Goal: Task Accomplishment & Management: Complete application form

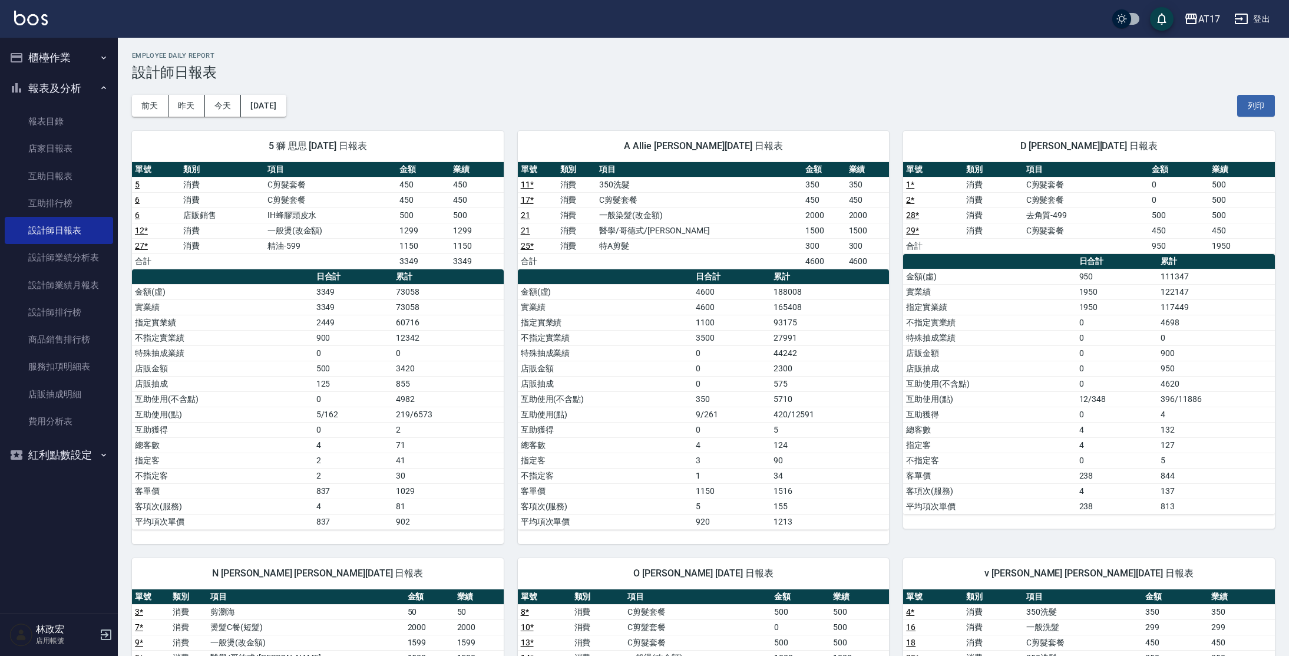
scroll to position [529, 0]
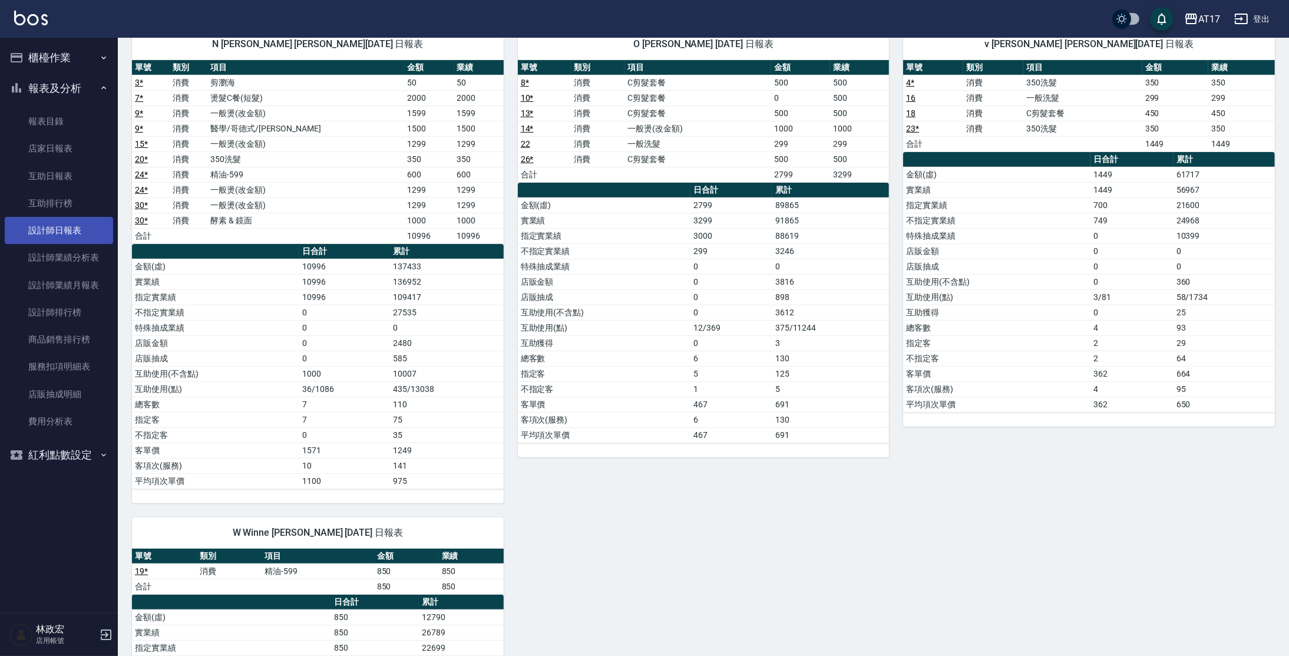
click at [64, 234] on link "設計師日報表" at bounding box center [59, 230] width 108 height 27
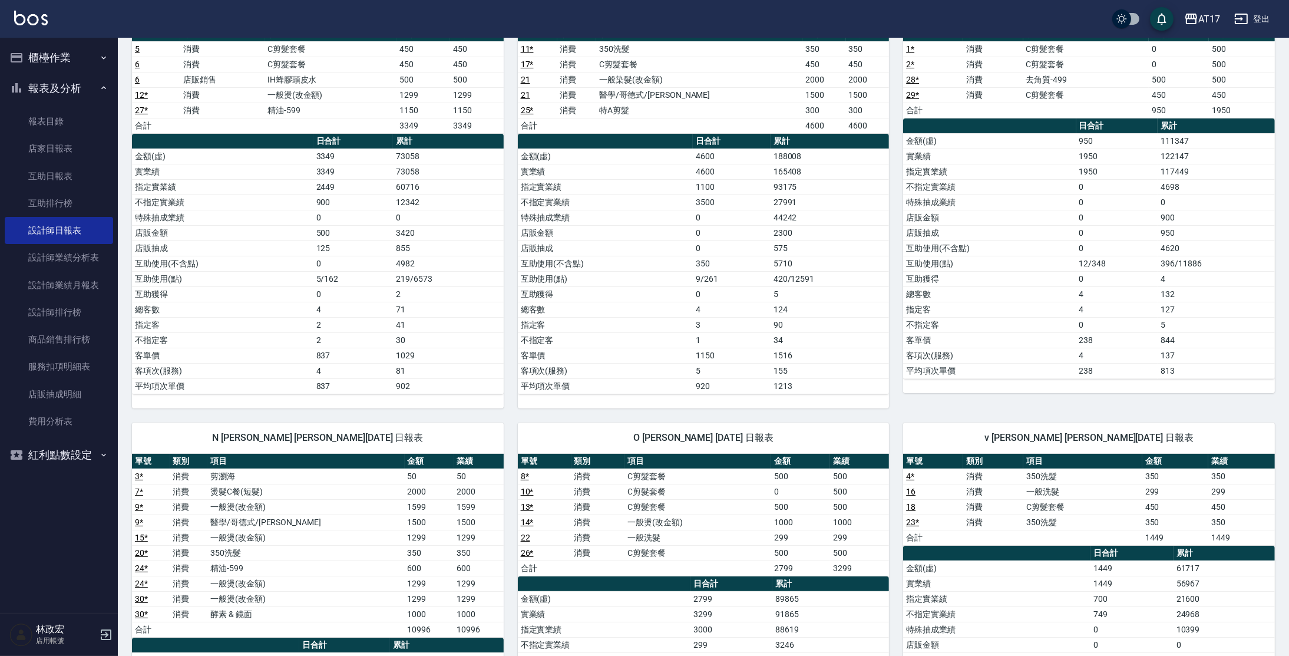
scroll to position [130, 0]
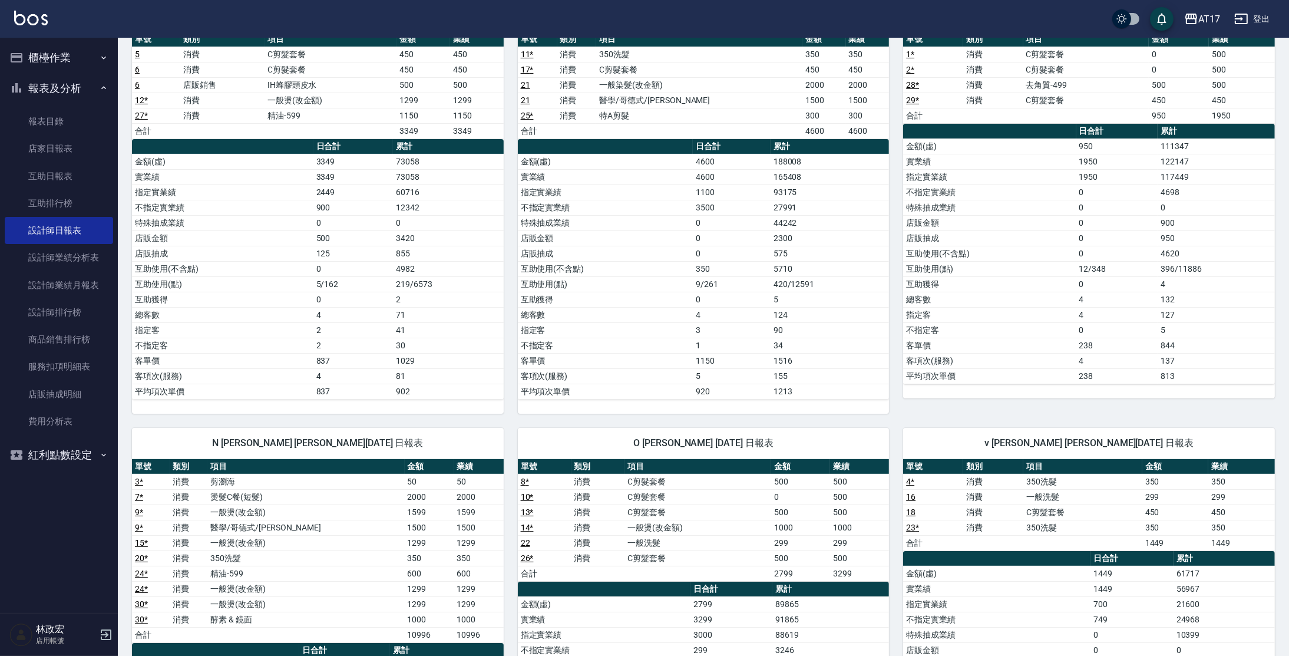
click at [27, 64] on button "櫃檯作業" at bounding box center [59, 57] width 108 height 31
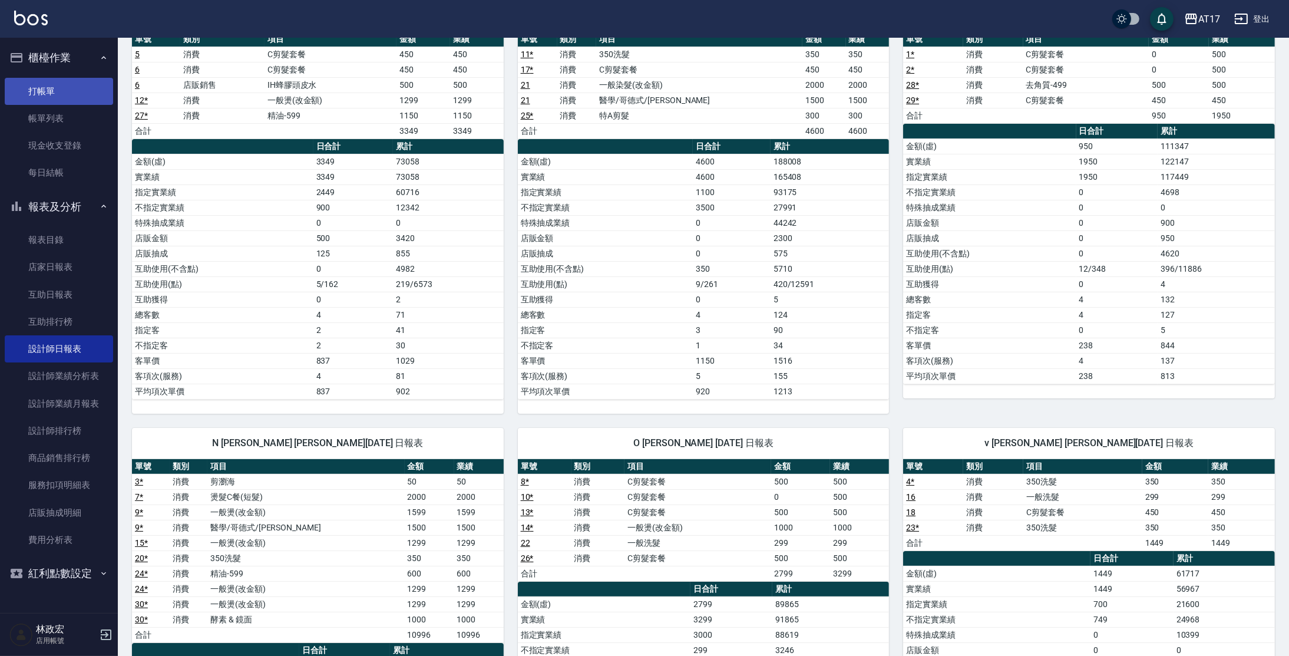
click at [75, 90] on link "打帳單" at bounding box center [59, 91] width 108 height 27
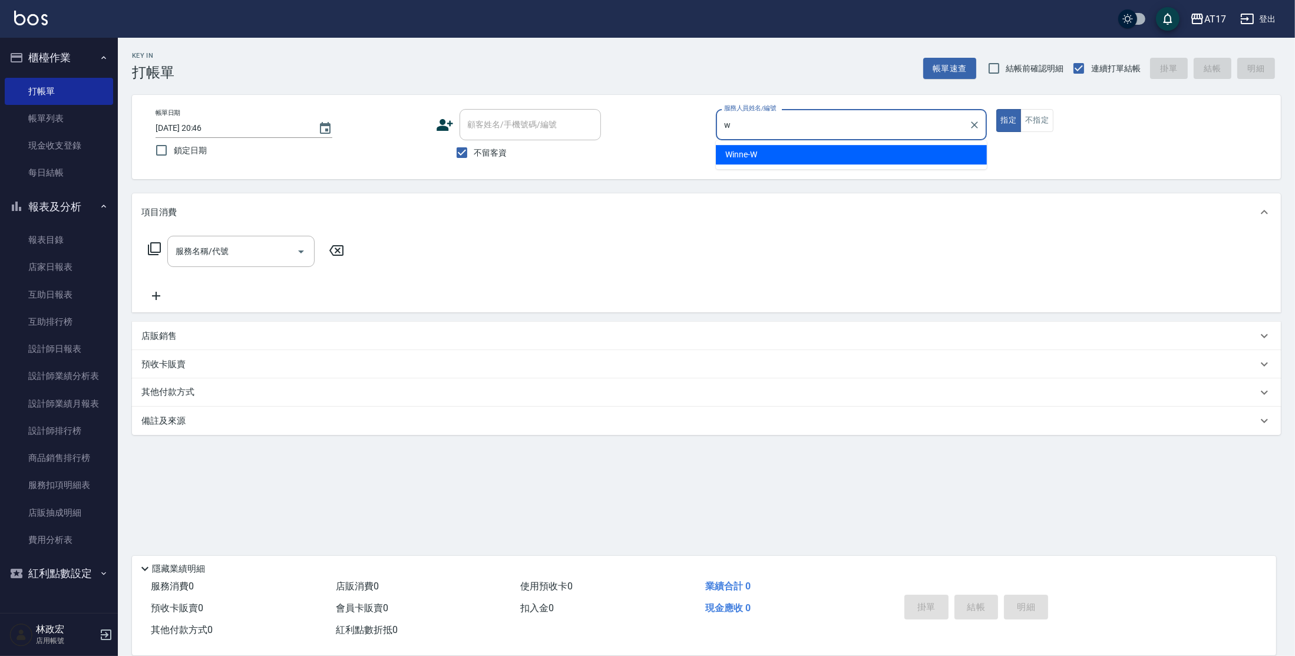
type input "Winne-W"
type button "true"
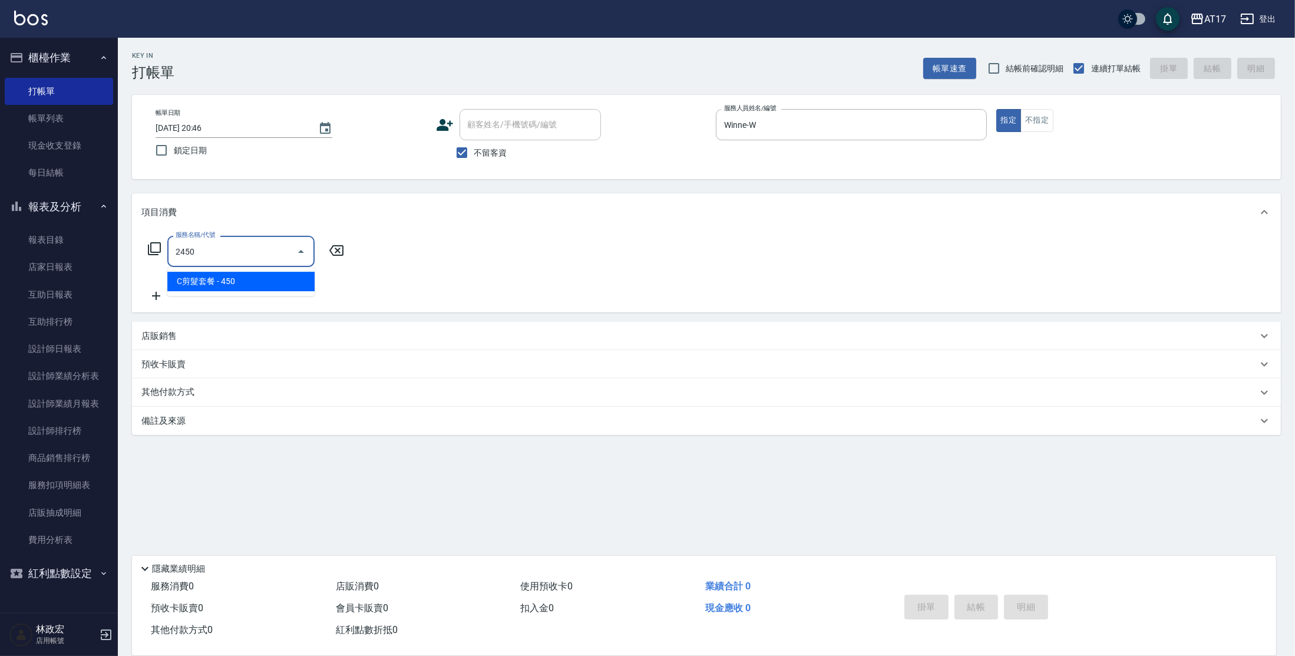
type input "C剪髮套餐(2450)"
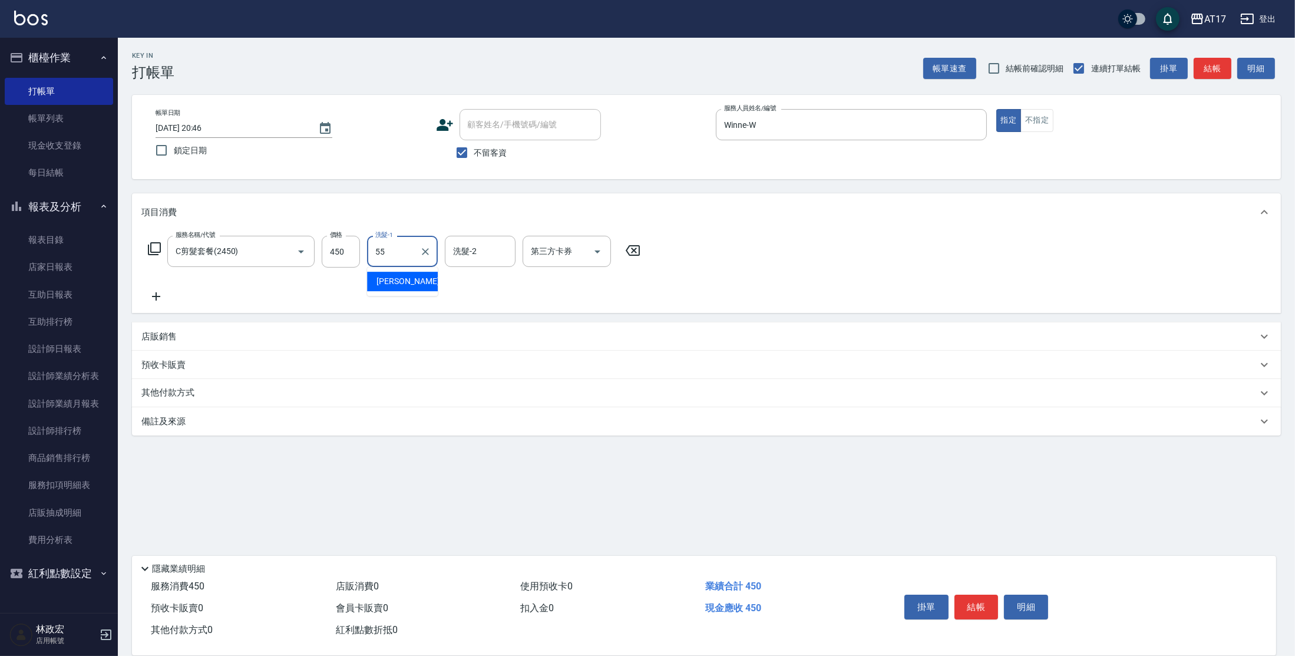
type input "[PERSON_NAME]-55"
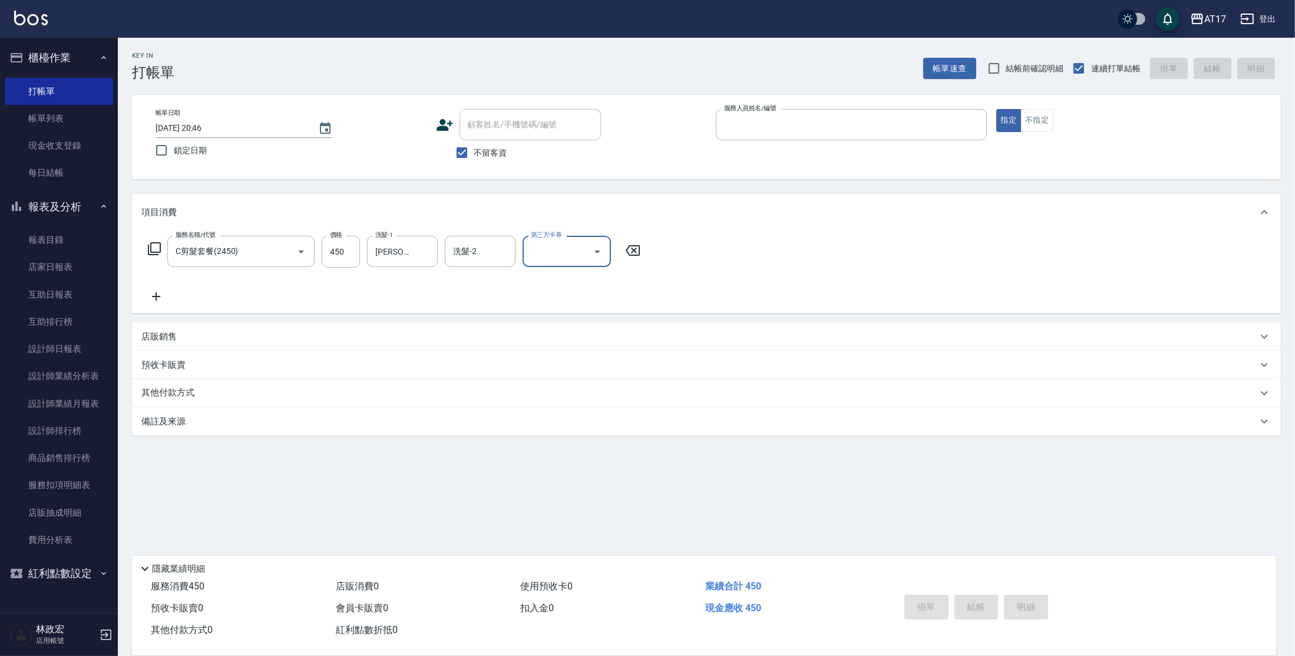
type input "[DATE] 20:47"
type input "v"
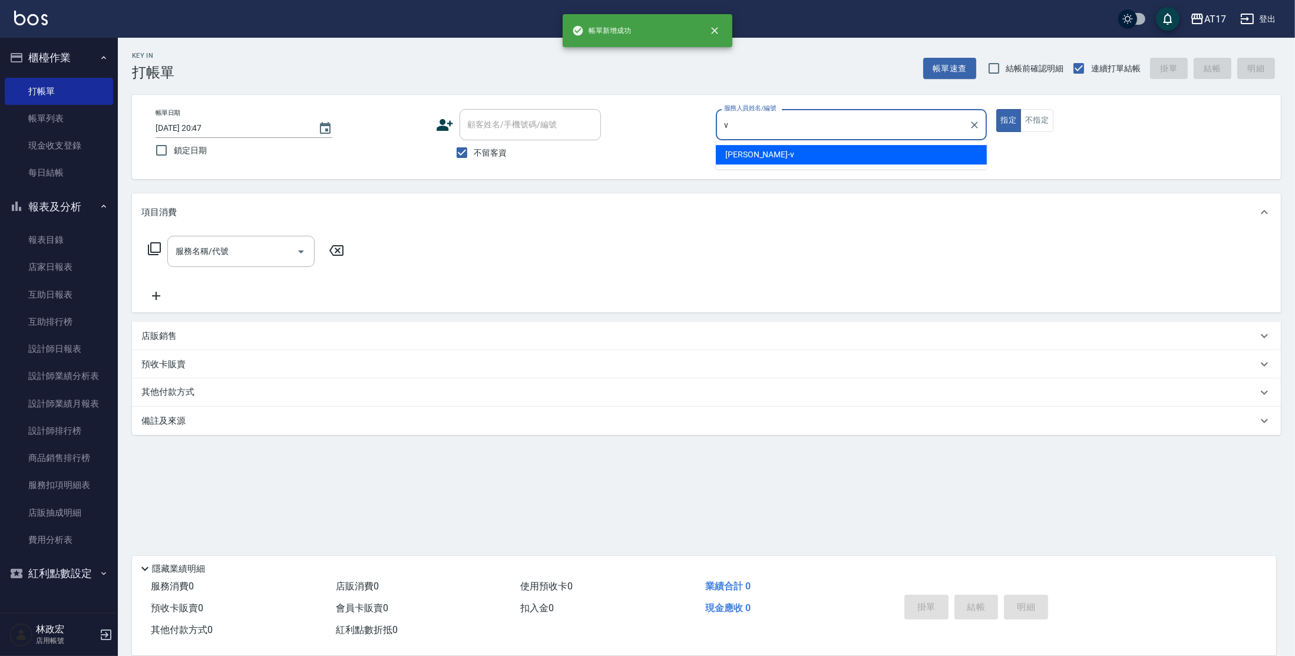
type input "[PERSON_NAME]-v"
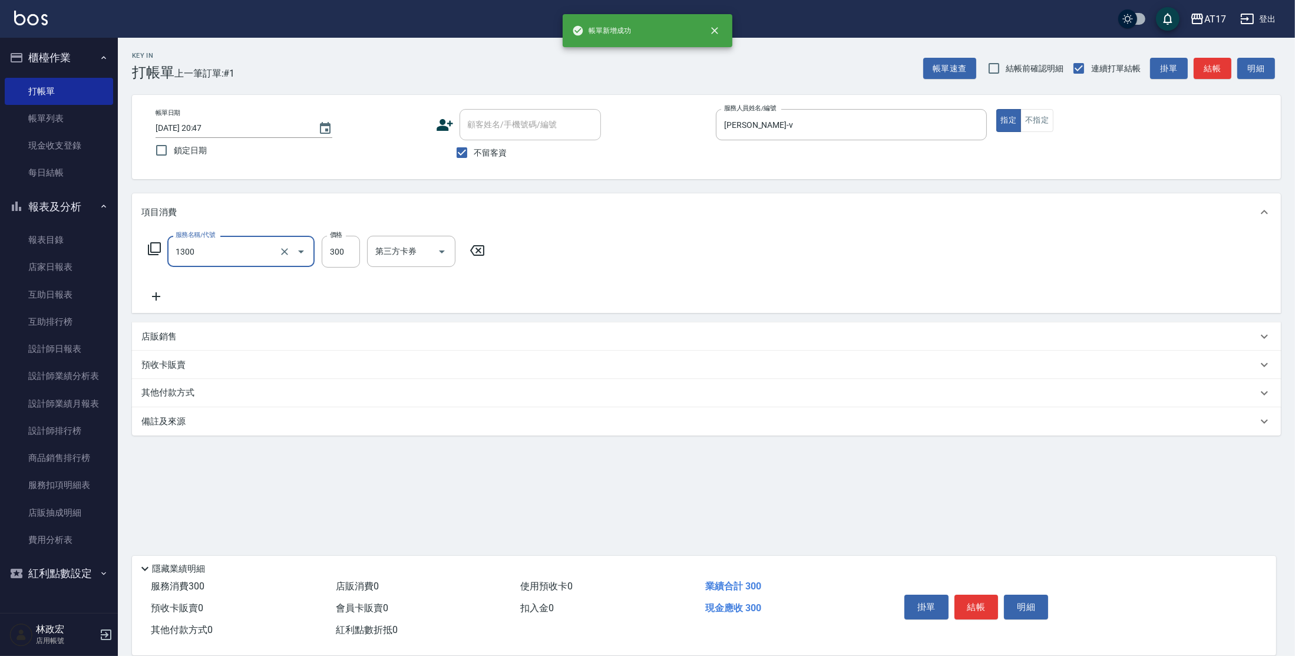
type input "一般洗髮(1300)"
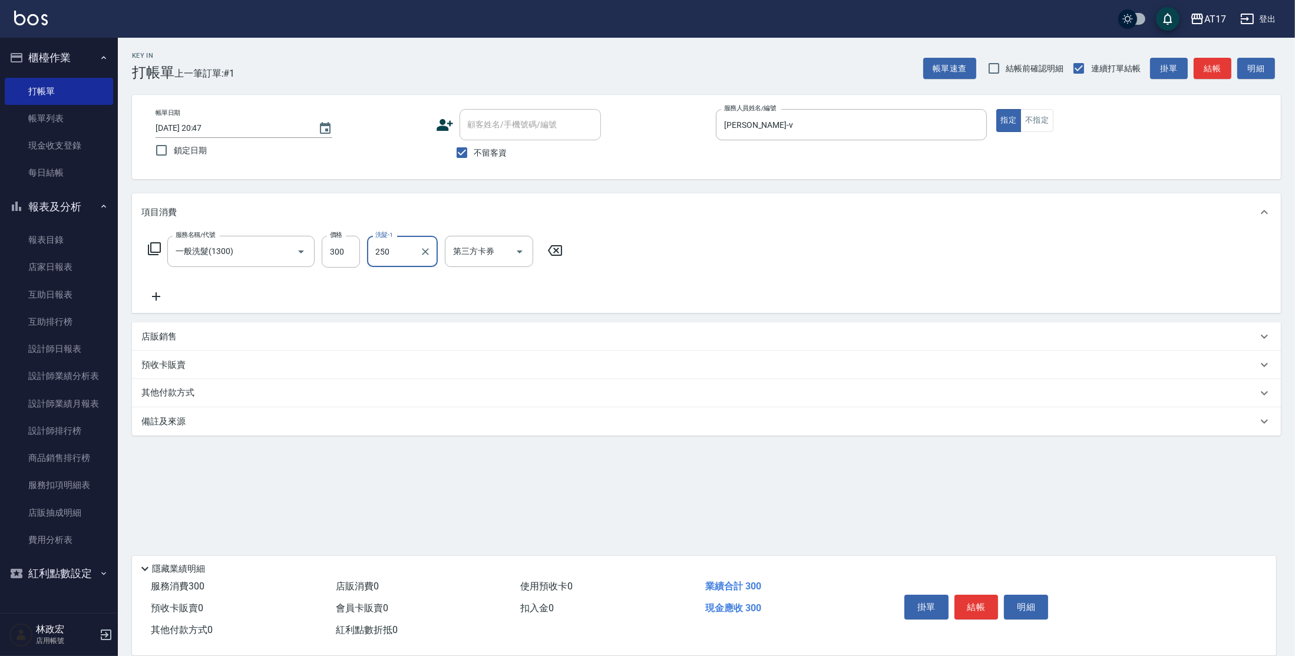
type input "250"
click at [322, 253] on input "300" at bounding box center [341, 252] width 38 height 32
type input "250"
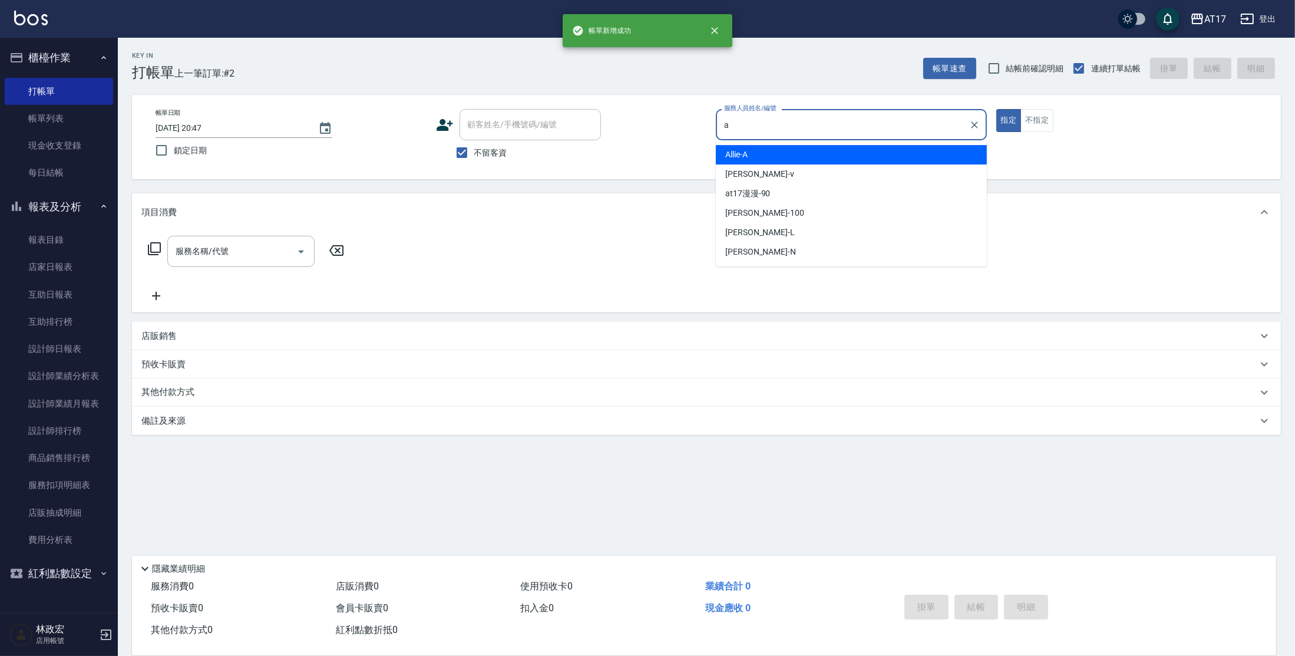
type input "Allie-A"
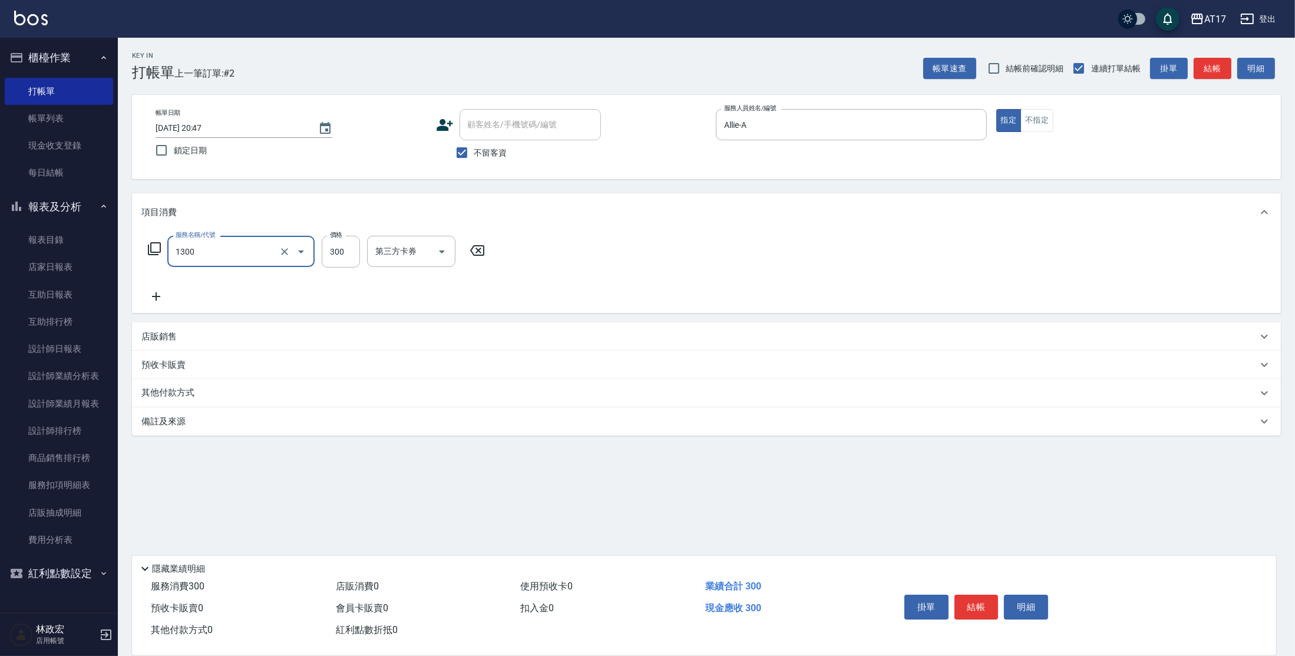
type input "一般洗髮(1300)"
type input "250"
type input "[PERSON_NAME]-55"
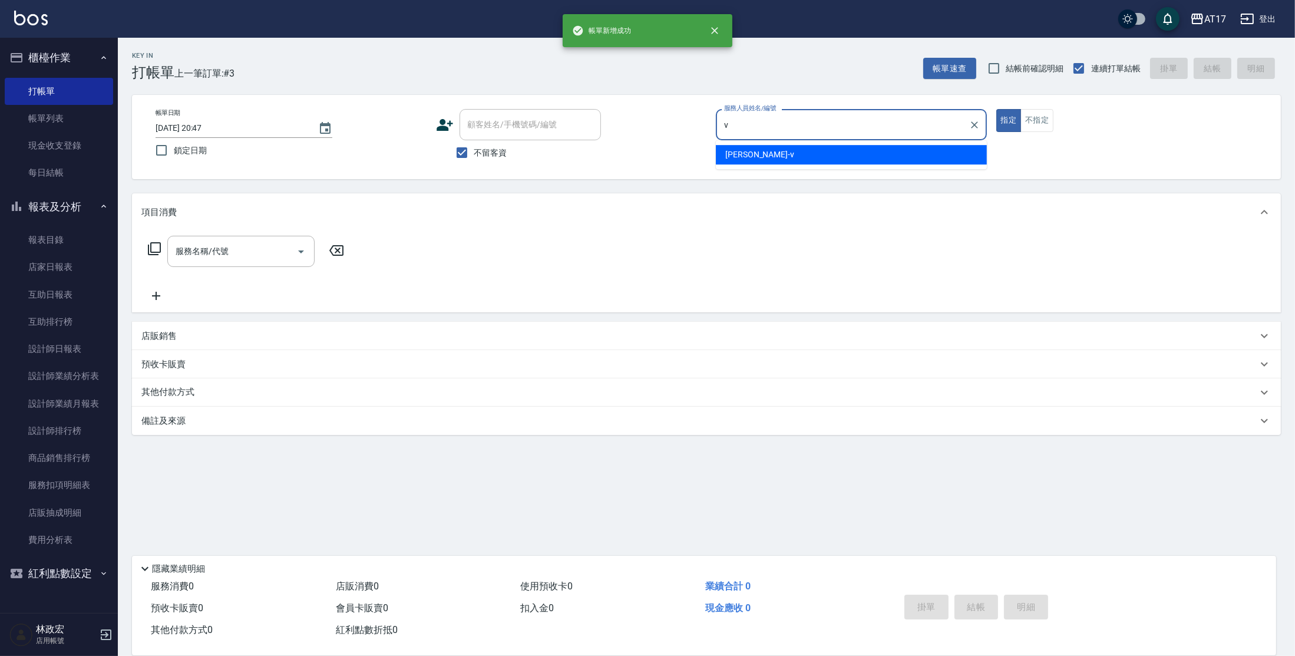
type input "[PERSON_NAME]-v"
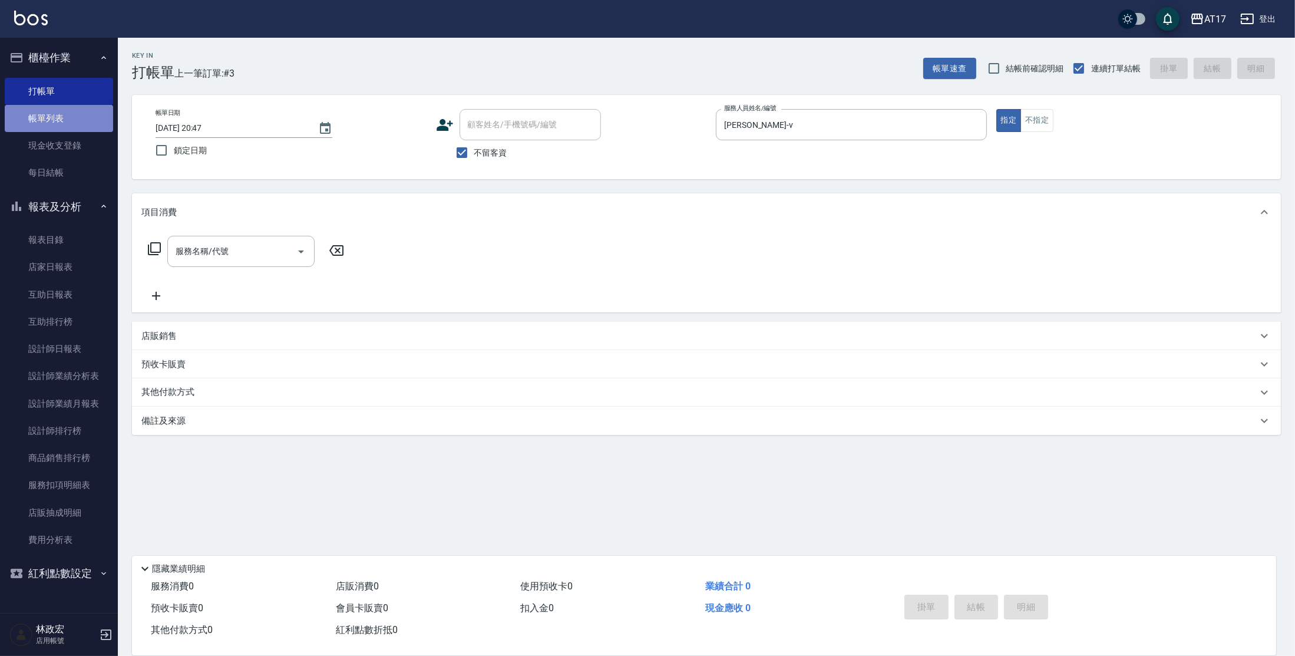
click at [60, 116] on link "帳單列表" at bounding box center [59, 118] width 108 height 27
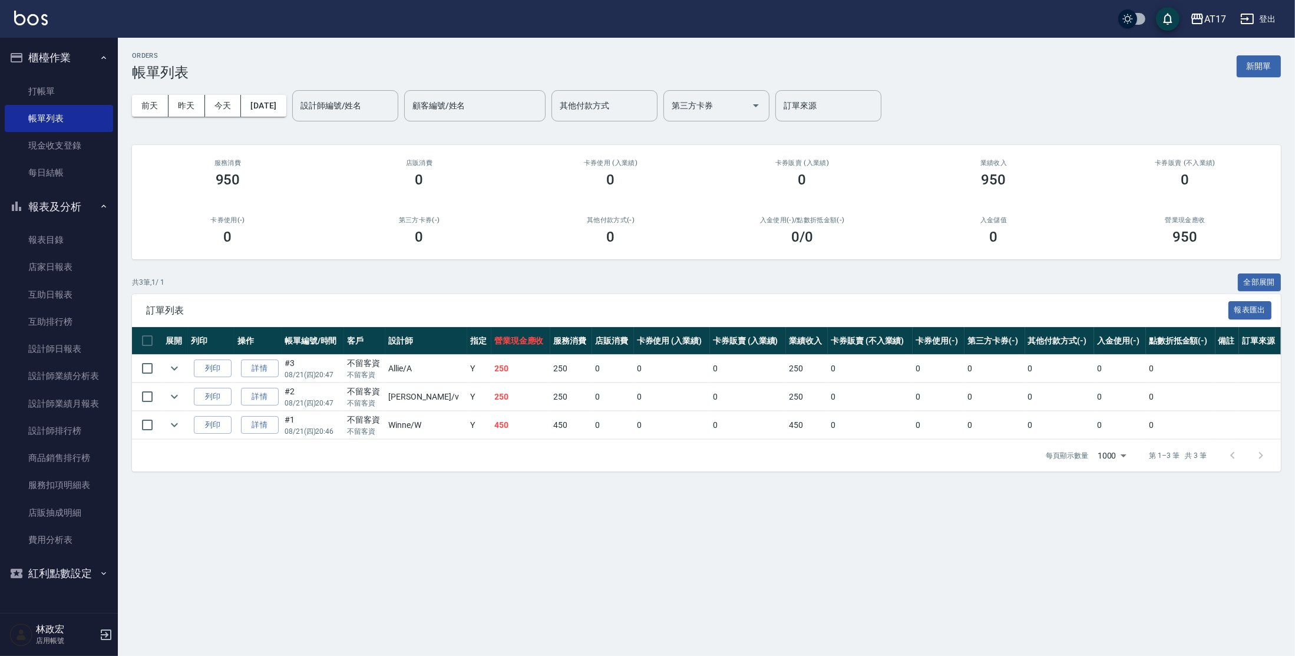
click at [270, 397] on link "詳情" at bounding box center [260, 397] width 38 height 18
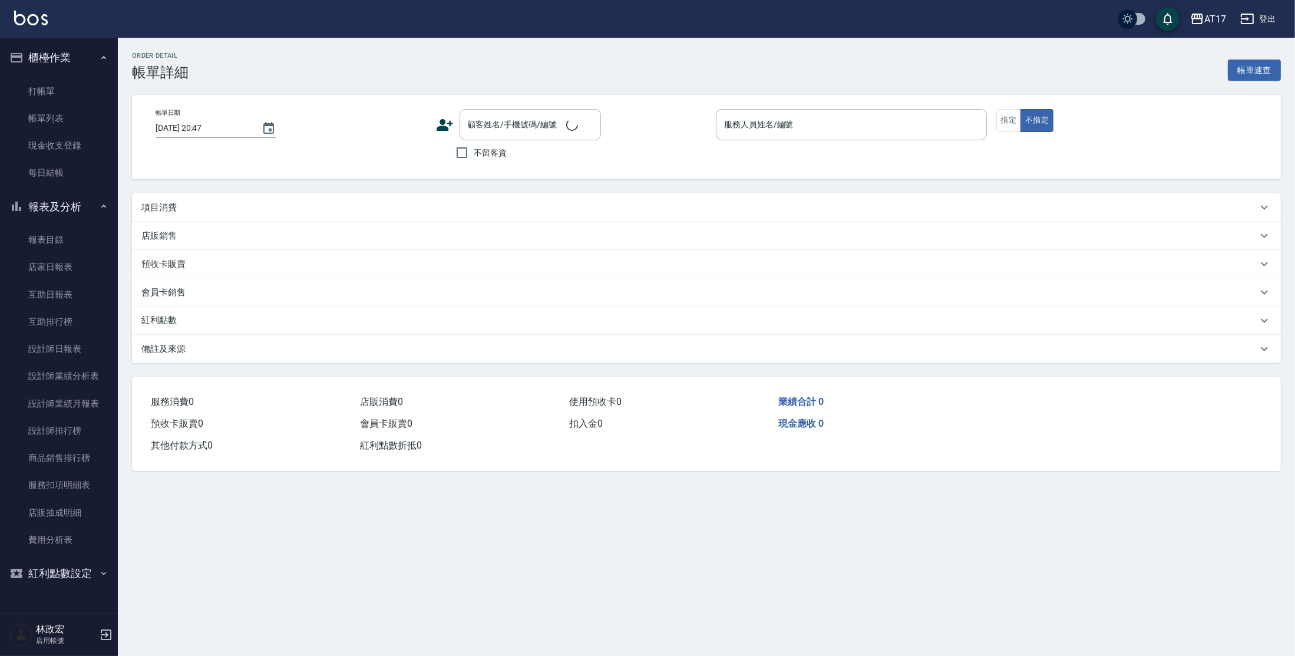
checkbox input "true"
type input "[PERSON_NAME]-v"
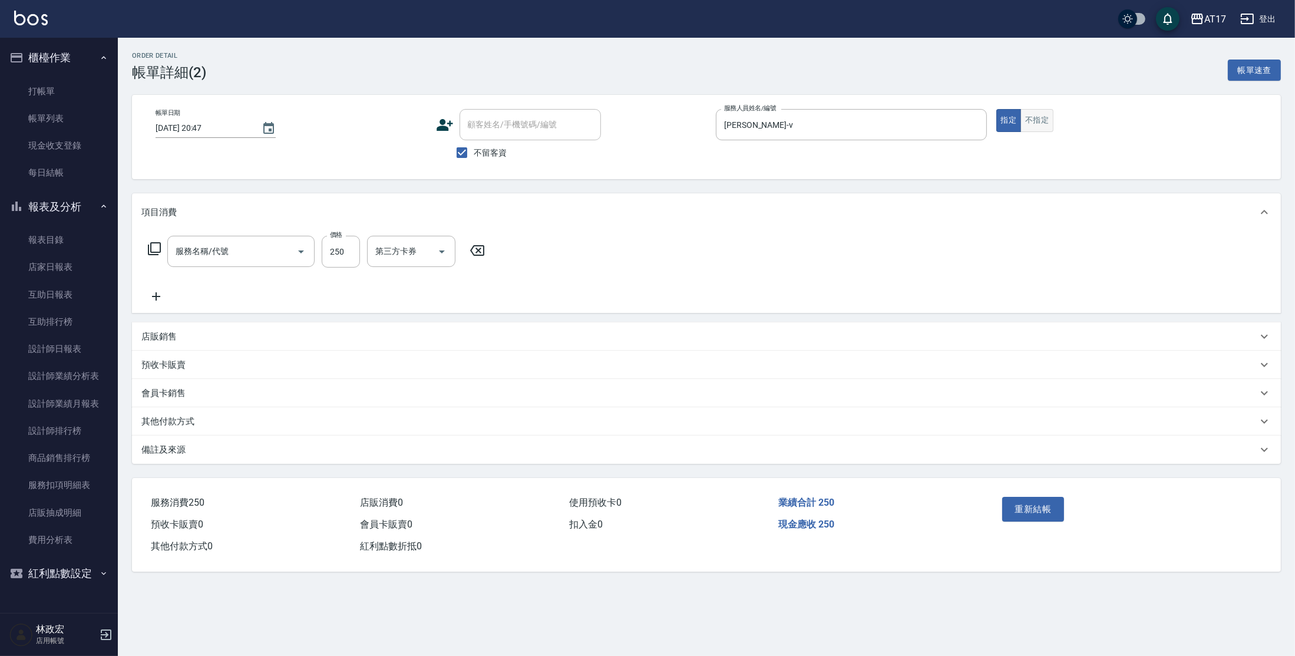
type input "一般洗髮(1300)"
click at [1045, 120] on button "不指定" at bounding box center [1036, 120] width 33 height 23
click at [1040, 502] on button "重新結帳" at bounding box center [1033, 509] width 62 height 25
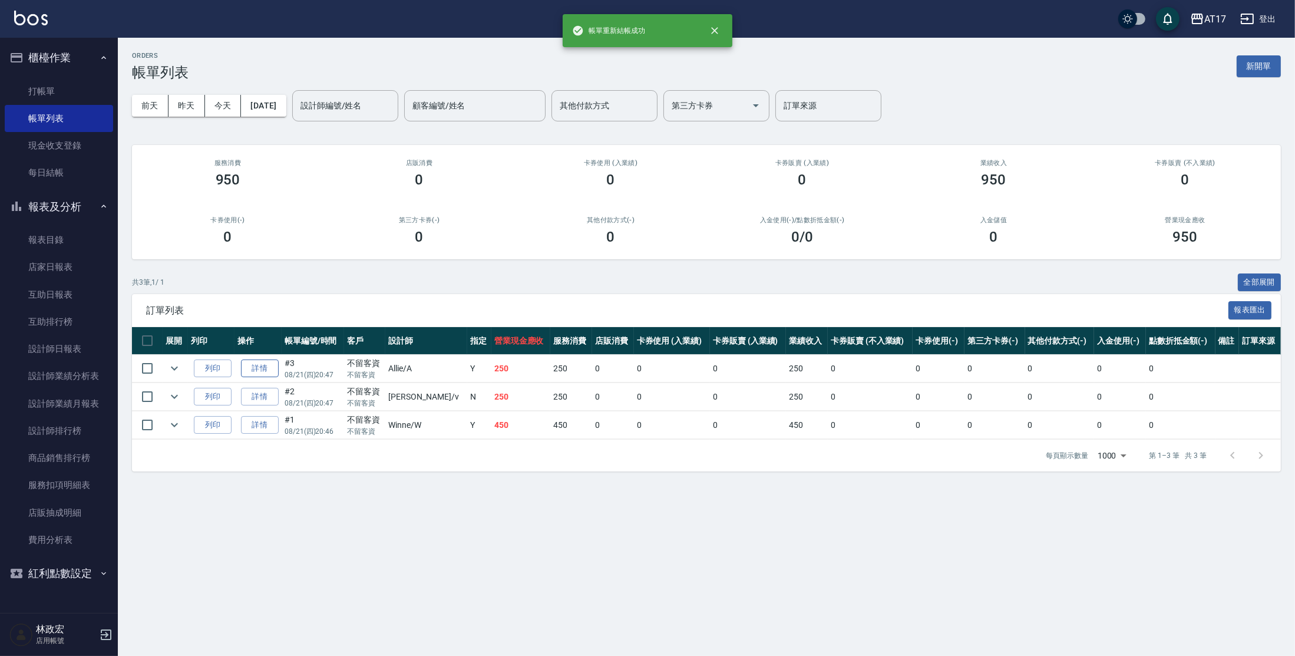
click at [275, 364] on link "詳情" at bounding box center [260, 368] width 38 height 18
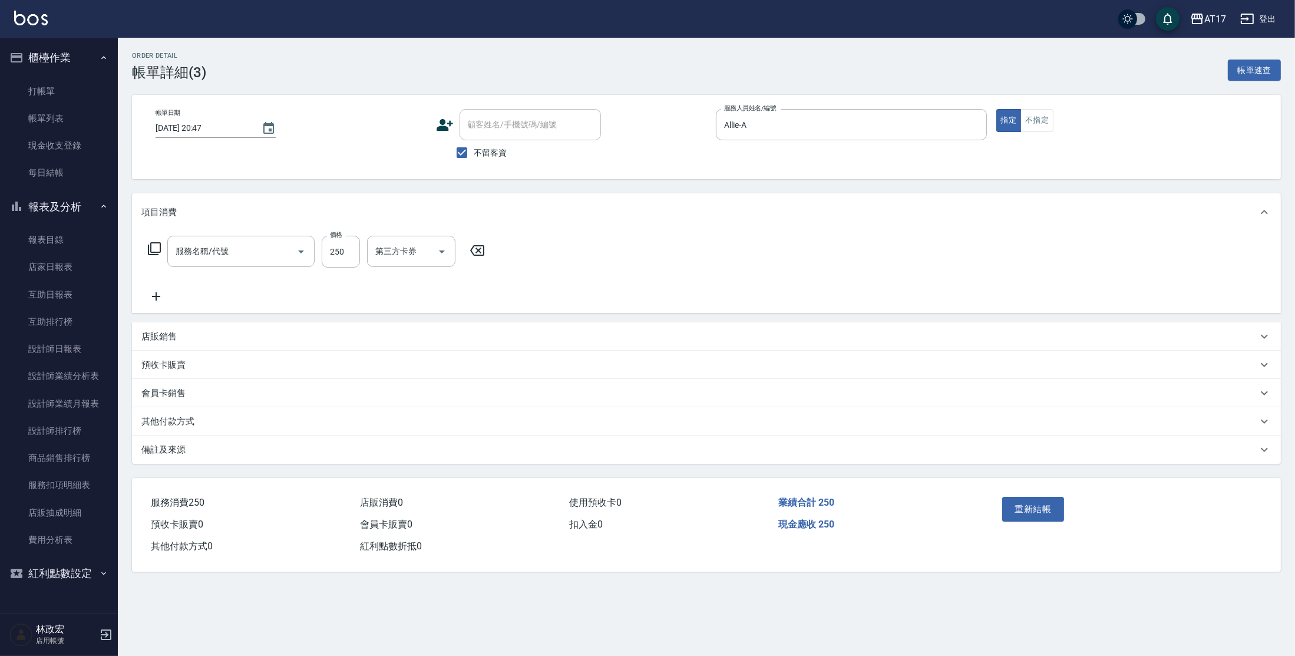
checkbox input "true"
type input "Allie-A"
type input "一般洗髮(1300)"
drag, startPoint x: 1036, startPoint y: 120, endPoint x: 1036, endPoint y: 179, distance: 59.5
click at [1036, 120] on button "不指定" at bounding box center [1036, 120] width 33 height 23
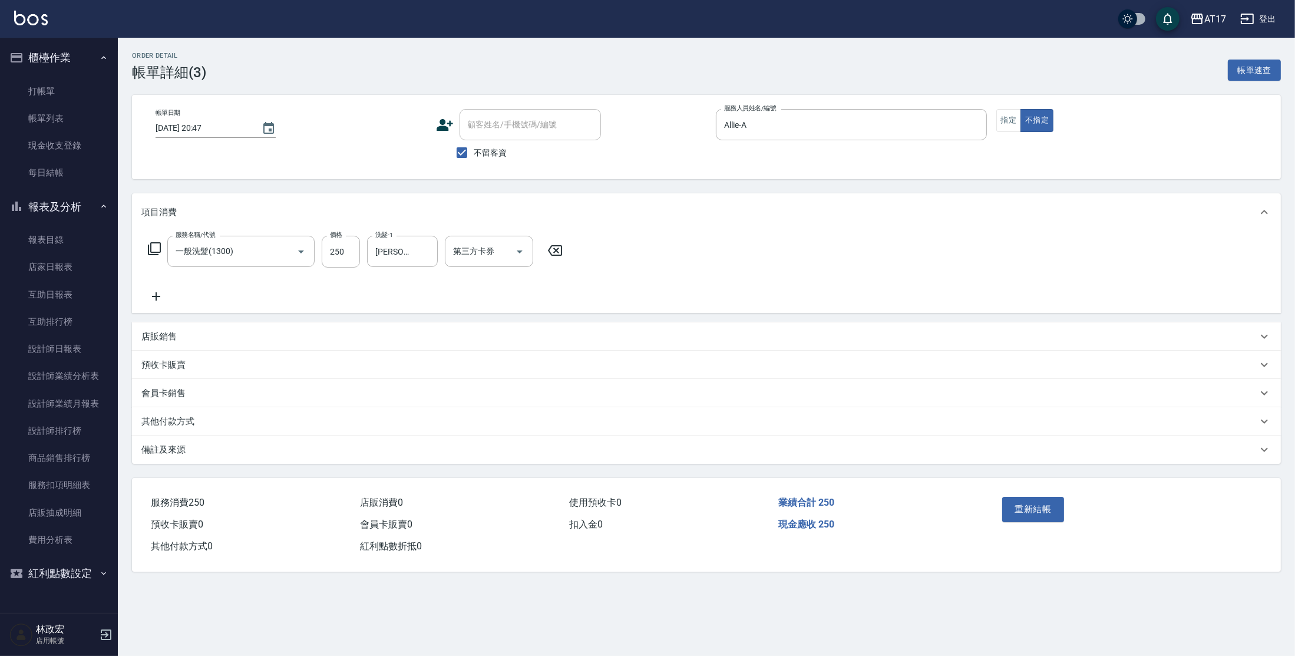
click at [1034, 508] on button "重新結帳" at bounding box center [1033, 509] width 62 height 25
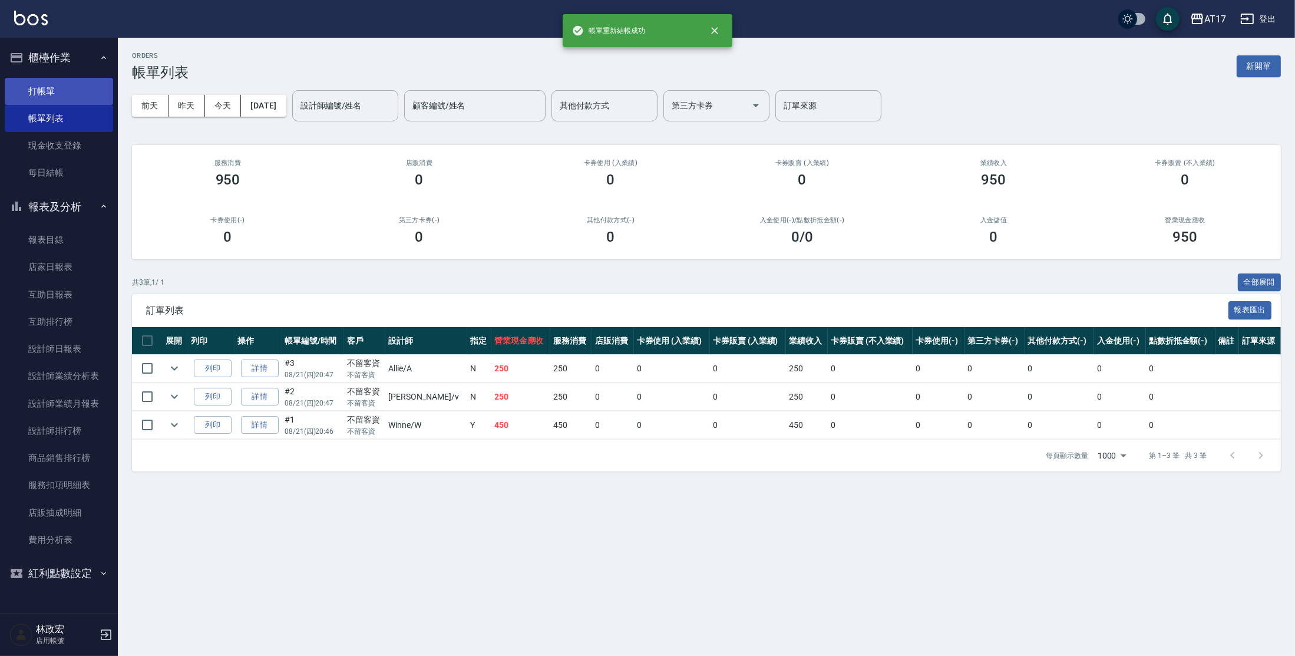
click at [65, 85] on link "打帳單" at bounding box center [59, 91] width 108 height 27
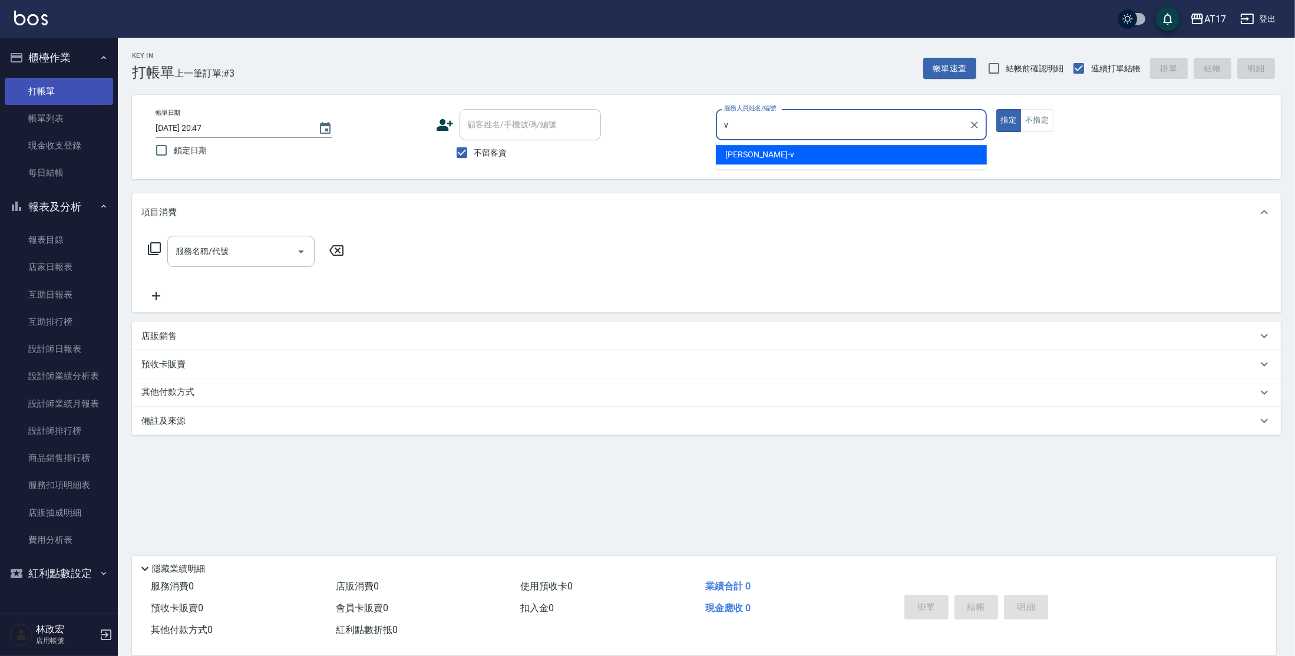
type input "[PERSON_NAME]-v"
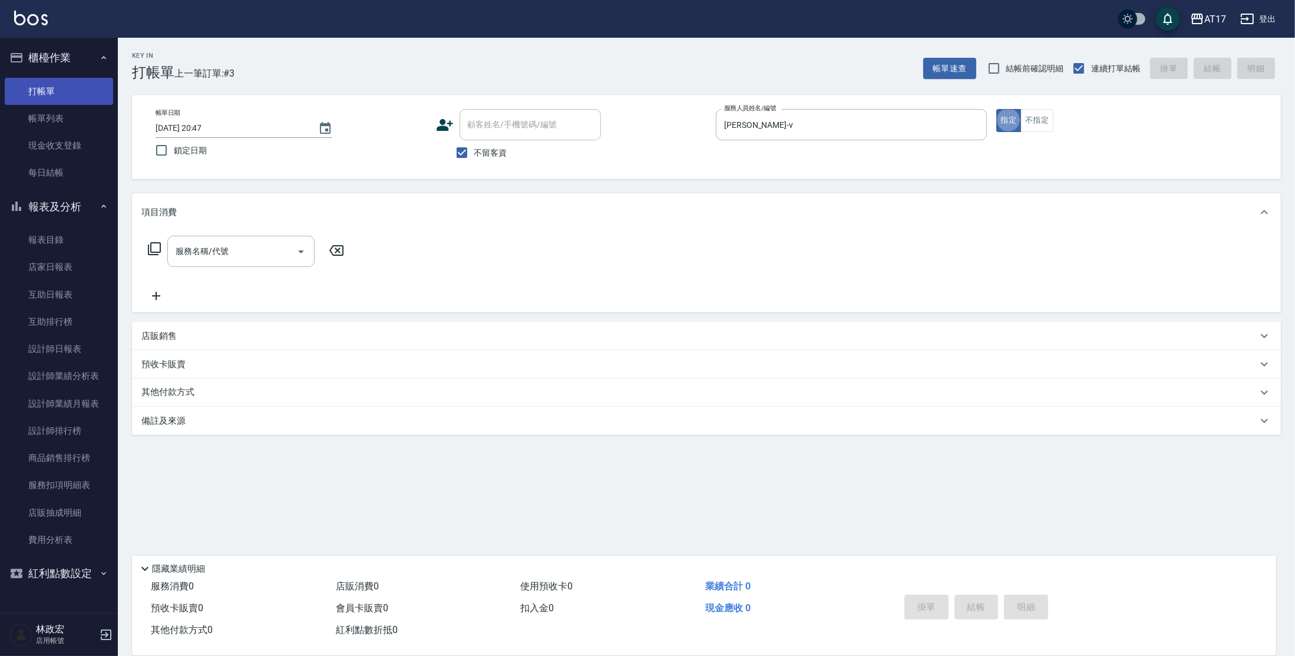
type button "true"
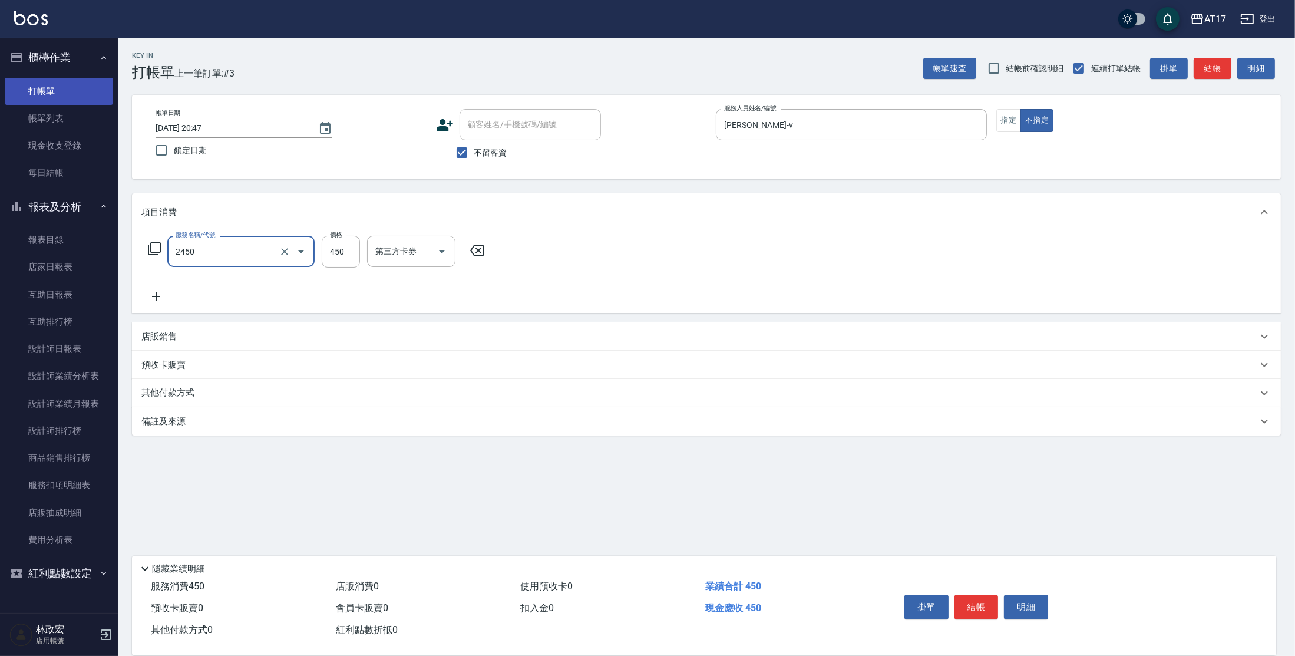
type input "C剪髮套餐(2450)"
type input "[PERSON_NAME]-55"
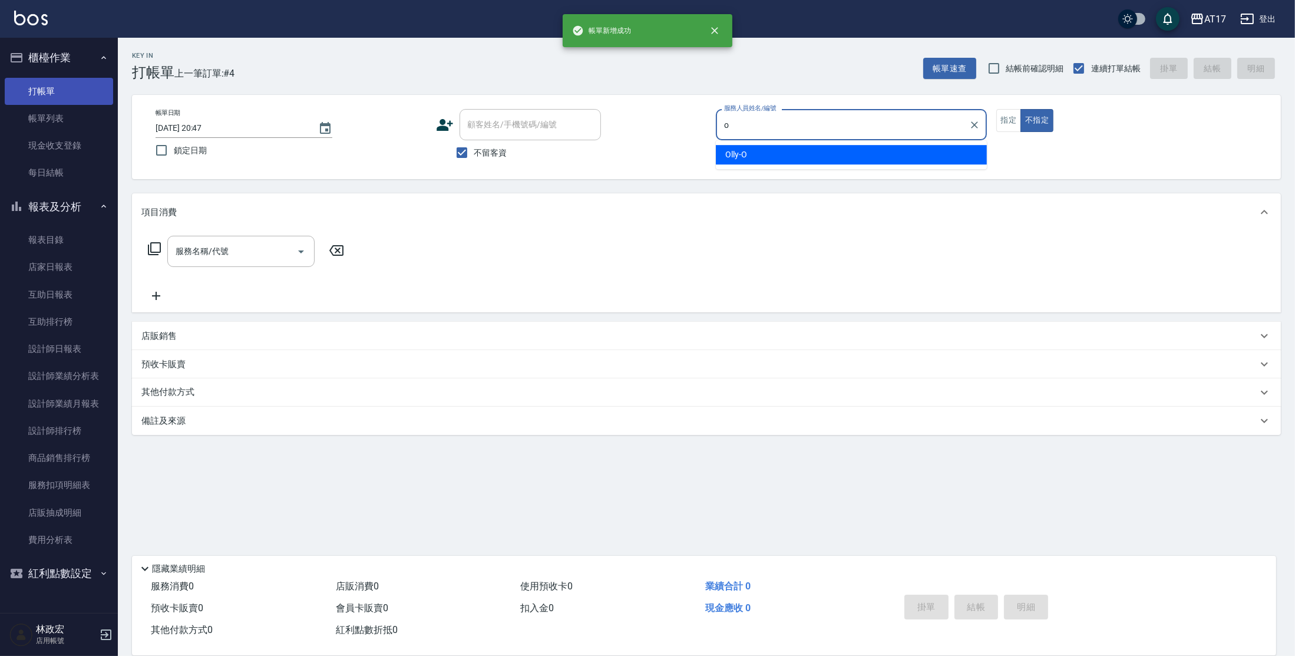
type input "Olly-O"
type button "false"
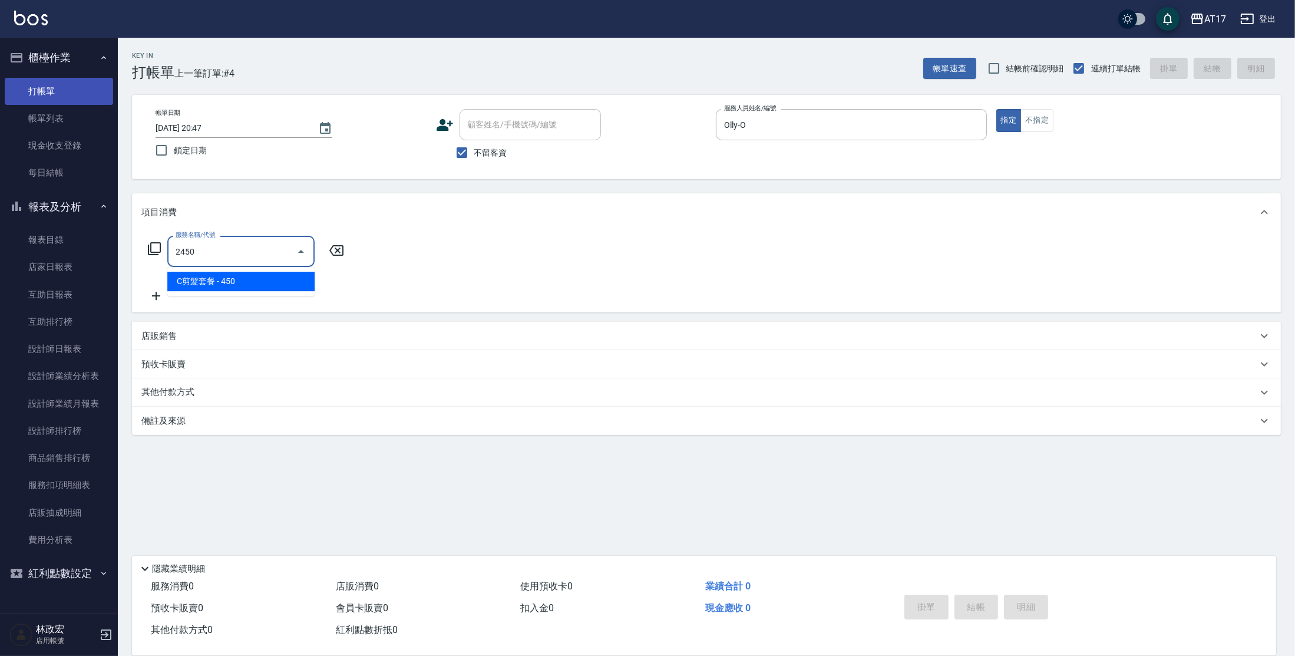
type input "C剪髮套餐(2450)"
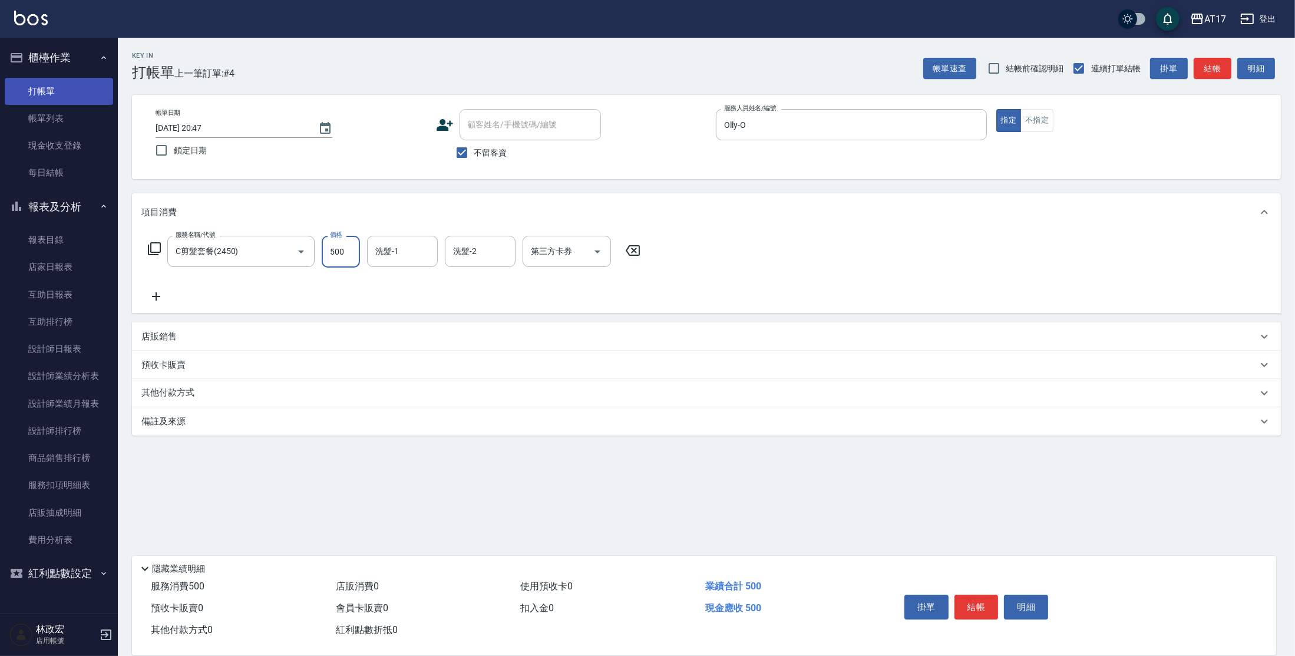
type input "500"
drag, startPoint x: 142, startPoint y: 336, endPoint x: 121, endPoint y: 326, distance: 23.5
click at [143, 336] on p "店販銷售" at bounding box center [158, 337] width 35 height 12
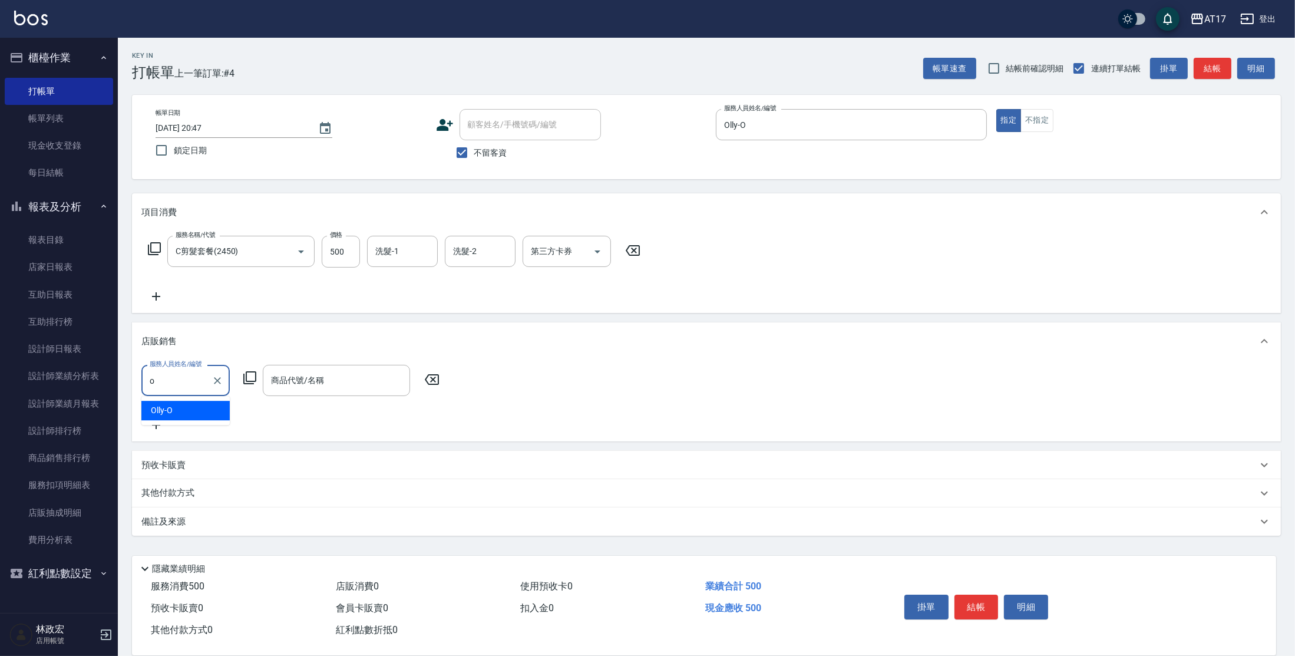
type input "Olly-O"
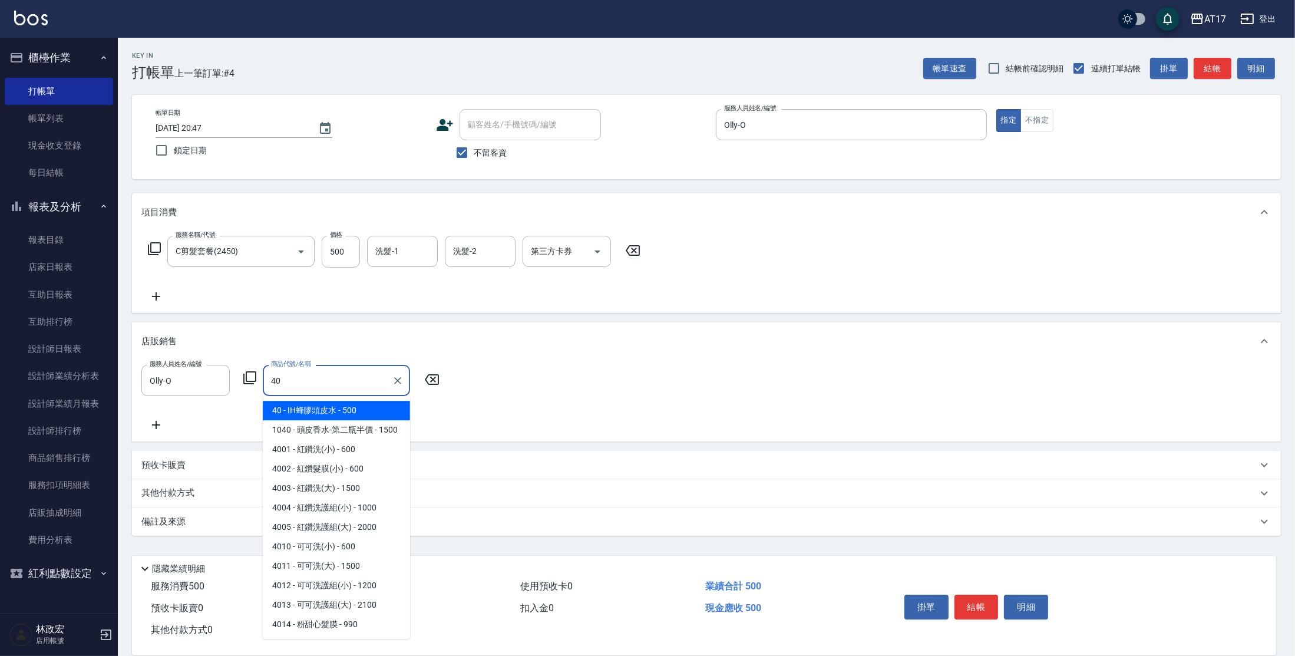
type input "IH蜂膠頭皮水"
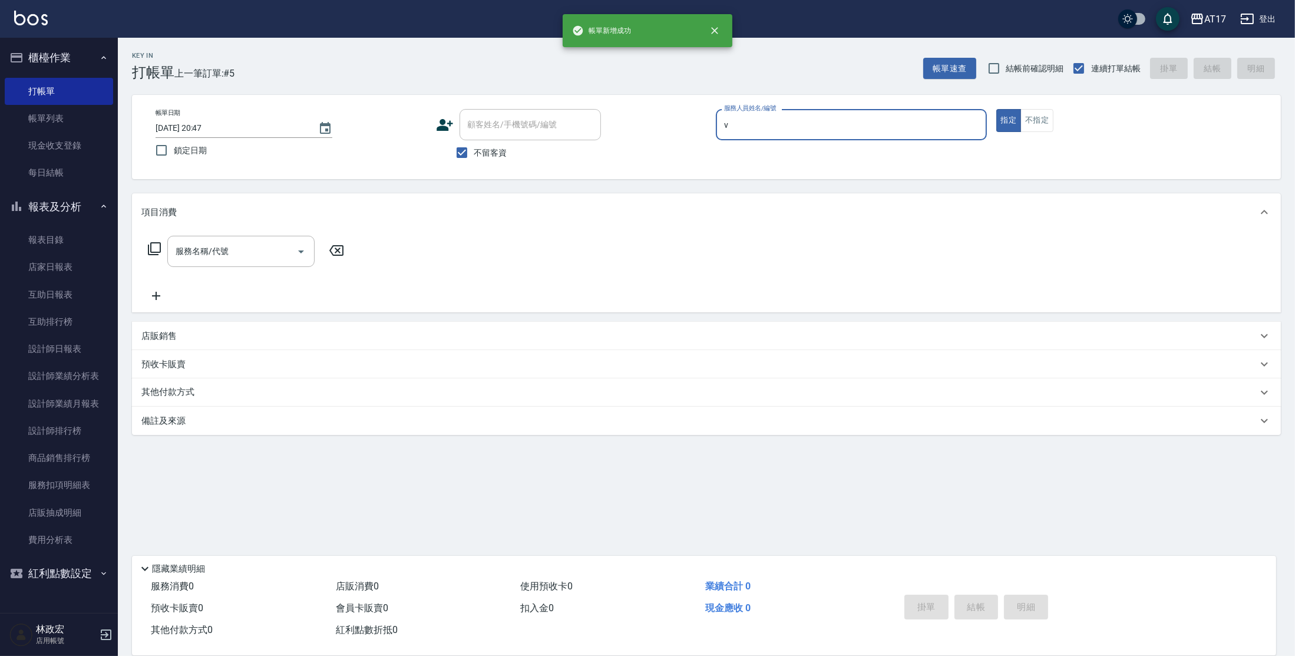
type input "[PERSON_NAME]-v"
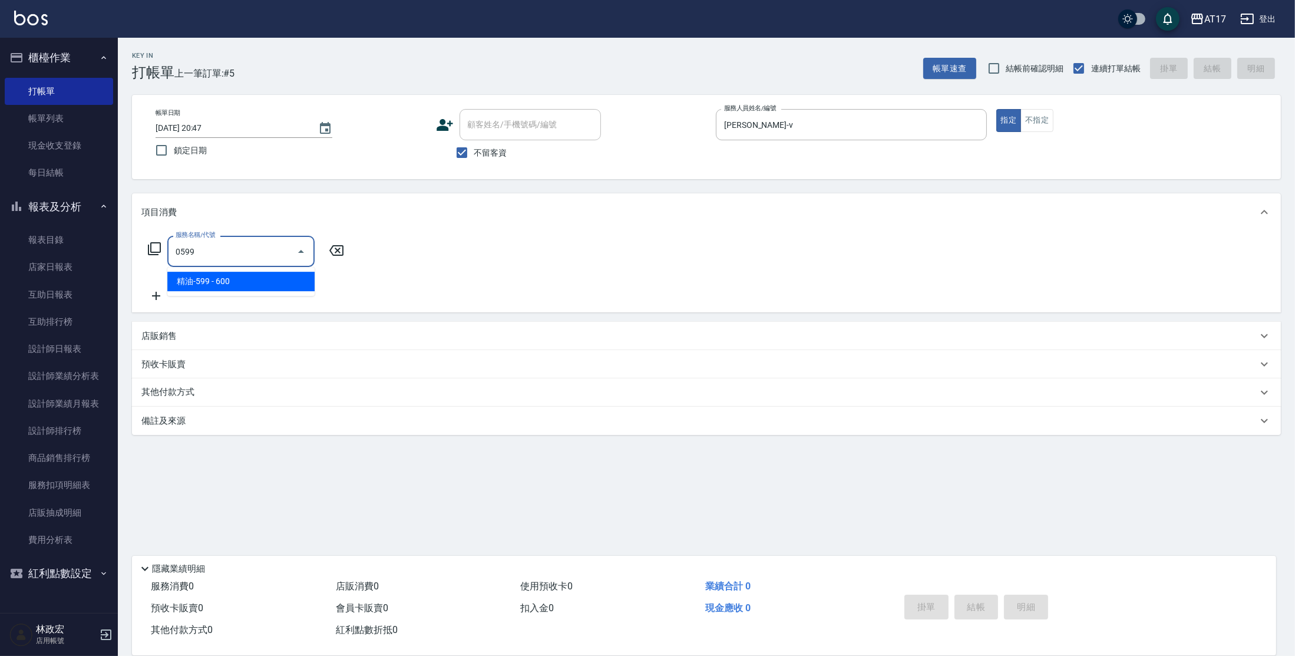
type input "精油-599(0599)"
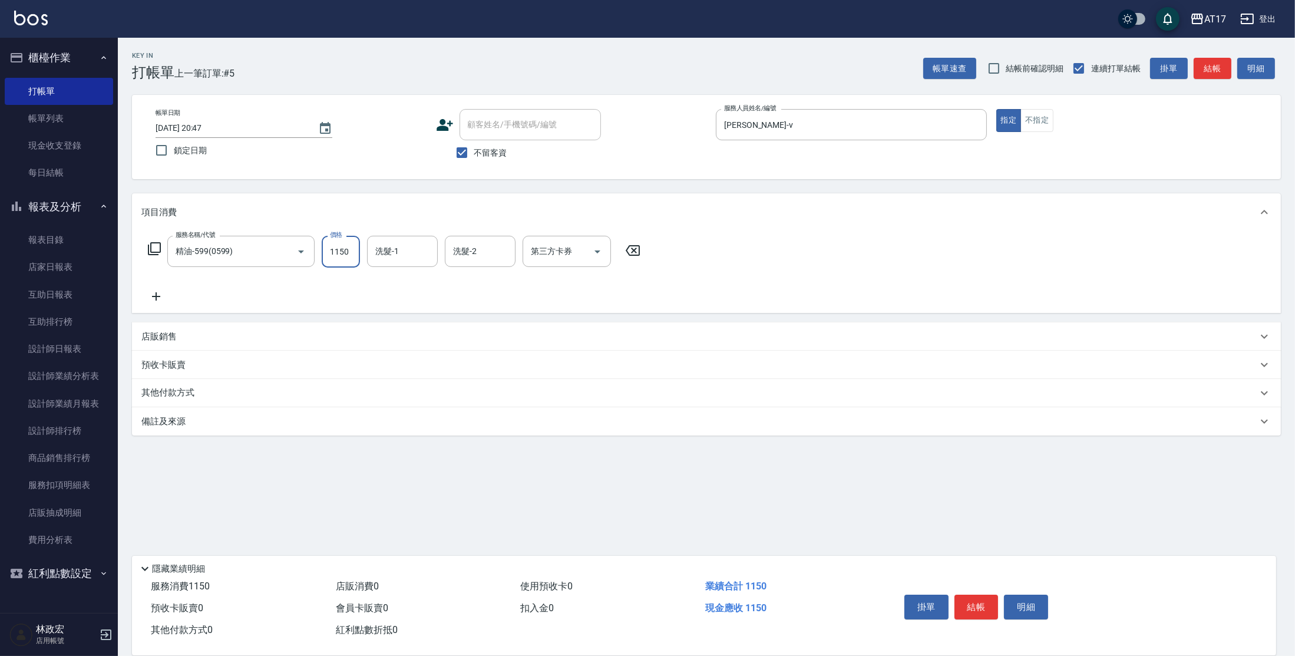
type input "1150"
type input "[PERSON_NAME]-55"
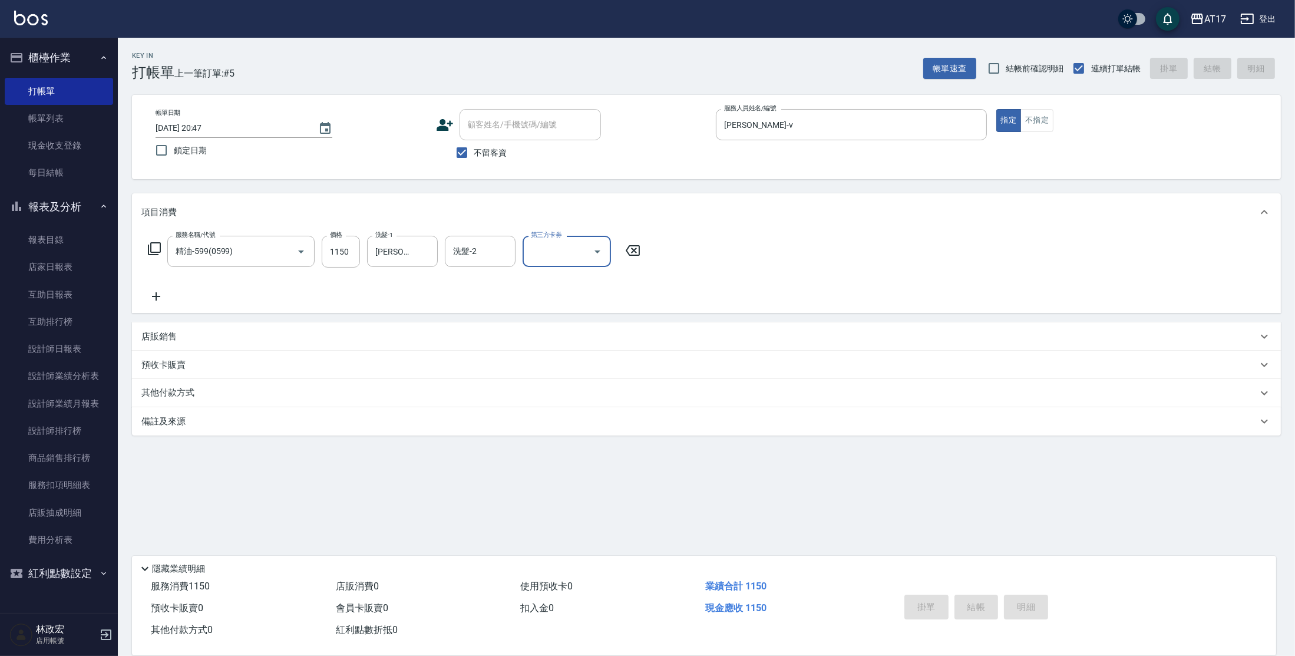
type input "[DATE] 20:48"
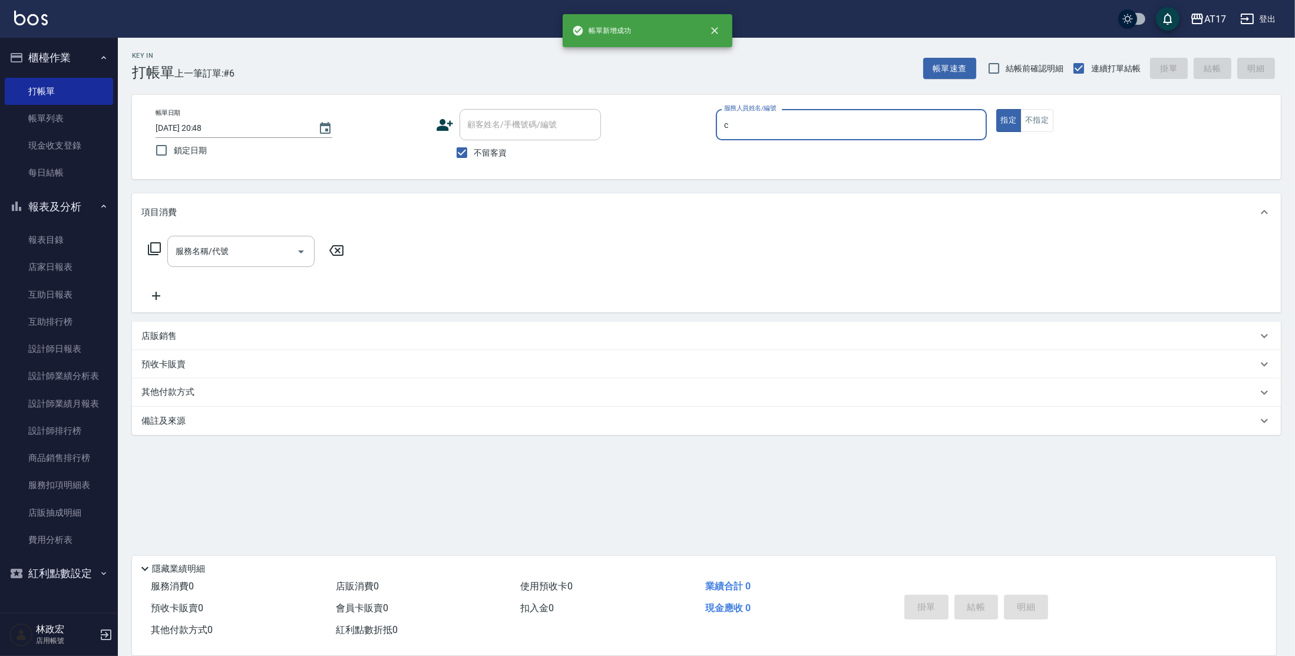
type input "Nuby-C"
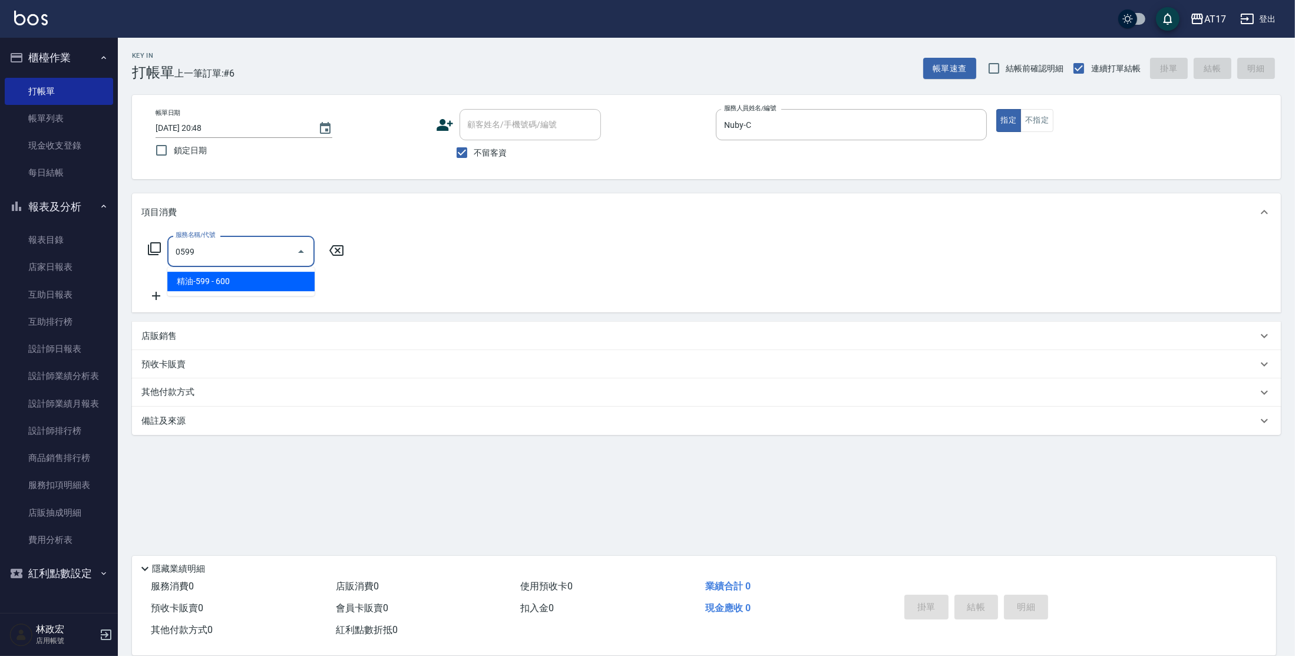
type input "精油-599(0599)"
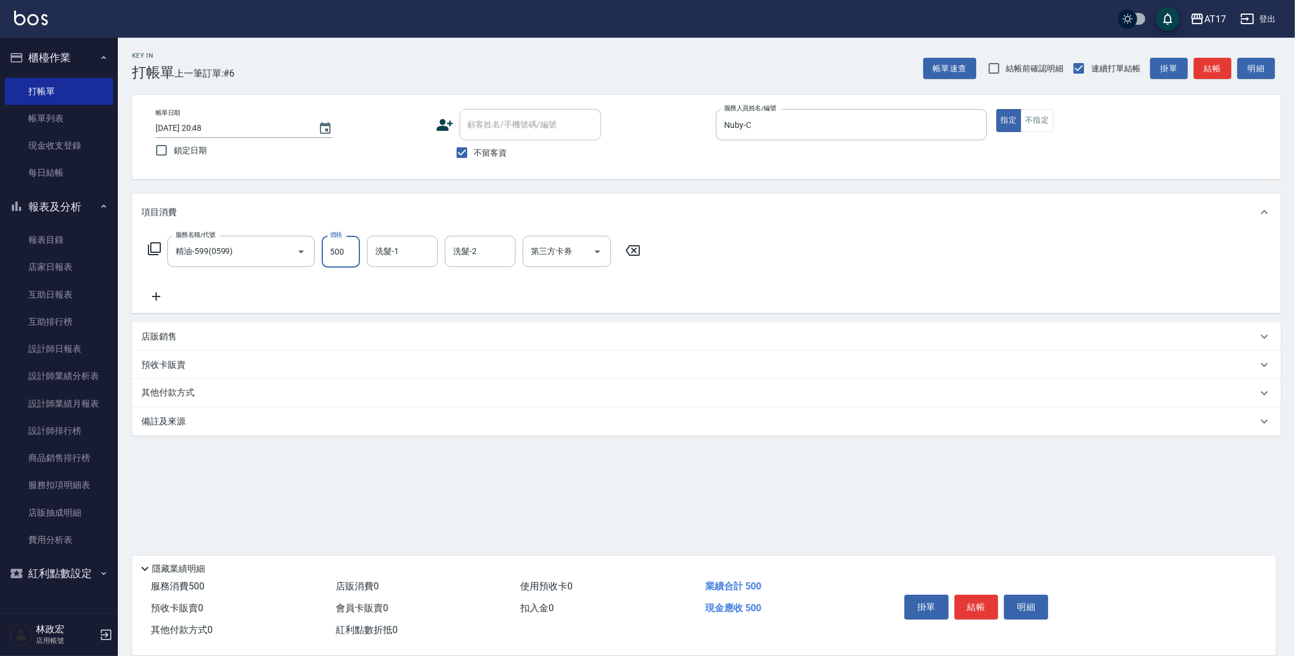
type input "500"
type input "Winne-W"
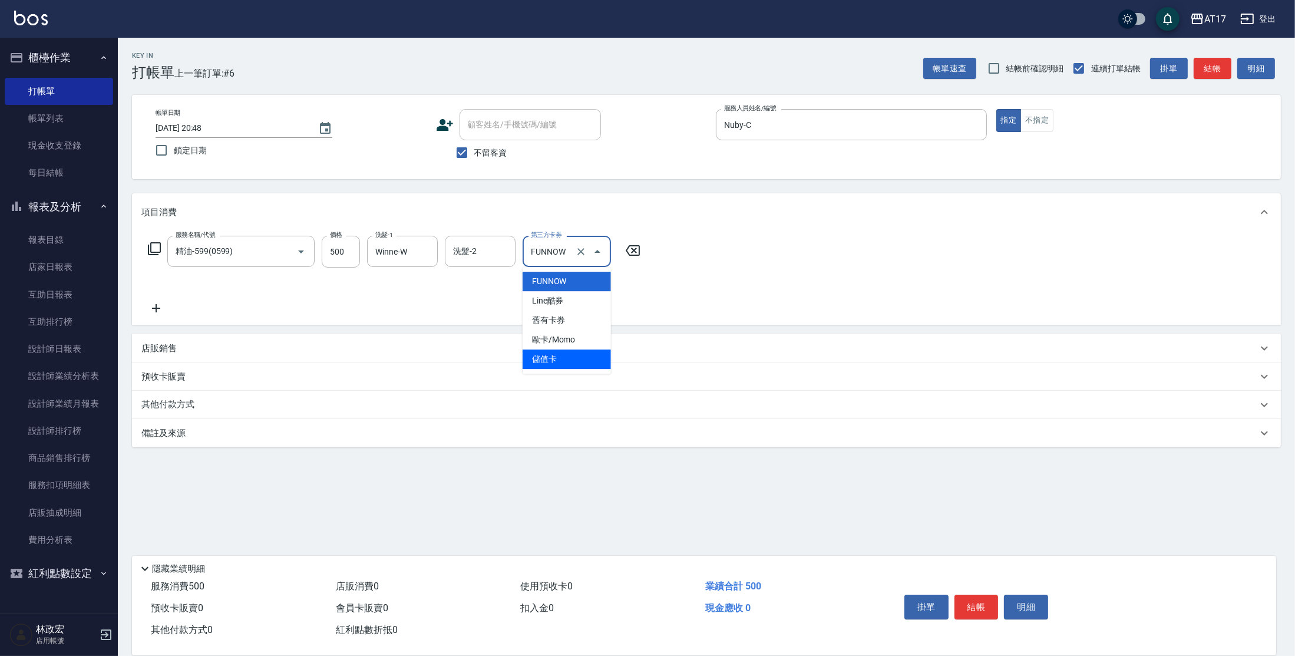
type input "儲值卡"
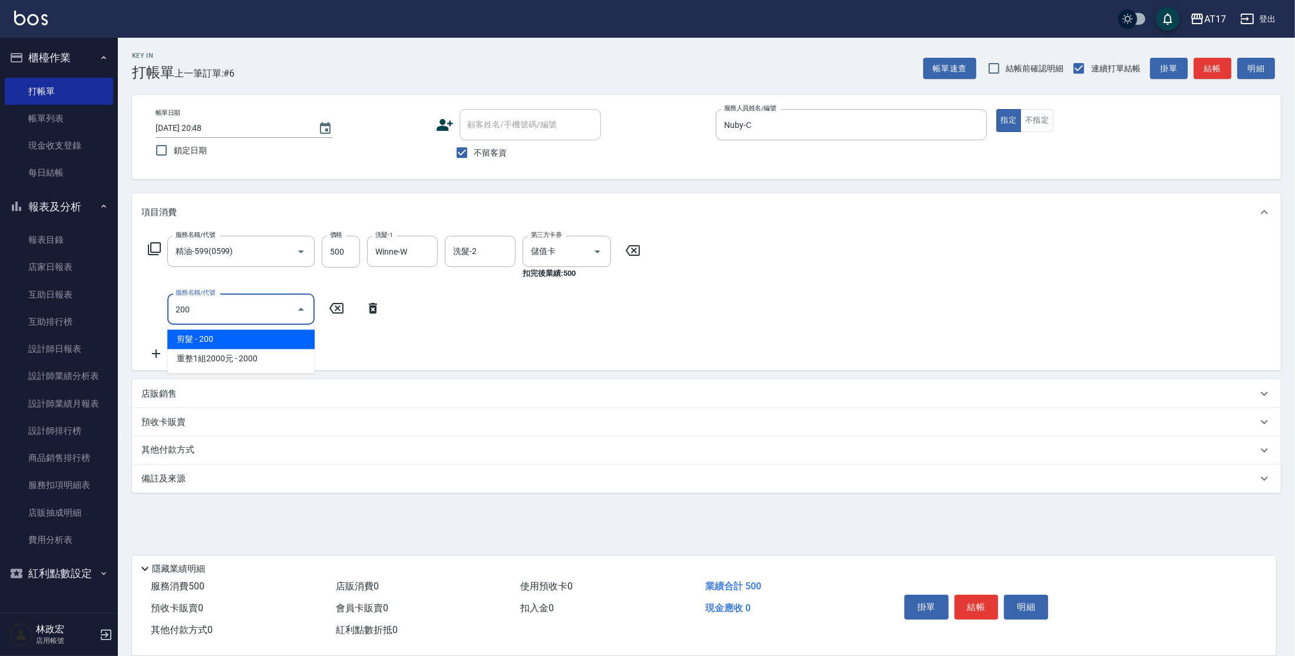
type input "剪髮(200)"
type input "400"
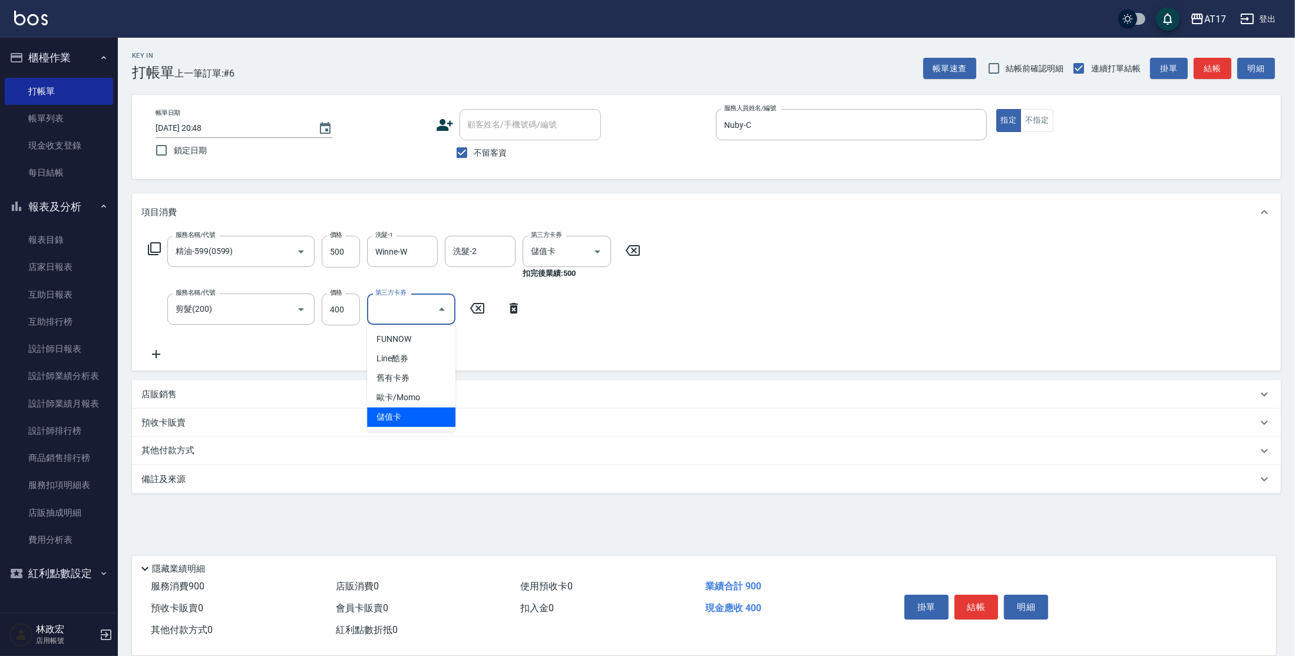
type input "儲值卡"
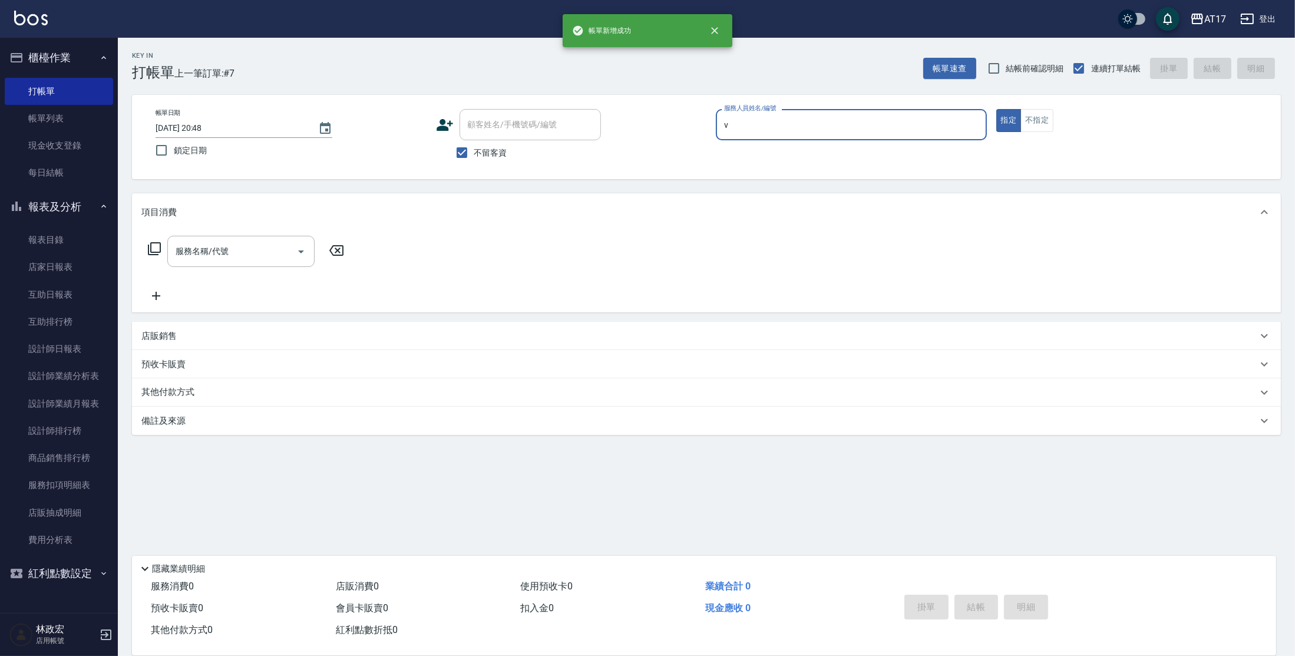
type input "[PERSON_NAME]-v"
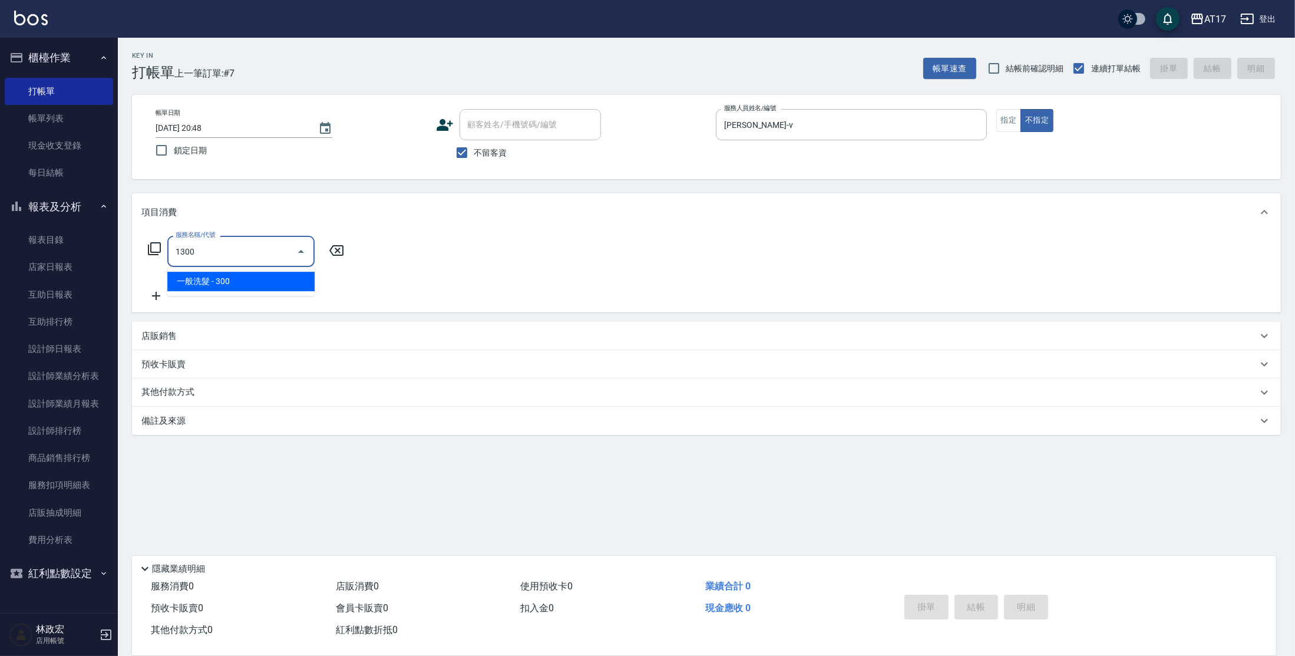
type input "一般洗髮(1300)"
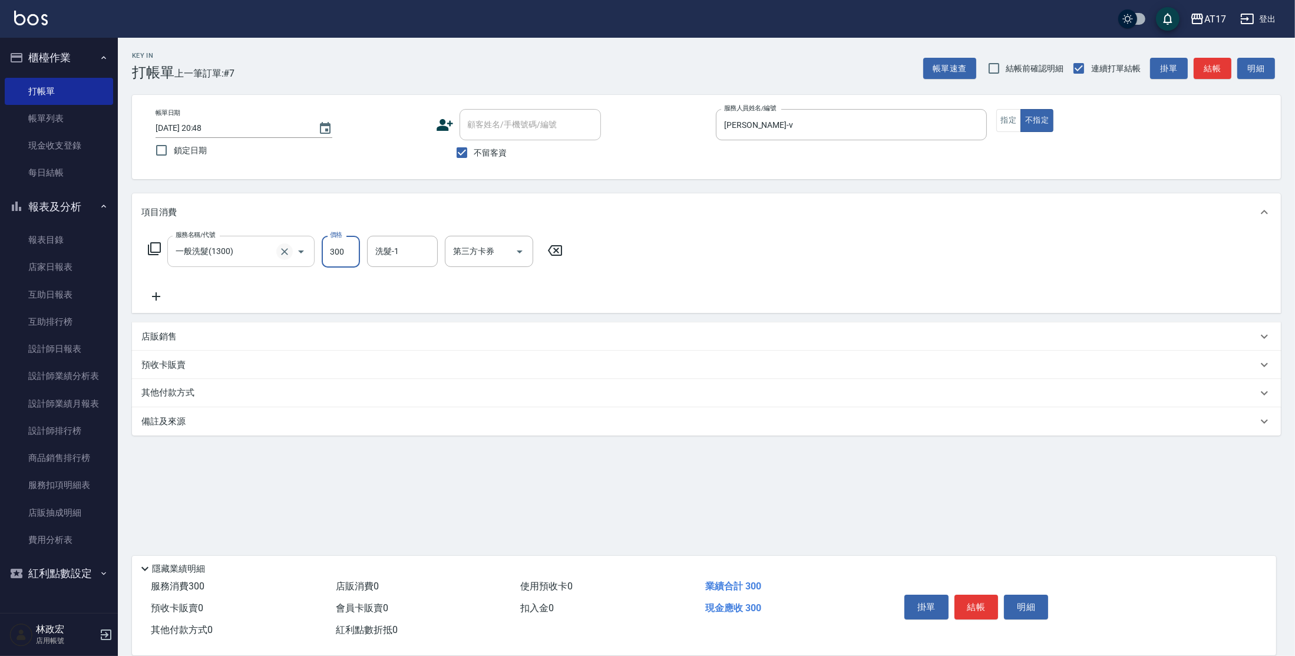
click at [287, 256] on icon "Clear" at bounding box center [285, 252] width 12 height 12
type input "350洗髮(350)"
type input "[PERSON_NAME]-55"
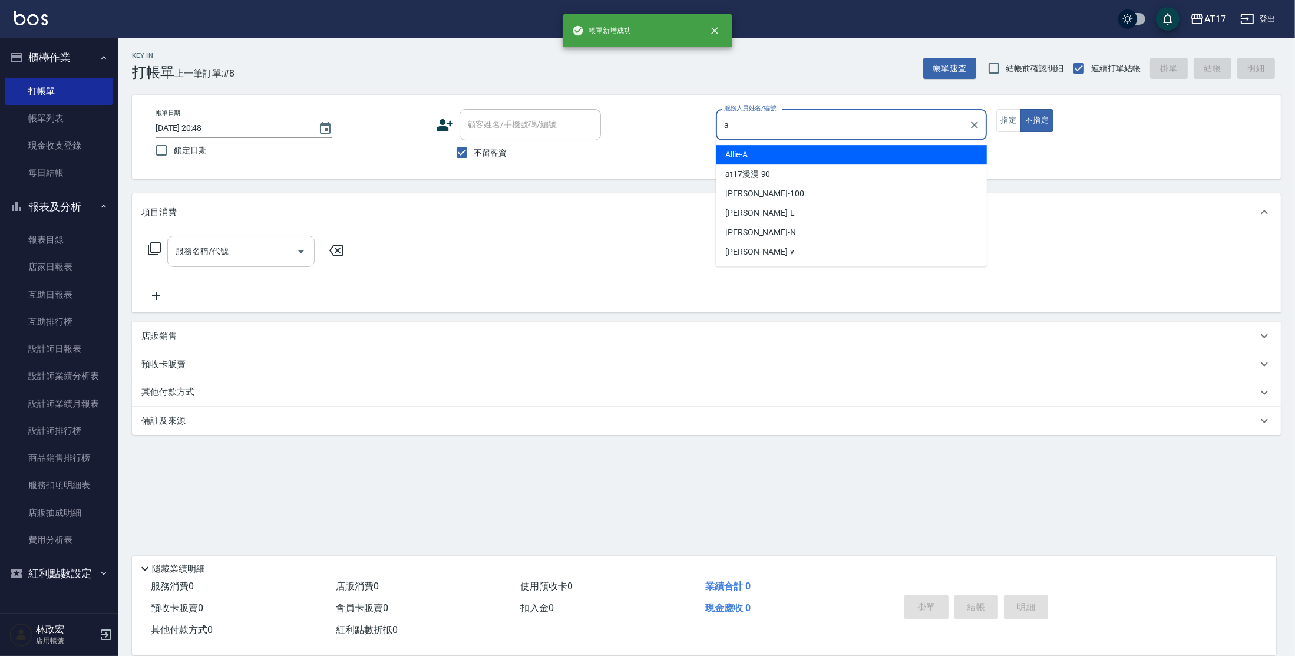
type input "Allie-A"
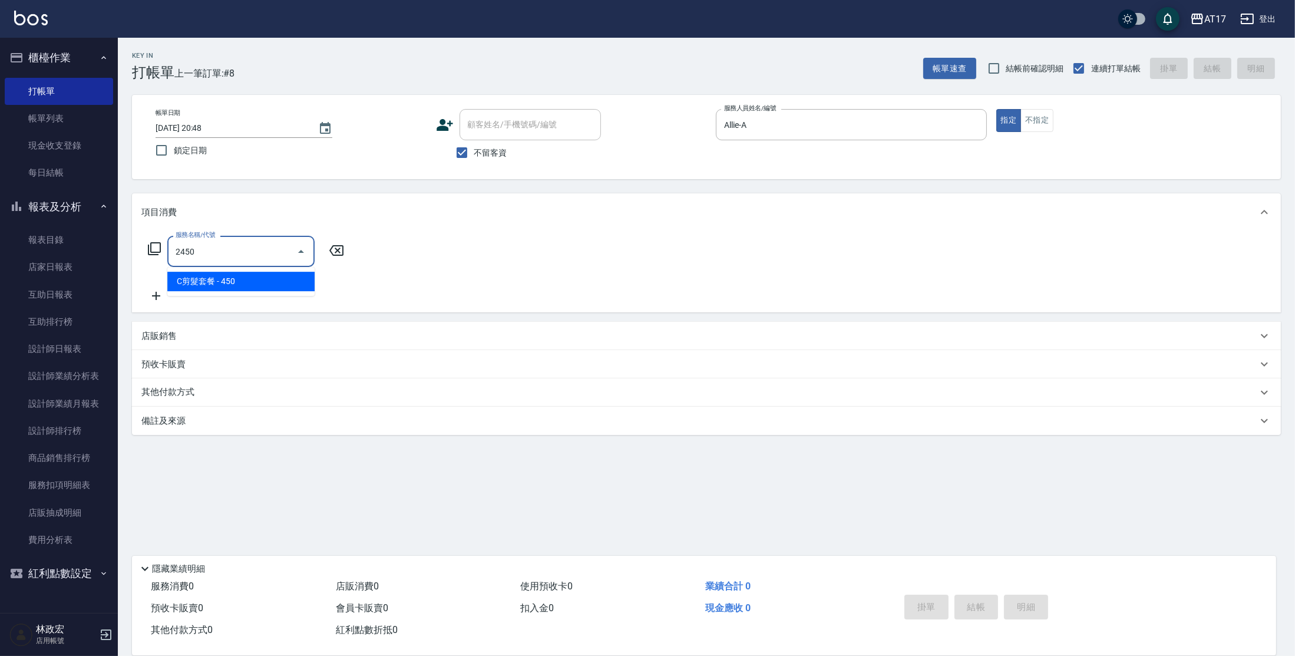
type input "C剪髮套餐(2450)"
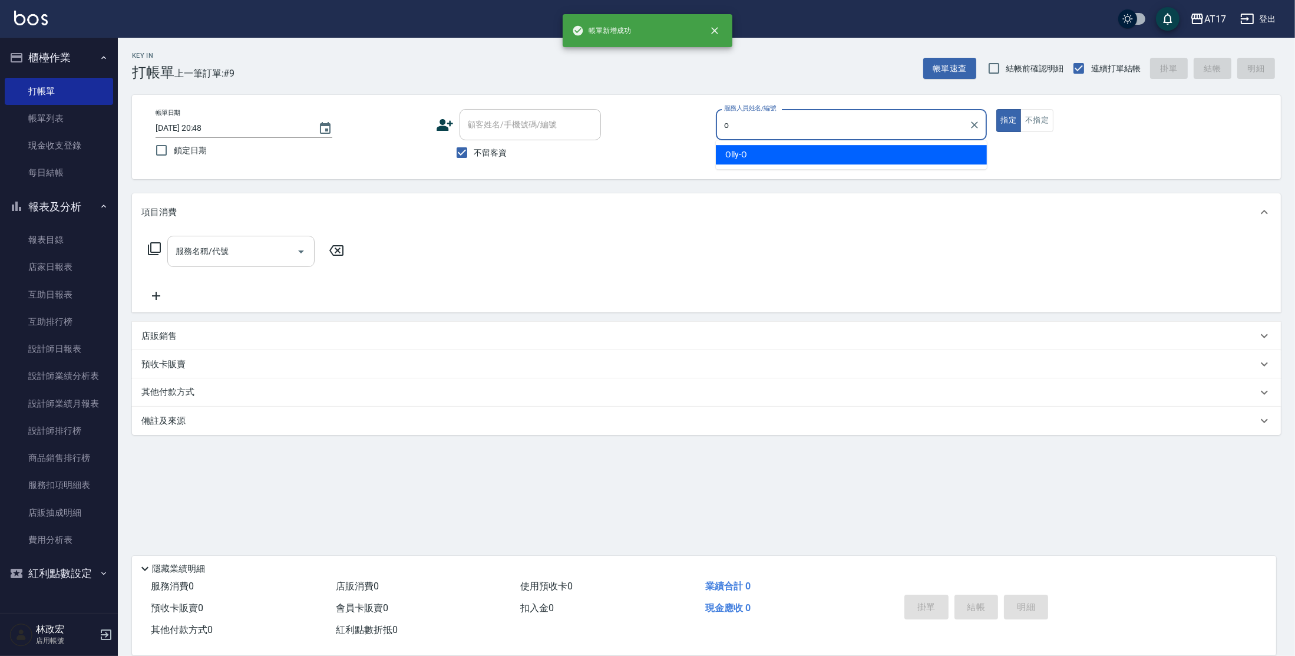
type input "Olly-O"
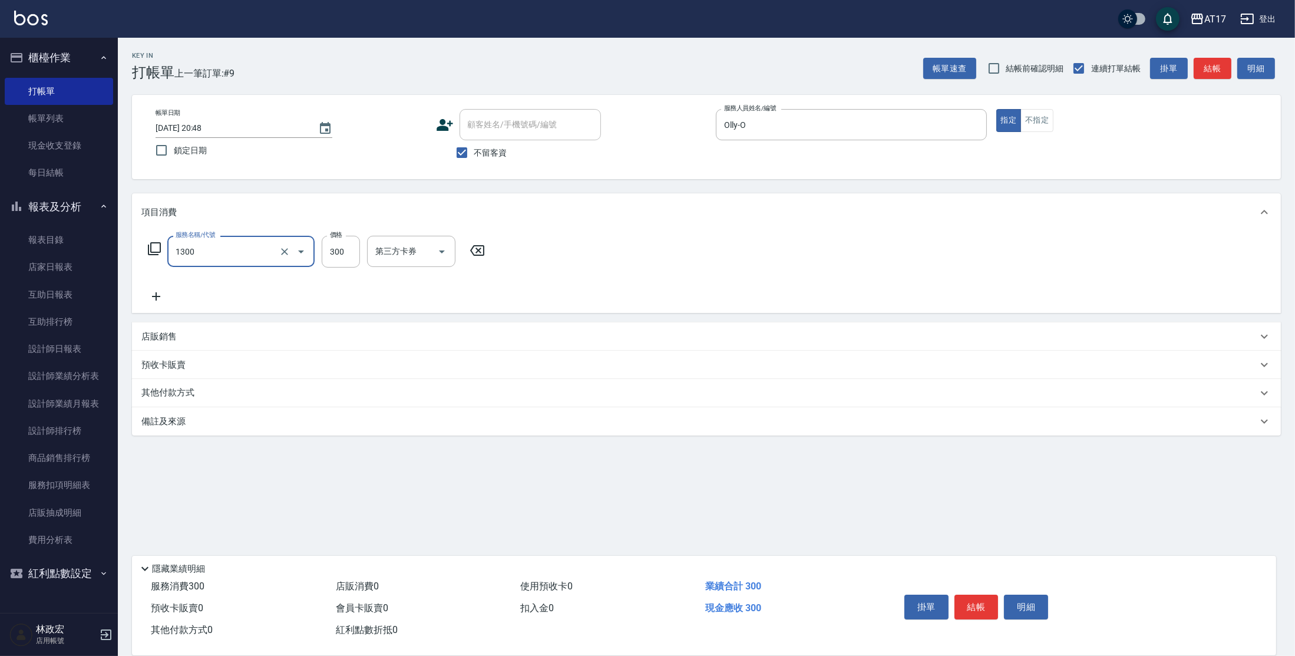
type input "一般洗髮(1300)"
type input "250"
type input "[PERSON_NAME]-55"
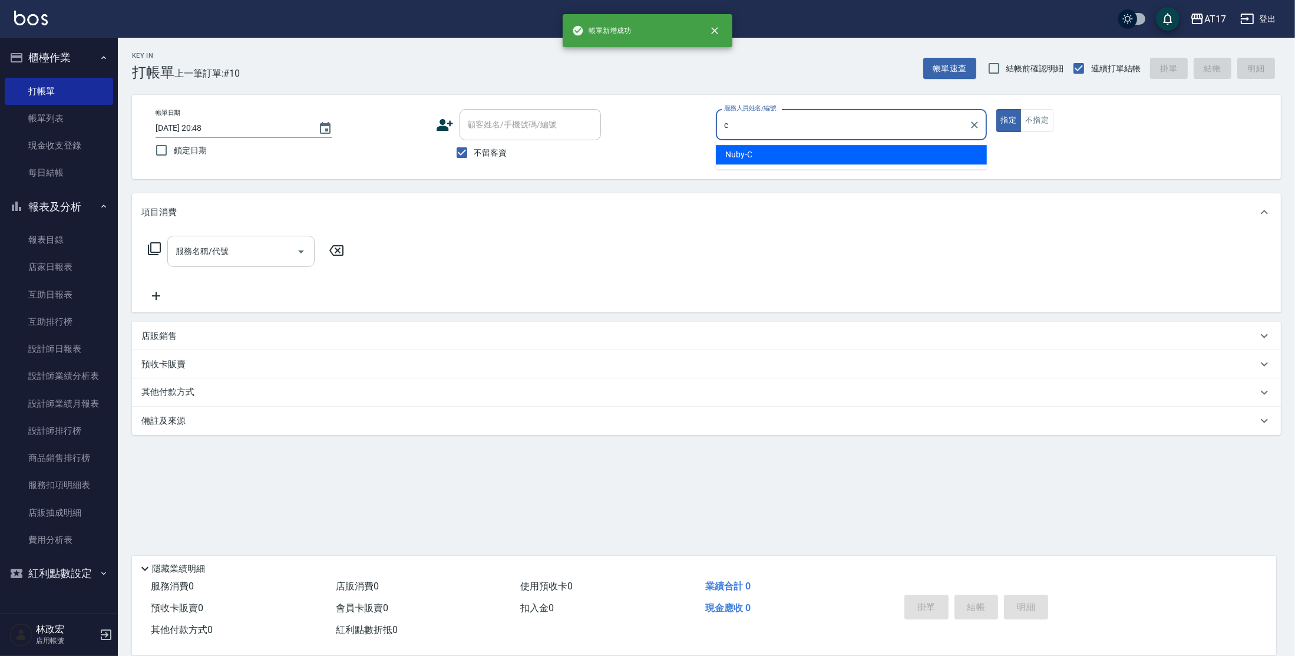
type input "Nuby-C"
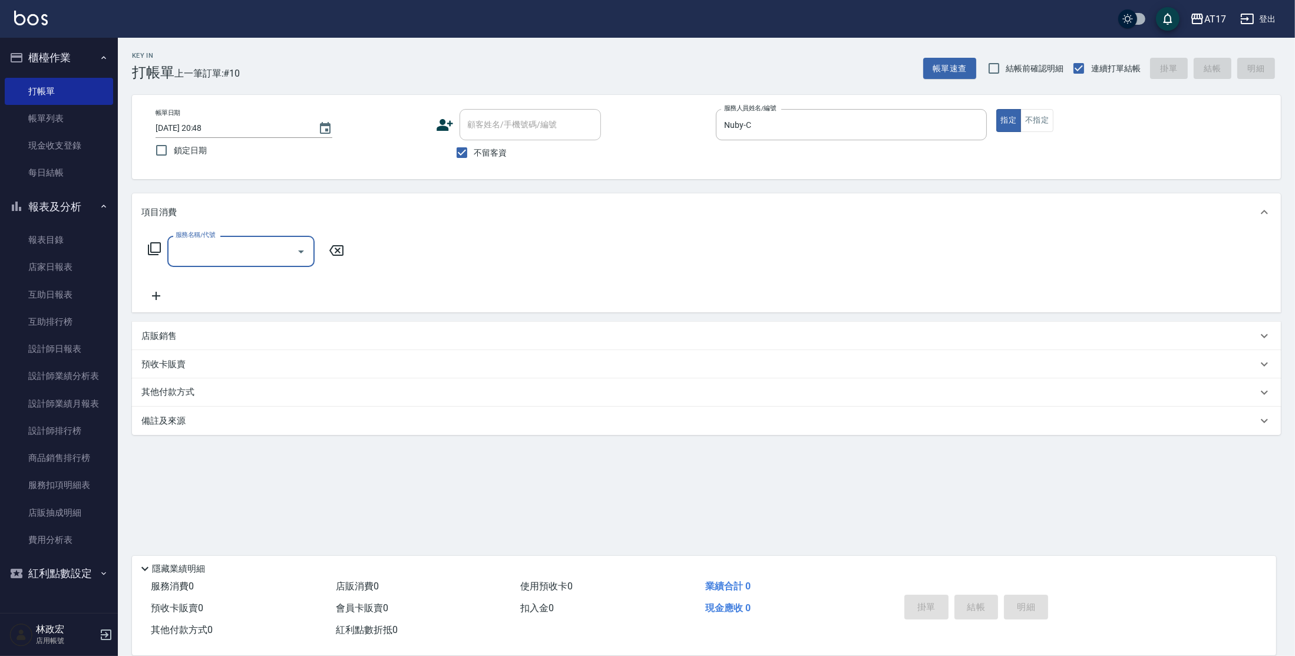
click at [150, 249] on icon at bounding box center [154, 248] width 13 height 13
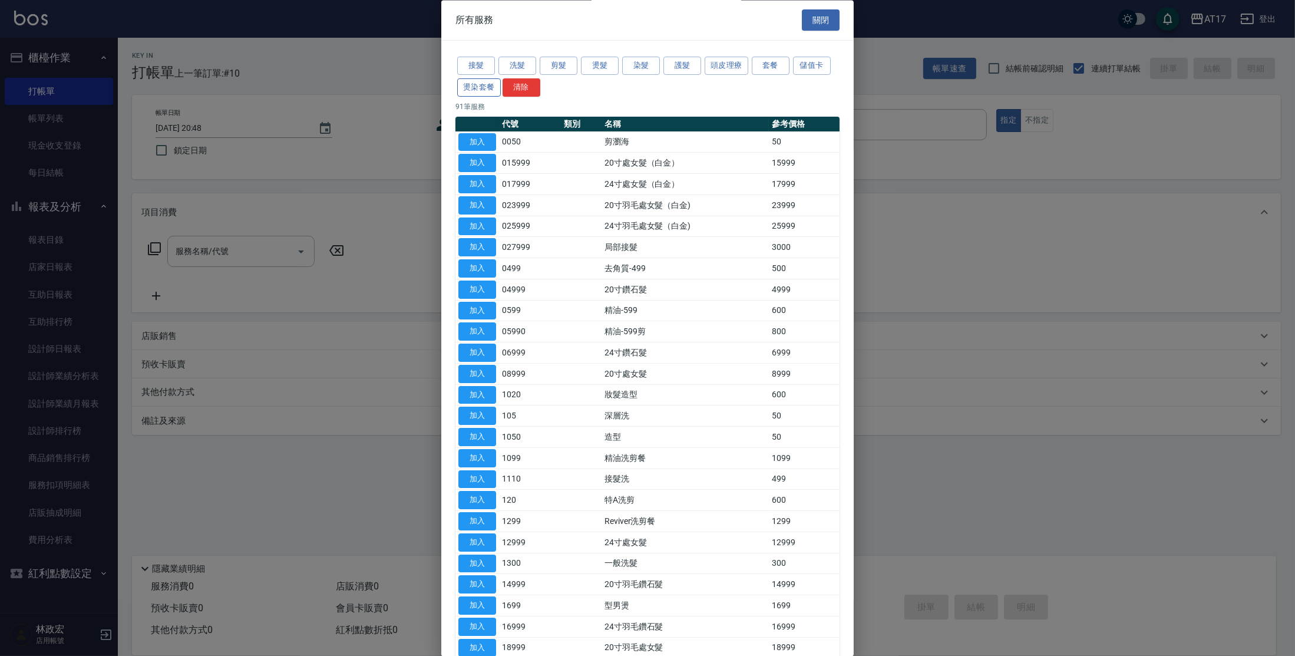
click at [494, 82] on button "燙染套餐" at bounding box center [479, 87] width 44 height 18
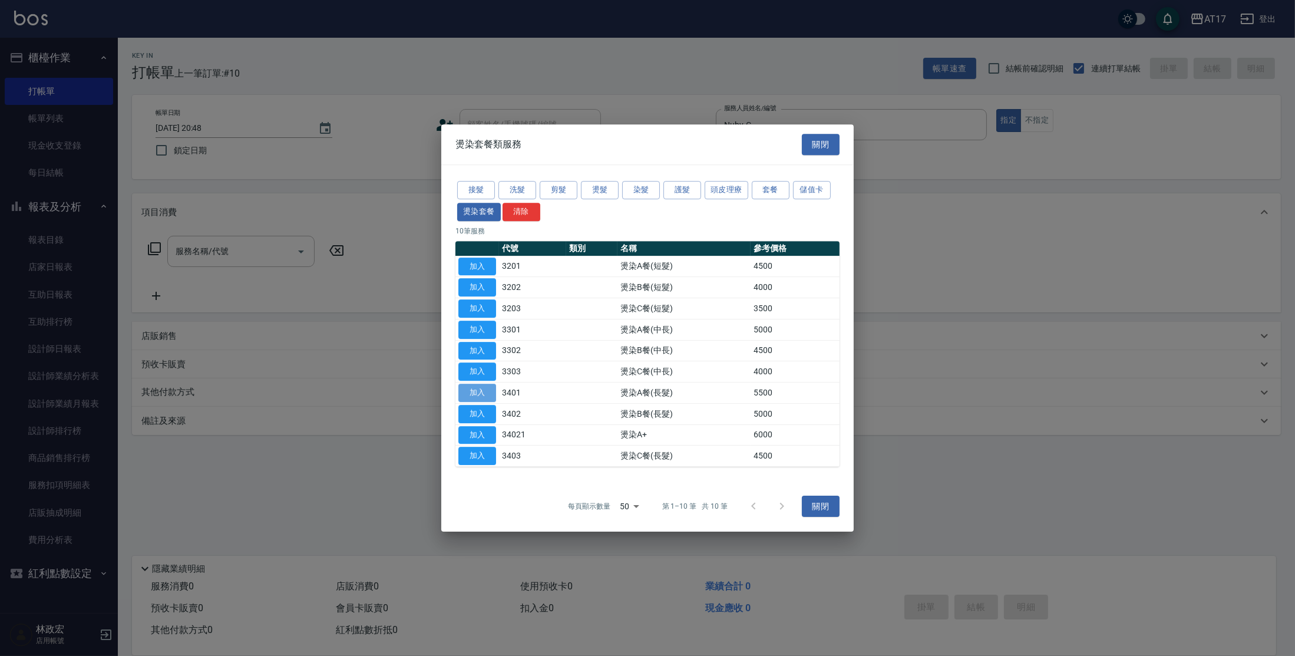
click at [482, 389] on button "加入" at bounding box center [477, 393] width 38 height 18
type input "燙染A餐(長髮)(3401)"
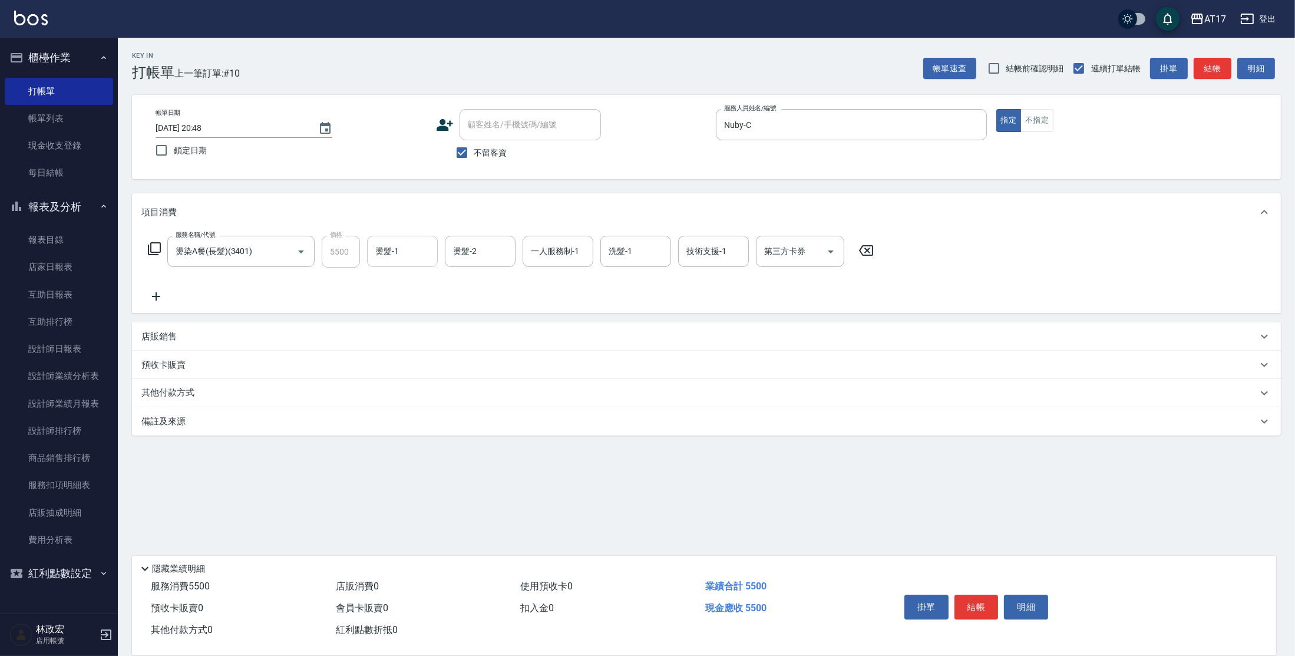
click at [392, 250] on input "燙髮-1" at bounding box center [402, 251] width 60 height 21
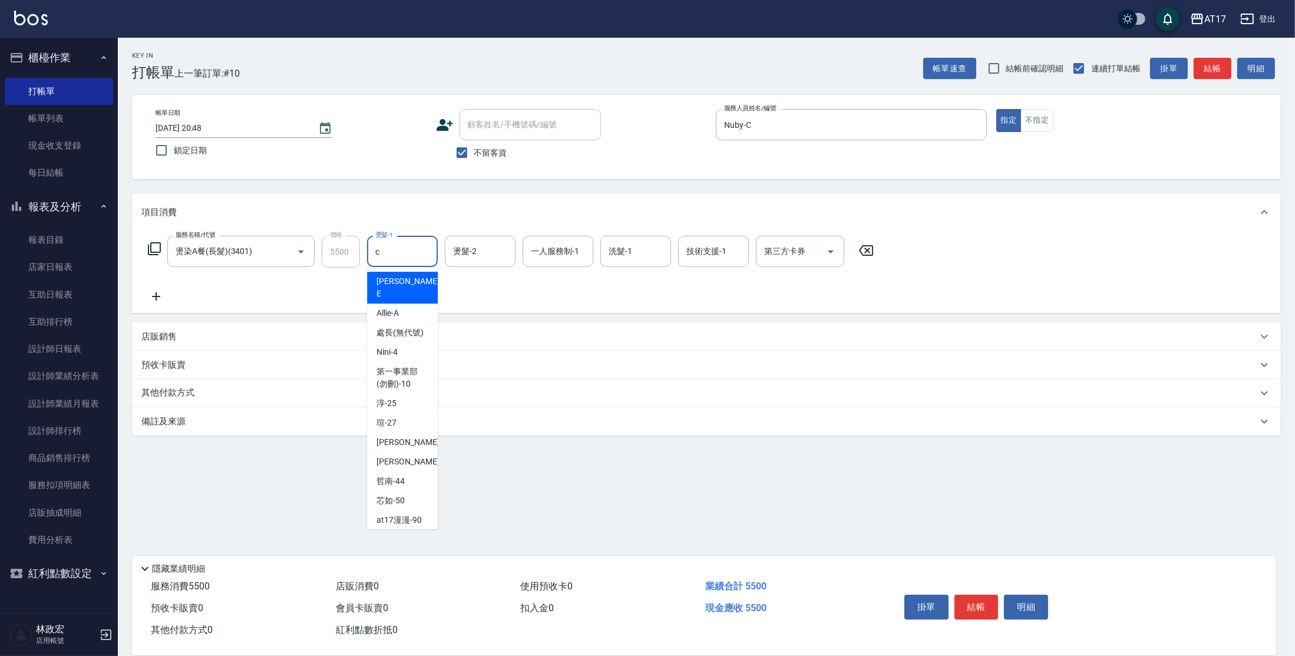
type input "Nuby-C"
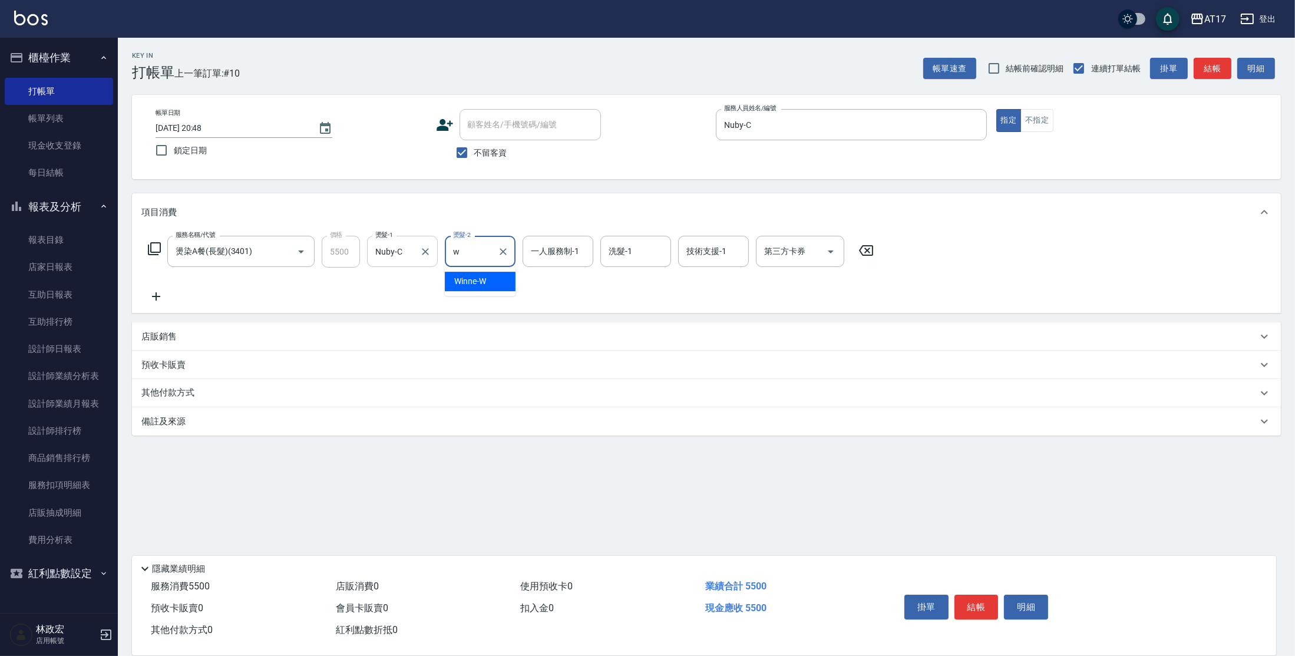
type input "Winne-W"
click at [504, 259] on div at bounding box center [502, 251] width 15 height 31
click at [503, 257] on button "Clear" at bounding box center [503, 251] width 16 height 16
click at [433, 252] on button "Clear" at bounding box center [425, 251] width 16 height 16
type input "Winne-W"
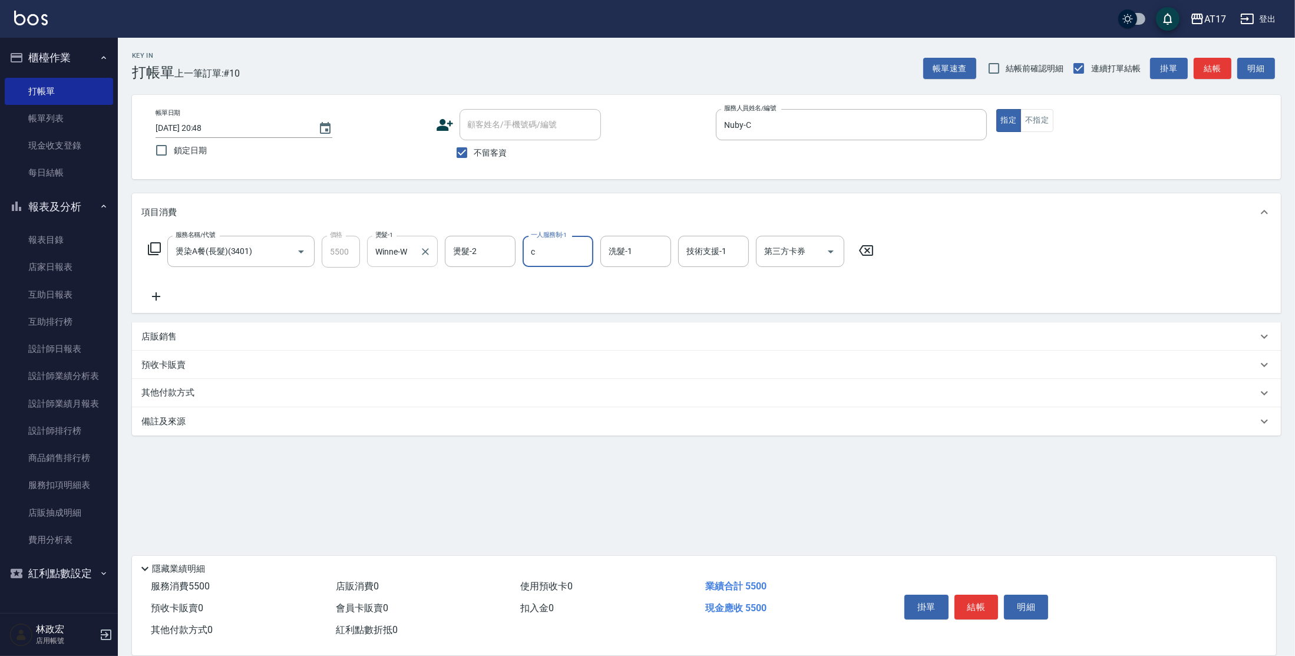
type input "Nuby-C"
type input "Winne-W"
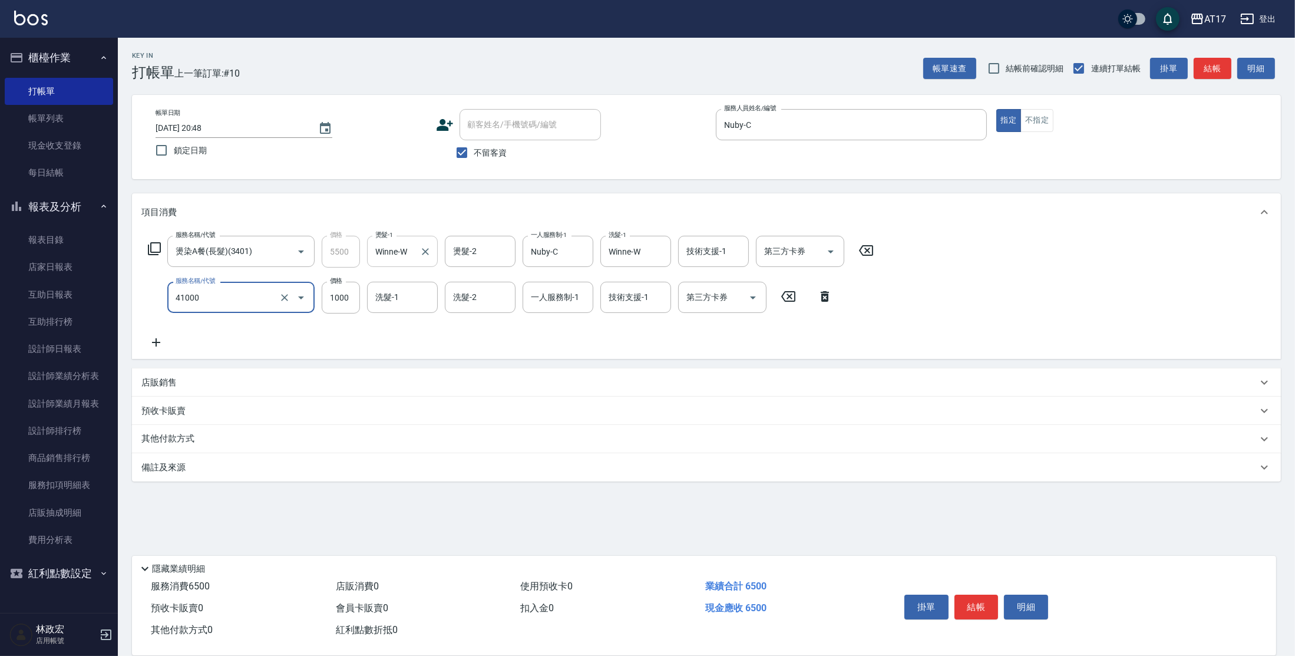
type input "酵素 & 鏡面(41000)"
type input "2600"
type input "Winne-W"
type input "Nuby-C"
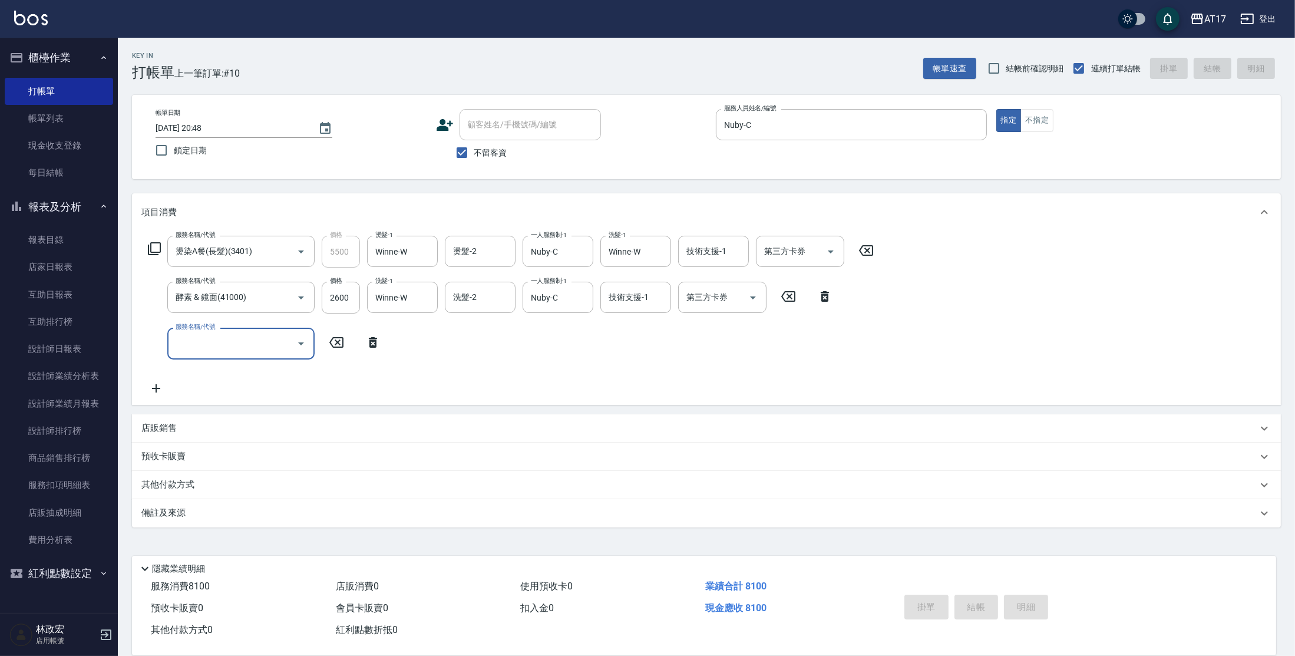
type input "[DATE] 20:49"
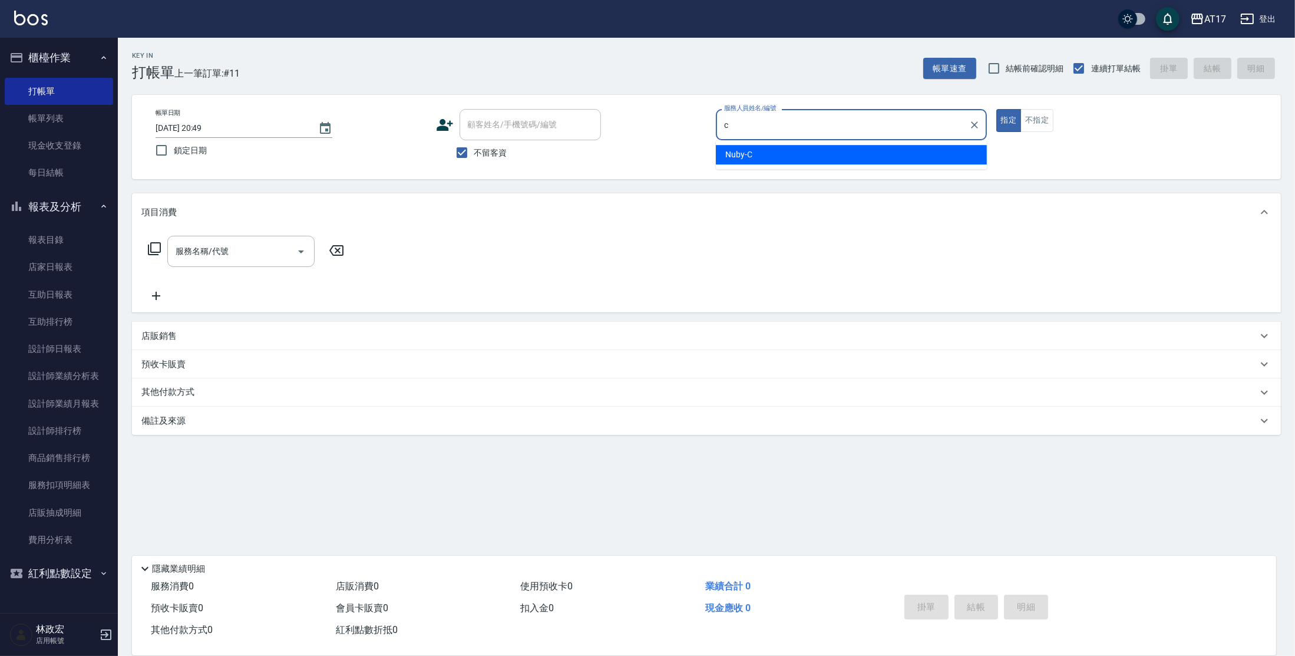
type input "Nuby-C"
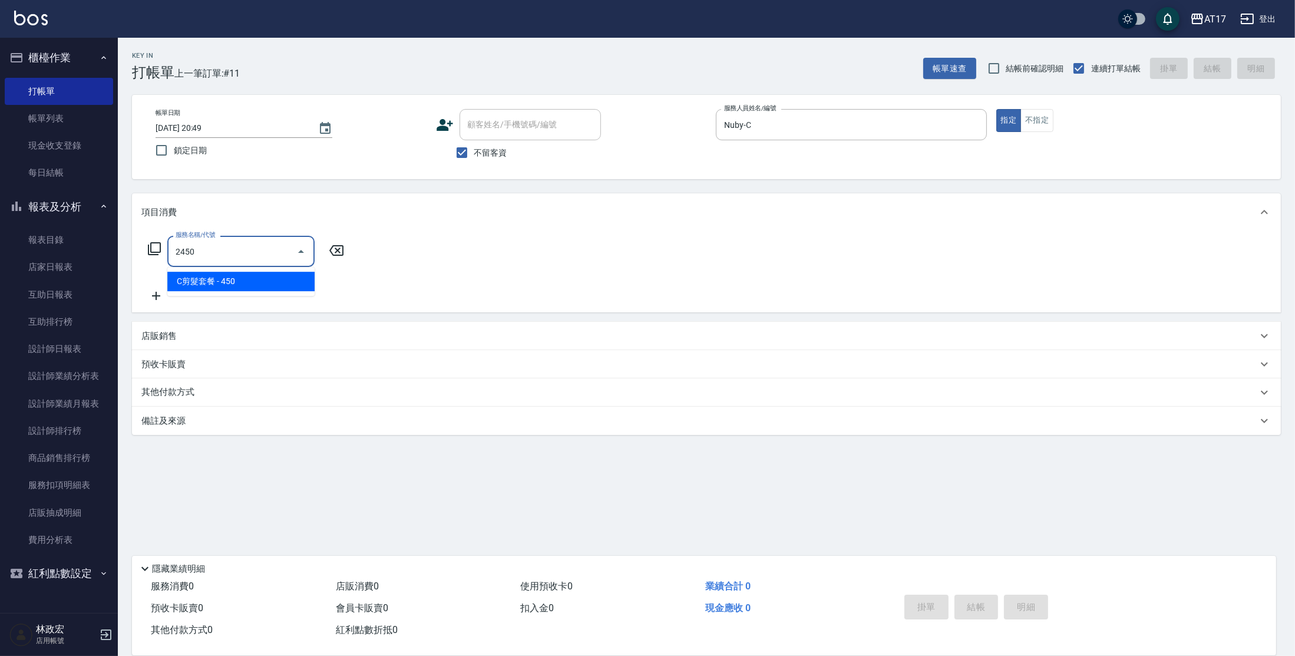
type input "C剪髮套餐(2450)"
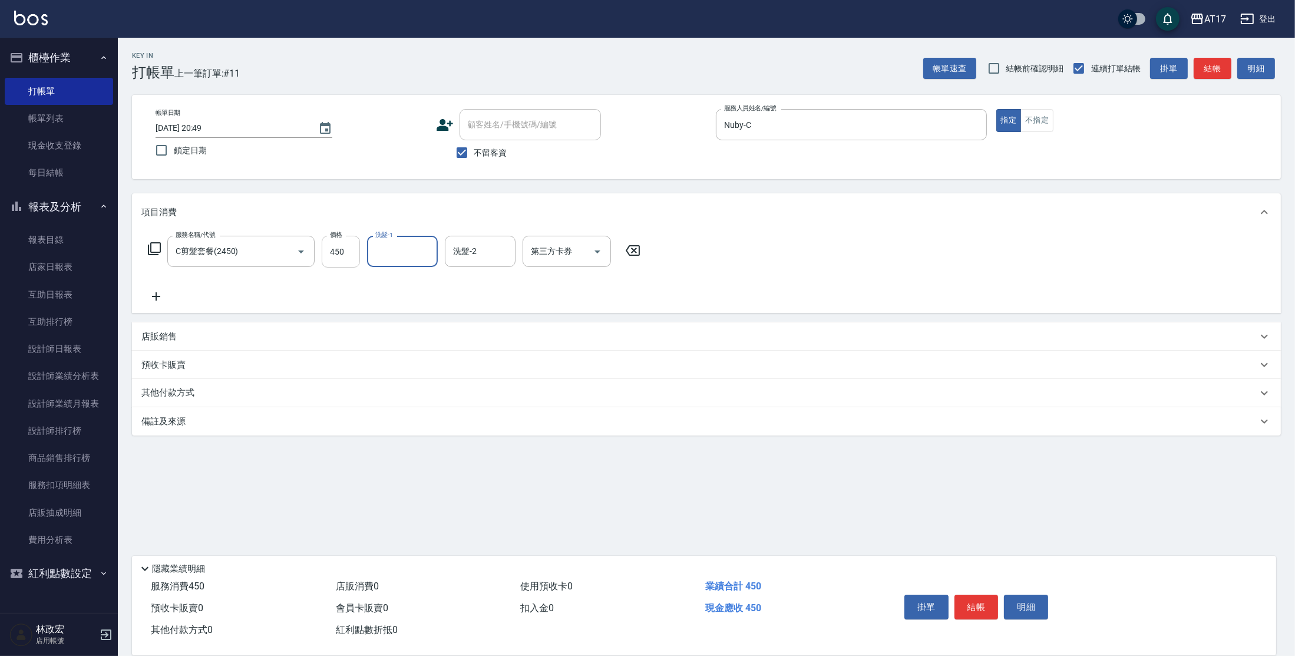
click at [338, 257] on input "450" at bounding box center [341, 252] width 38 height 32
type input "600"
type input "Winne-W"
type input "儲值卡"
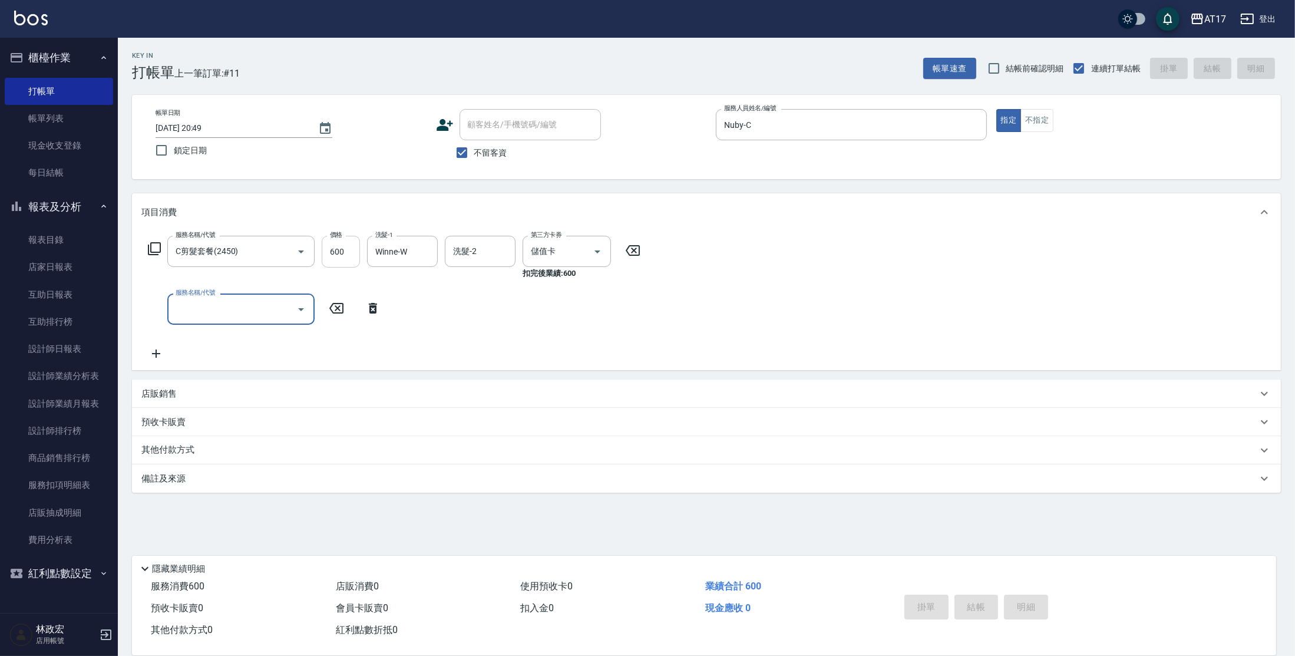
type input "[DATE] 20:50"
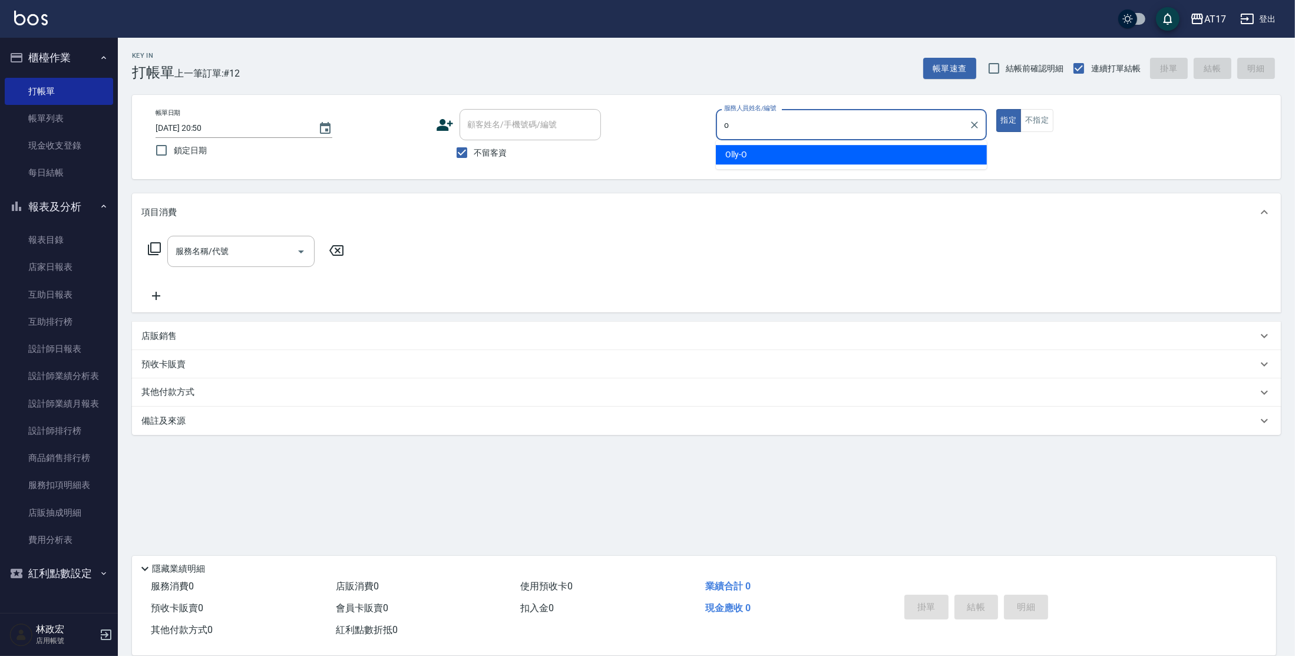
type input "Olly-O"
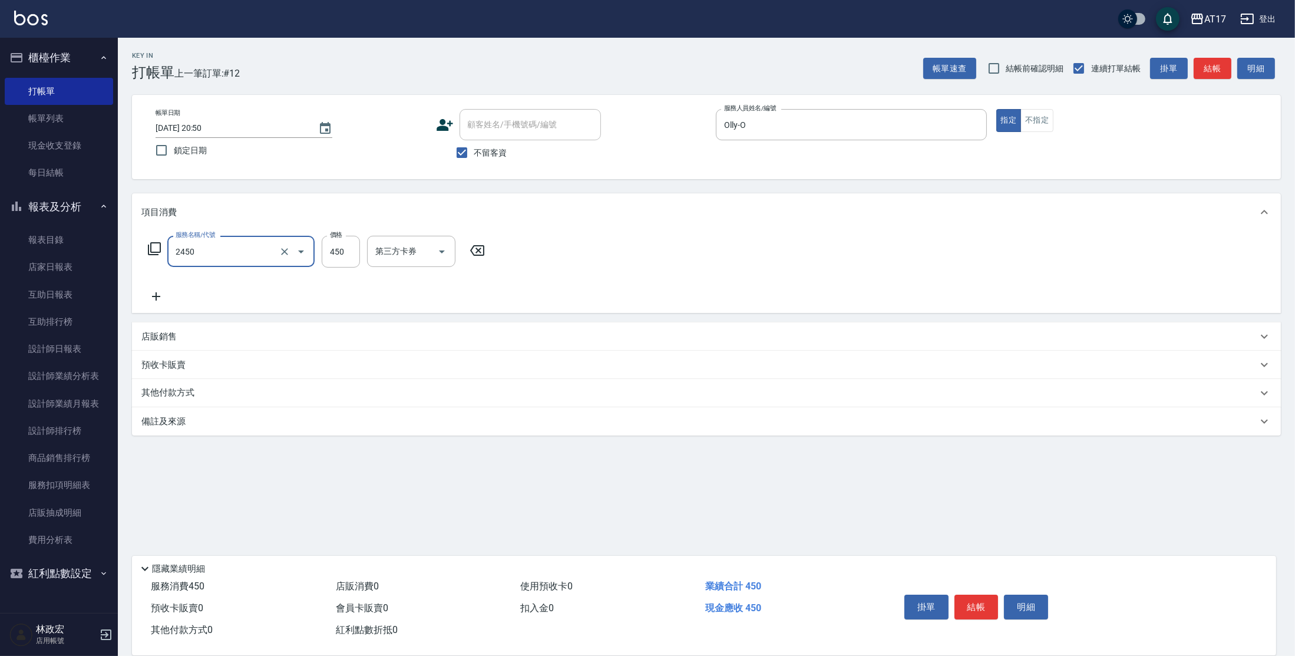
type input "C剪髮套餐(2450)"
type input "500"
type input "[PERSON_NAME]-55"
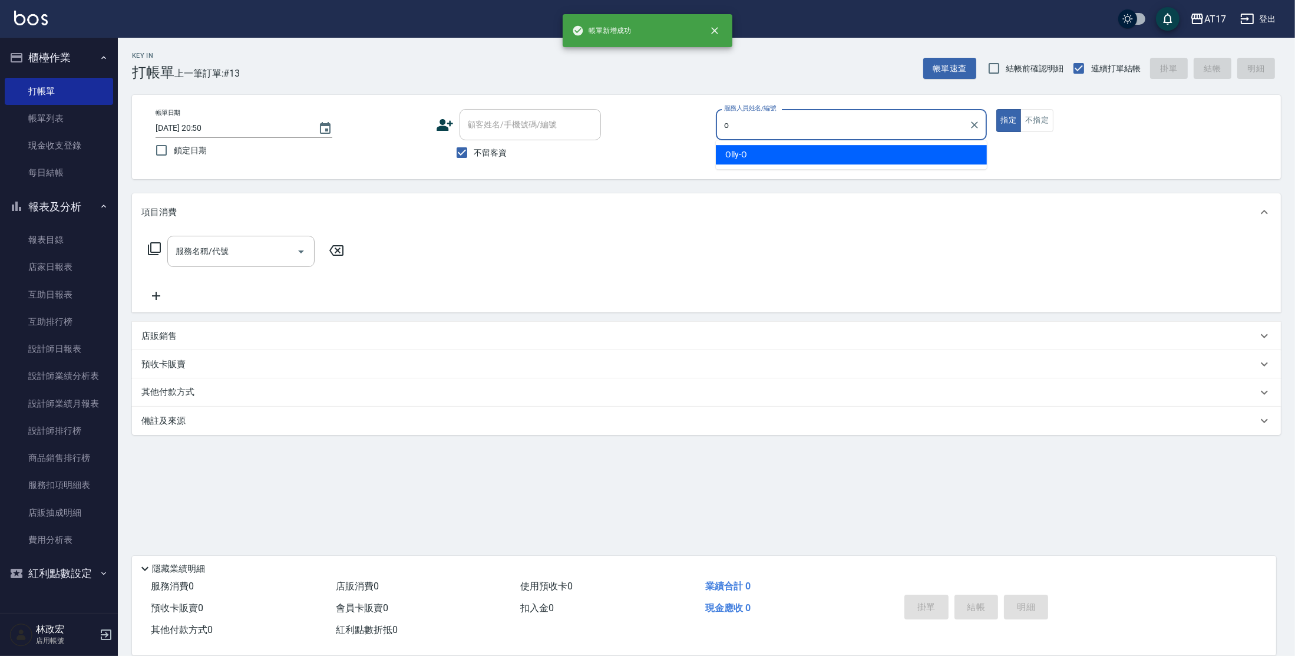
type input "Olly-O"
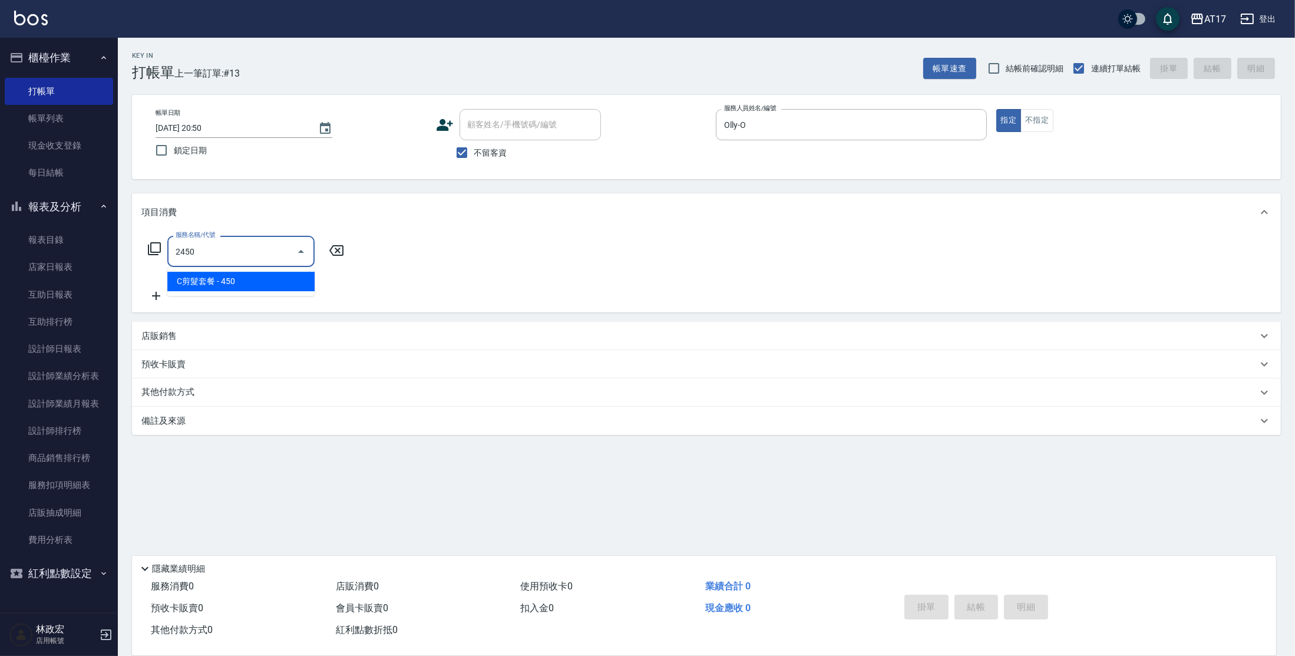
type input "C剪髮套餐(2450)"
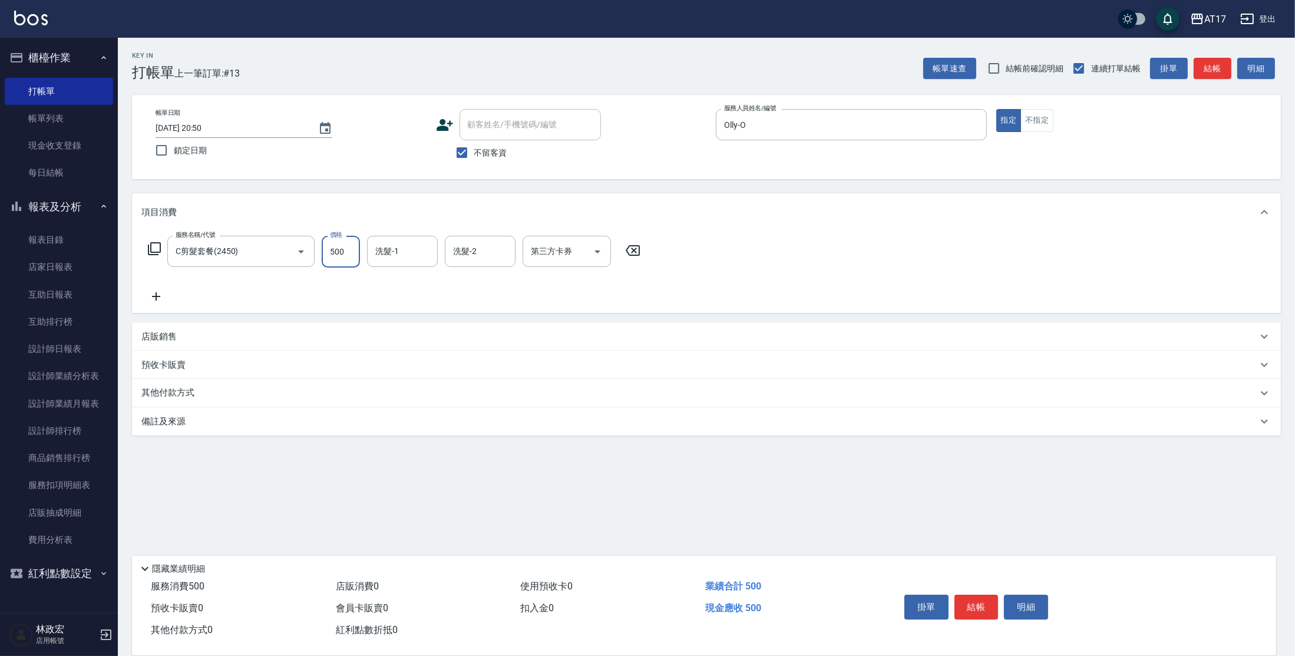
type input "500"
type input "[PERSON_NAME]-55"
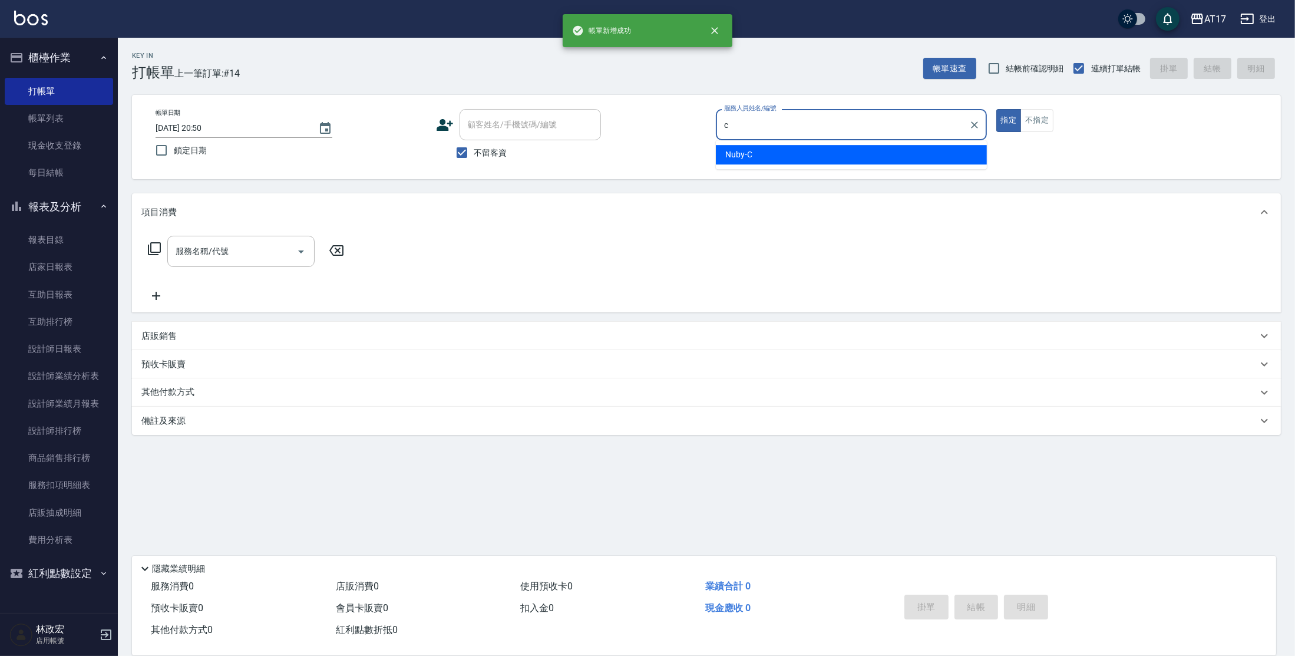
type input "Nuby-C"
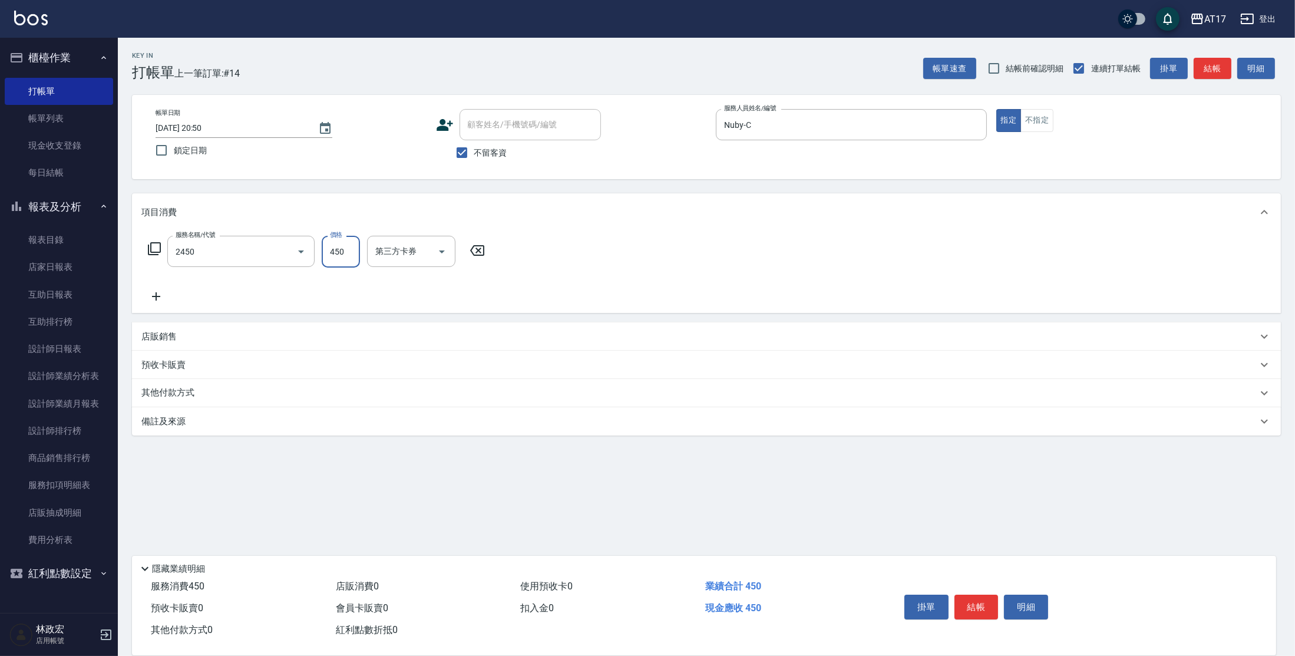
type input "C剪髮套餐(2450)"
type input "600"
type input "Winne-W"
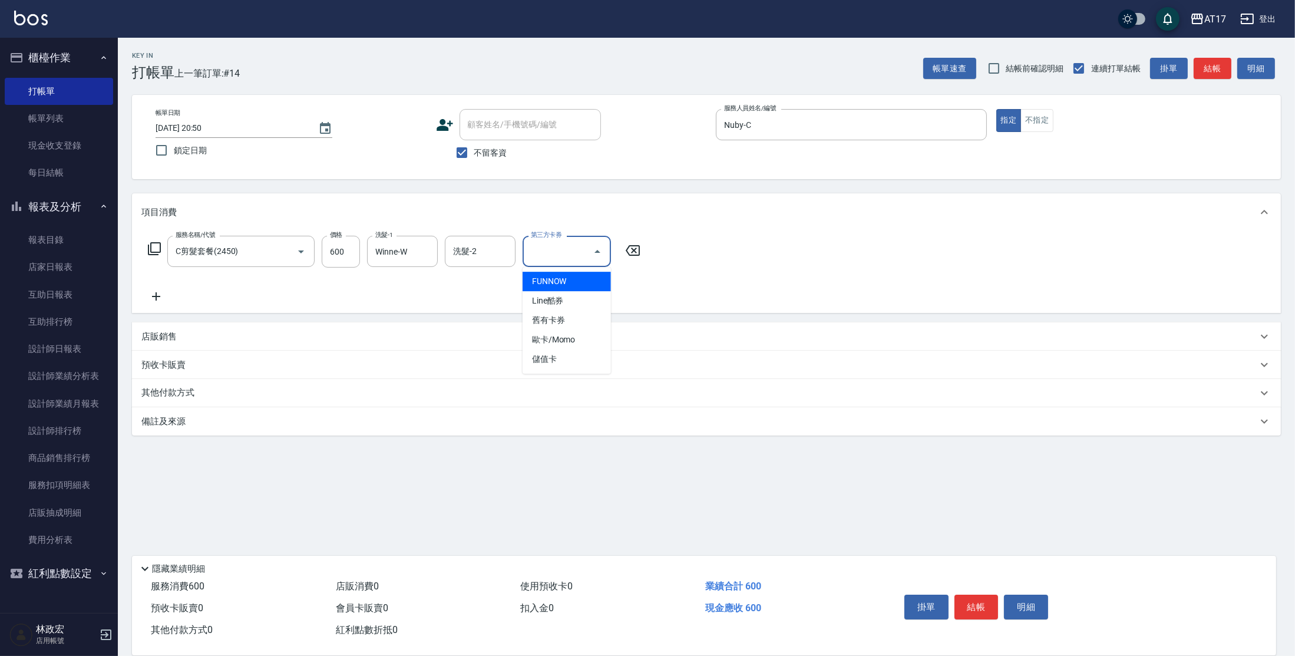
type input "儲值卡"
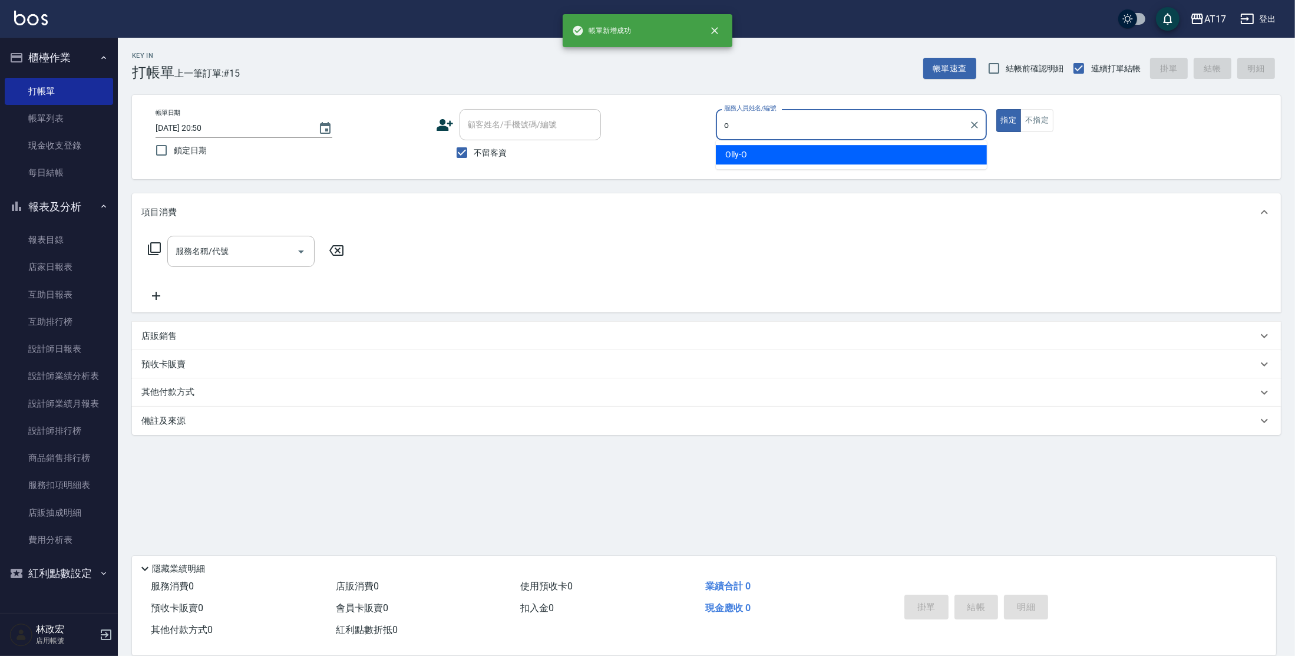
type input "Olly-O"
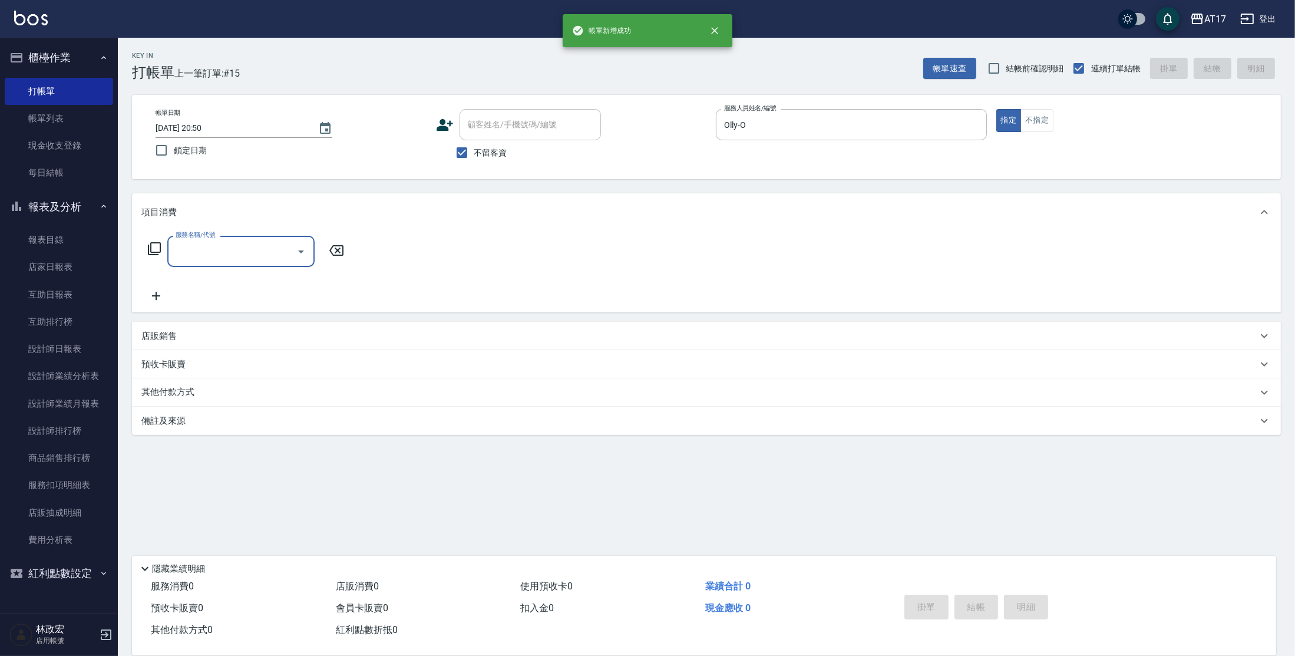
type input "2"
type input "5"
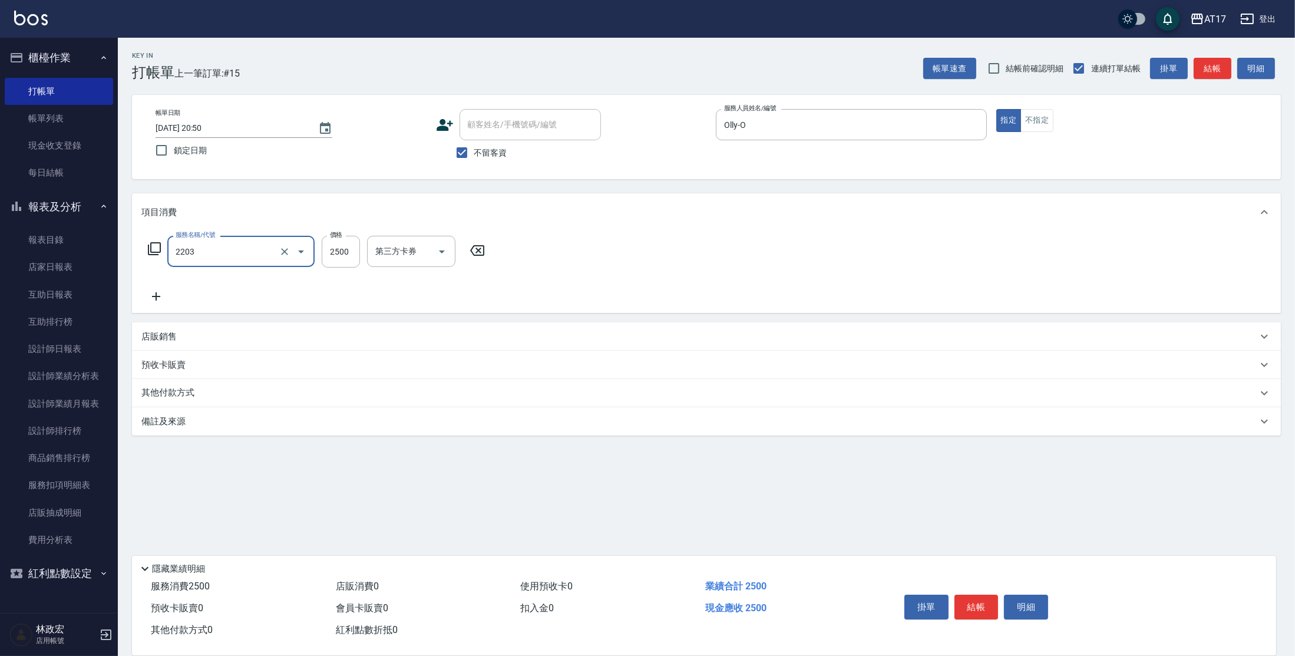
type input "燙髮C餐(短髮)(2203)"
type input "2250"
type input "Olly-O"
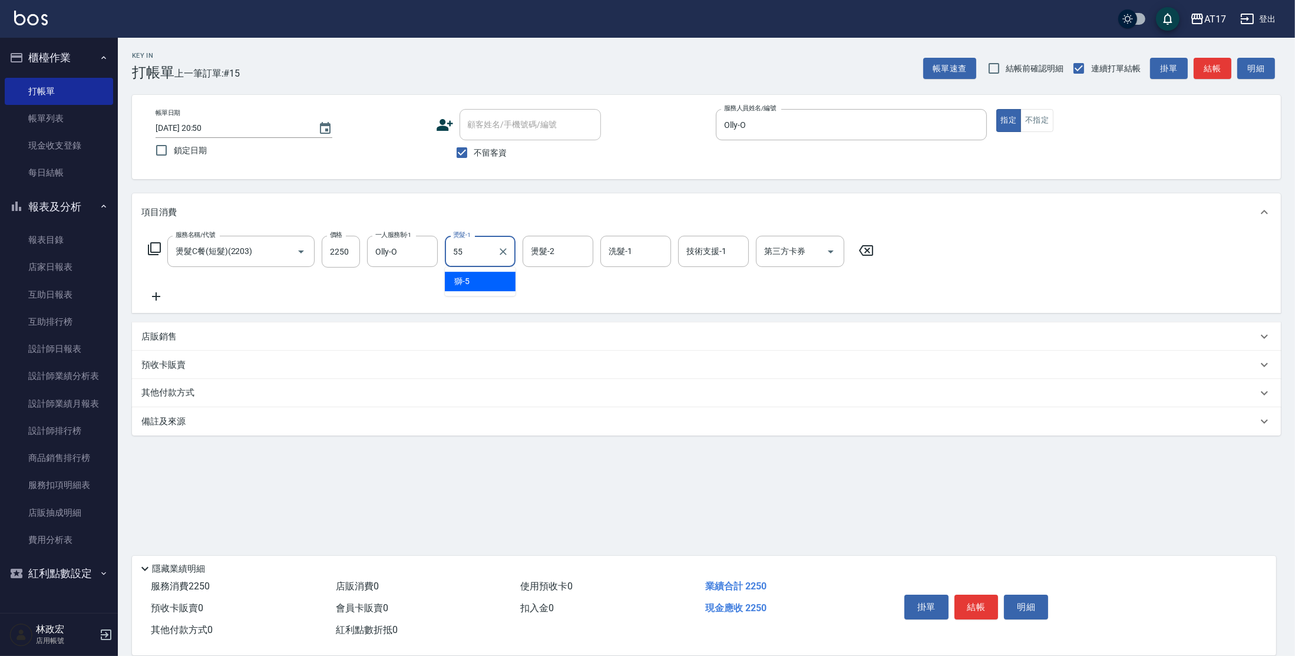
type input "[PERSON_NAME]-55"
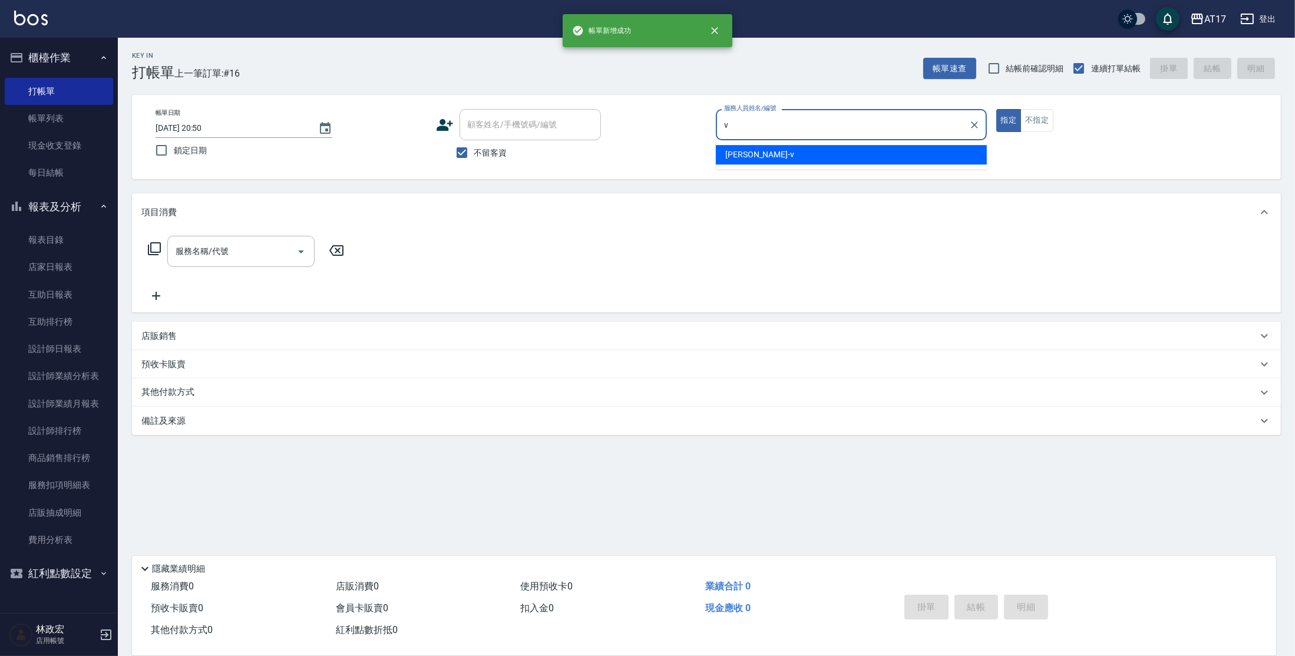
type input "[PERSON_NAME]-v"
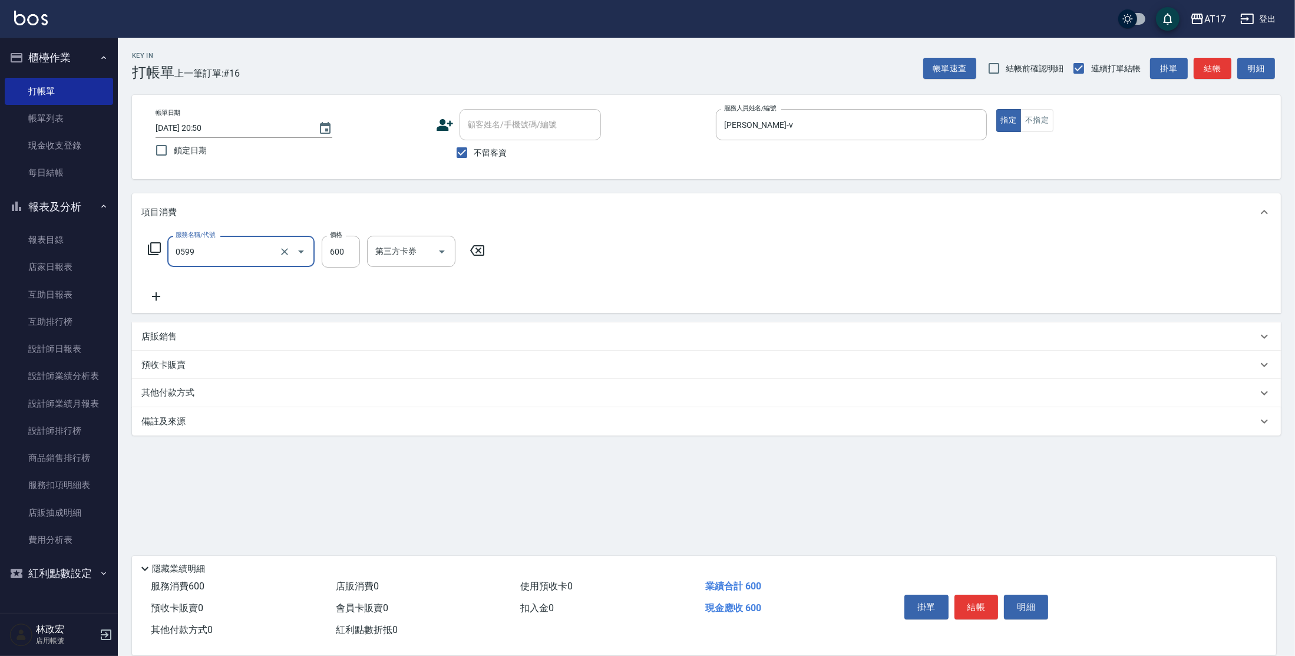
type input "精油-599(0599)"
type input "500"
type input "[PERSON_NAME]-55"
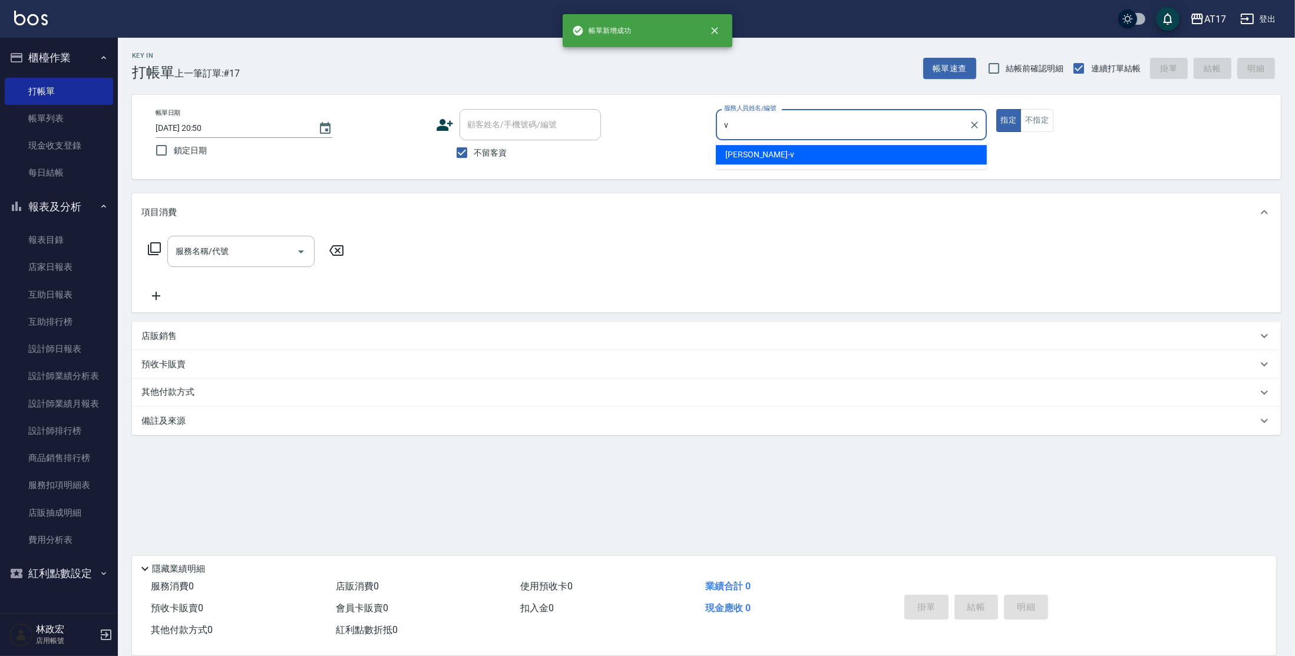
type input "[PERSON_NAME]-v"
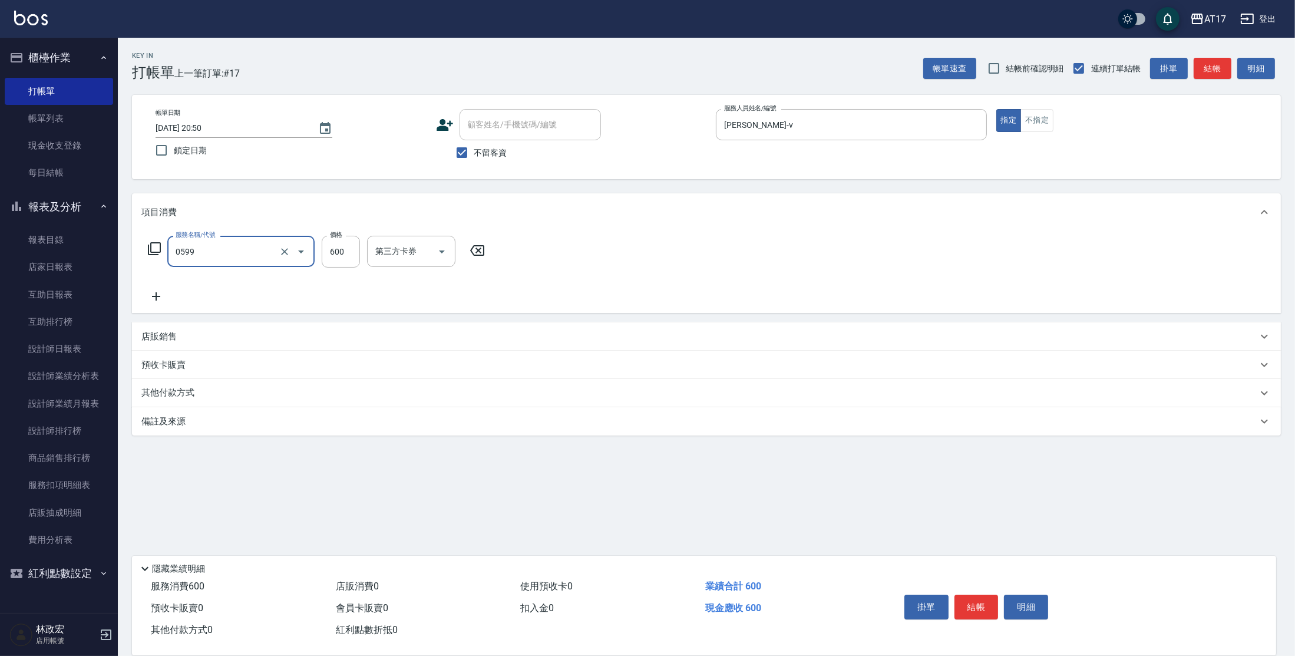
type input "精油-599(0599)"
type input "500"
type input "[PERSON_NAME]-55"
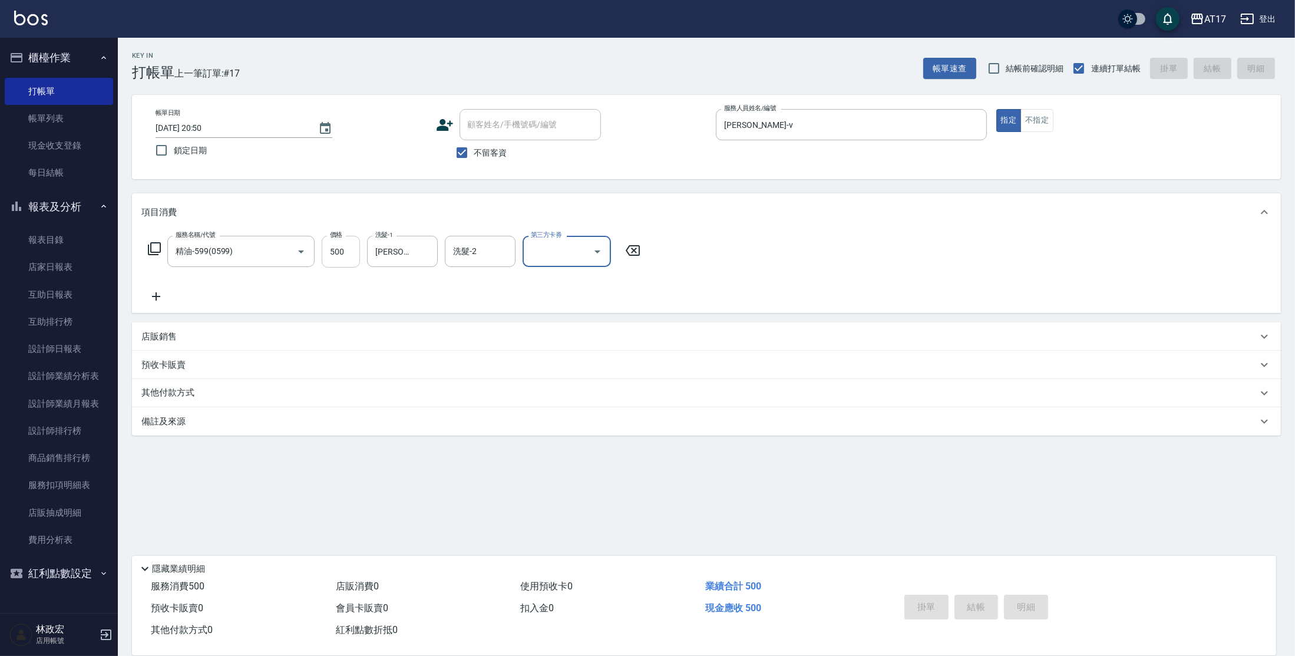
type input "[DATE] 20:51"
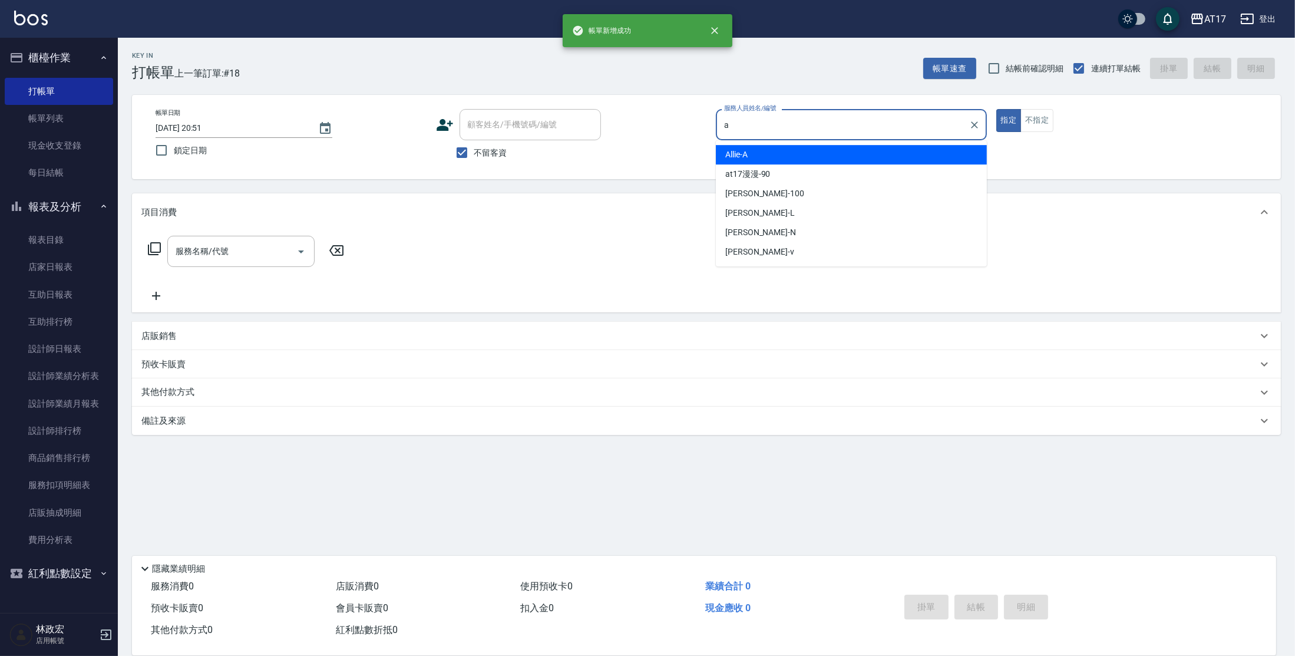
type input "Allie-A"
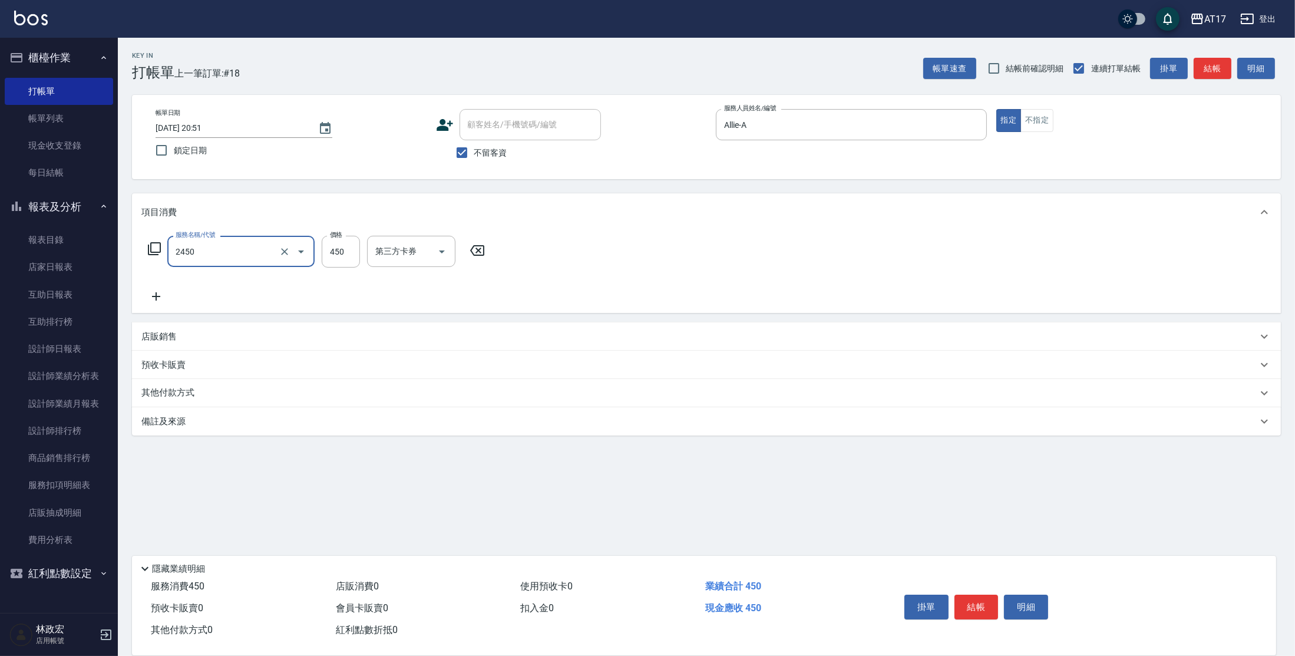
type input "C剪髮套餐(2450)"
type input "[PERSON_NAME]-22"
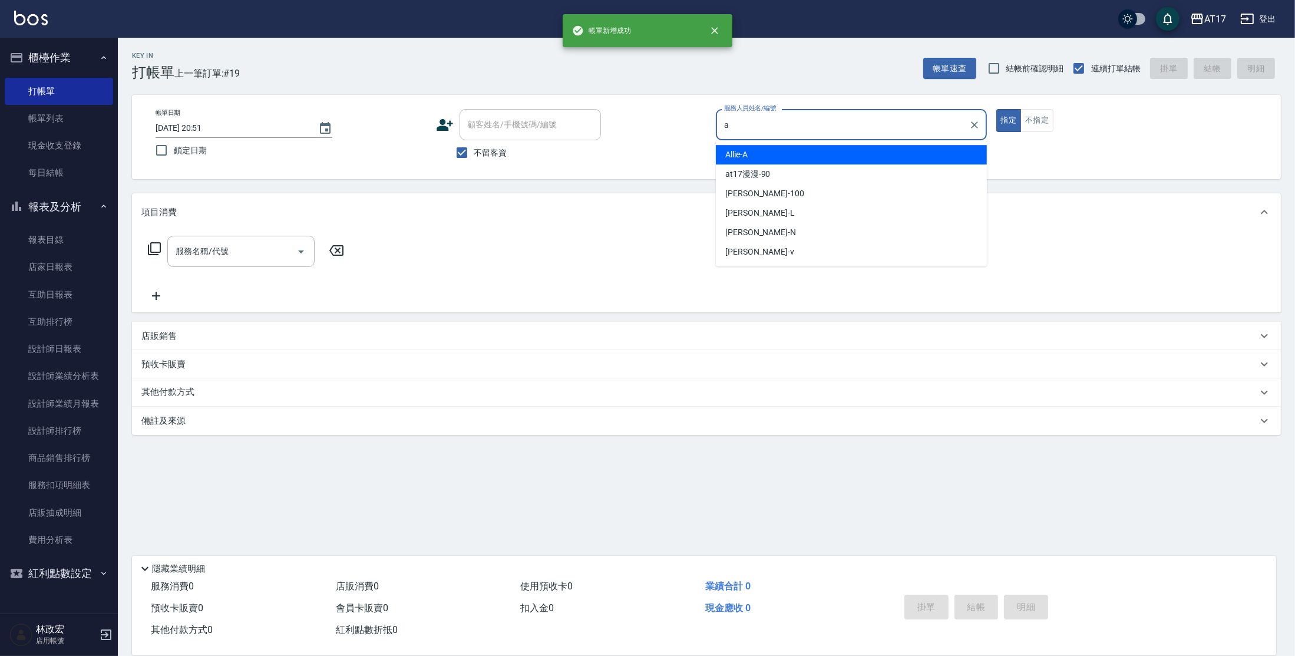
type input "Allie-A"
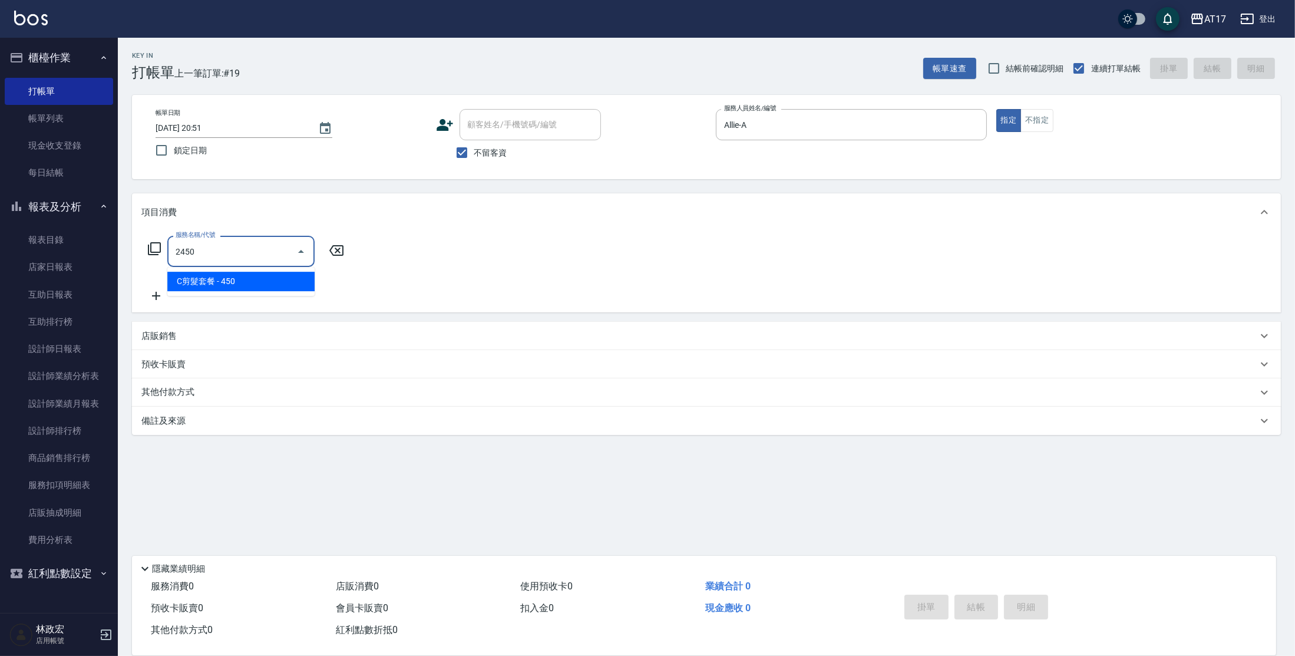
type input "C剪髮套餐(2450)"
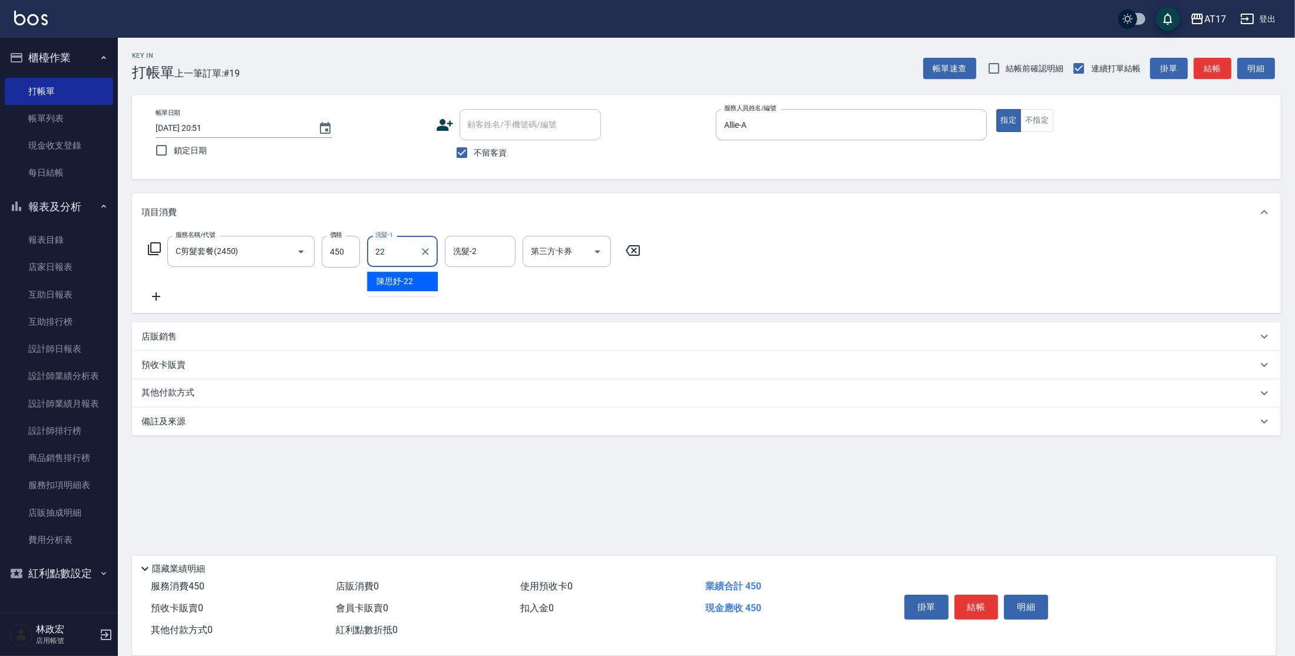
type input "[PERSON_NAME]-22"
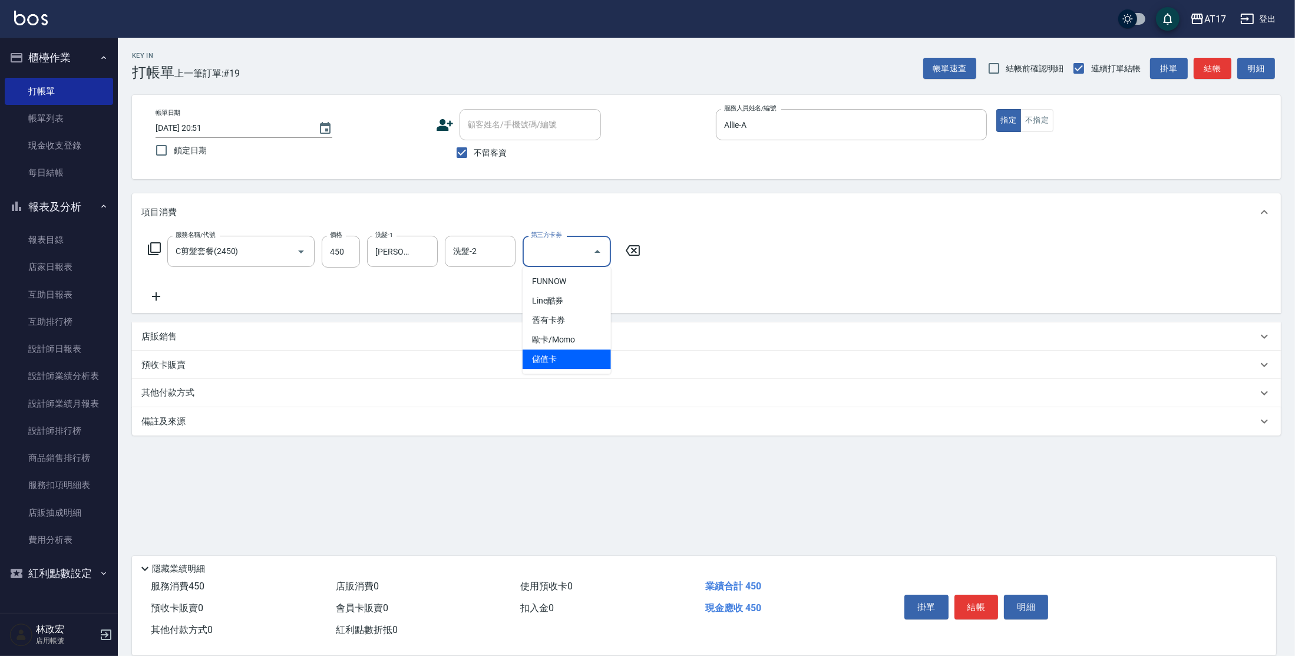
type input "儲值卡"
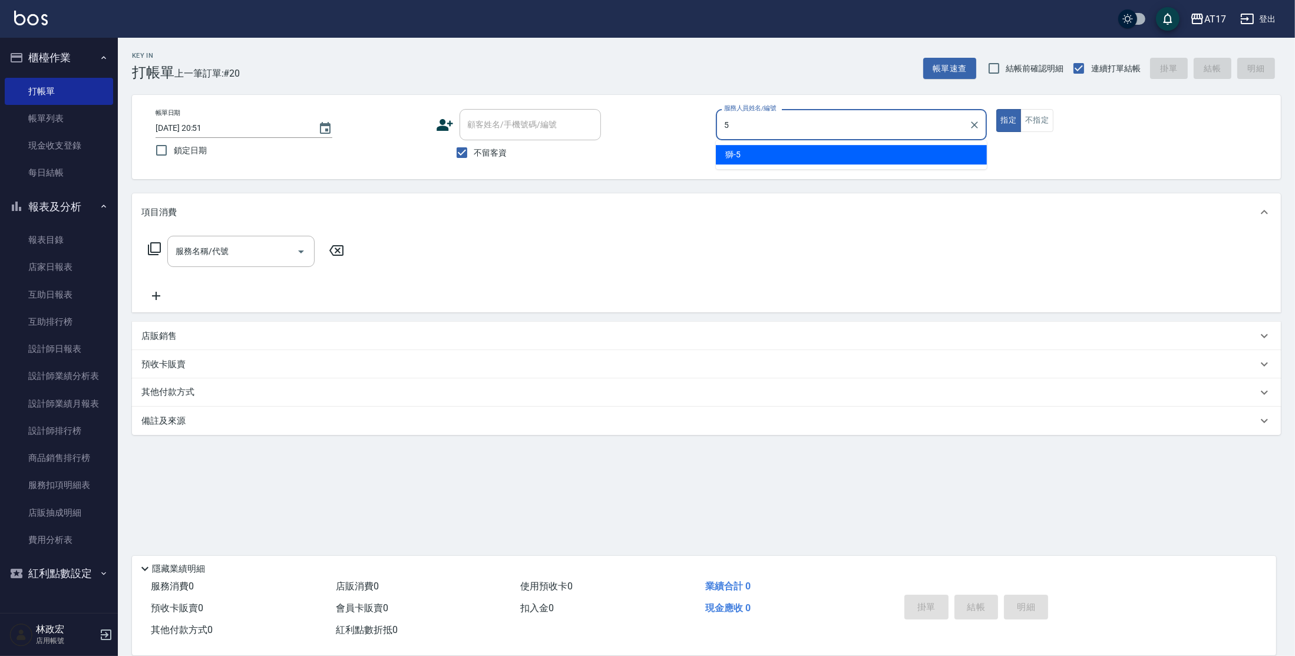
type input "獅-5"
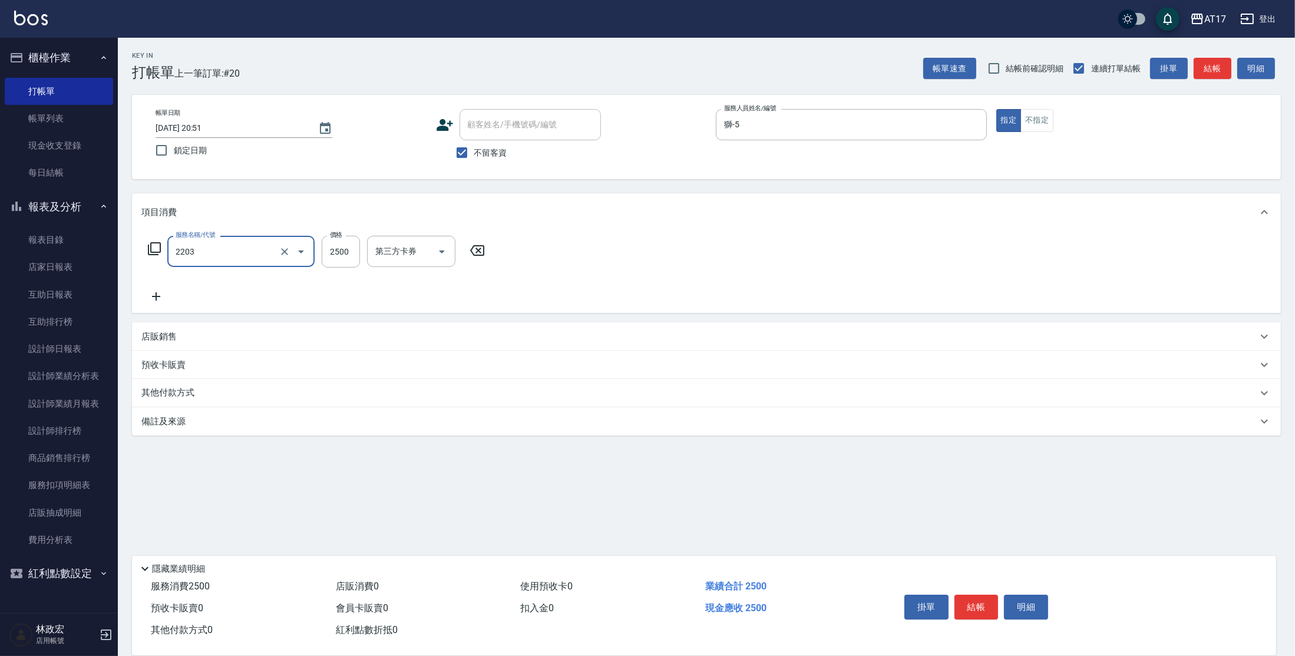
type input "燙髮C餐(短髮)(2203)"
type input "1899"
type input "[PERSON_NAME]-22"
drag, startPoint x: 429, startPoint y: 256, endPoint x: 464, endPoint y: 237, distance: 39.3
click at [429, 256] on icon "Clear" at bounding box center [425, 252] width 12 height 12
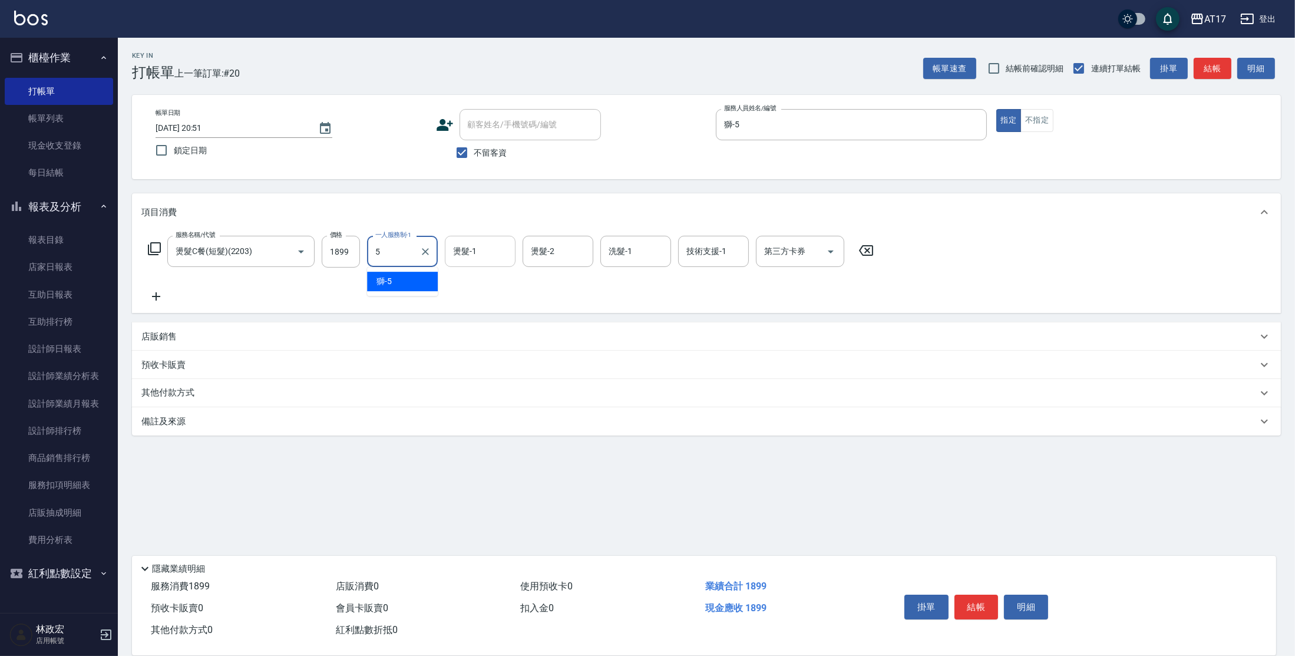
type input "獅-5"
type input "[PERSON_NAME]-22"
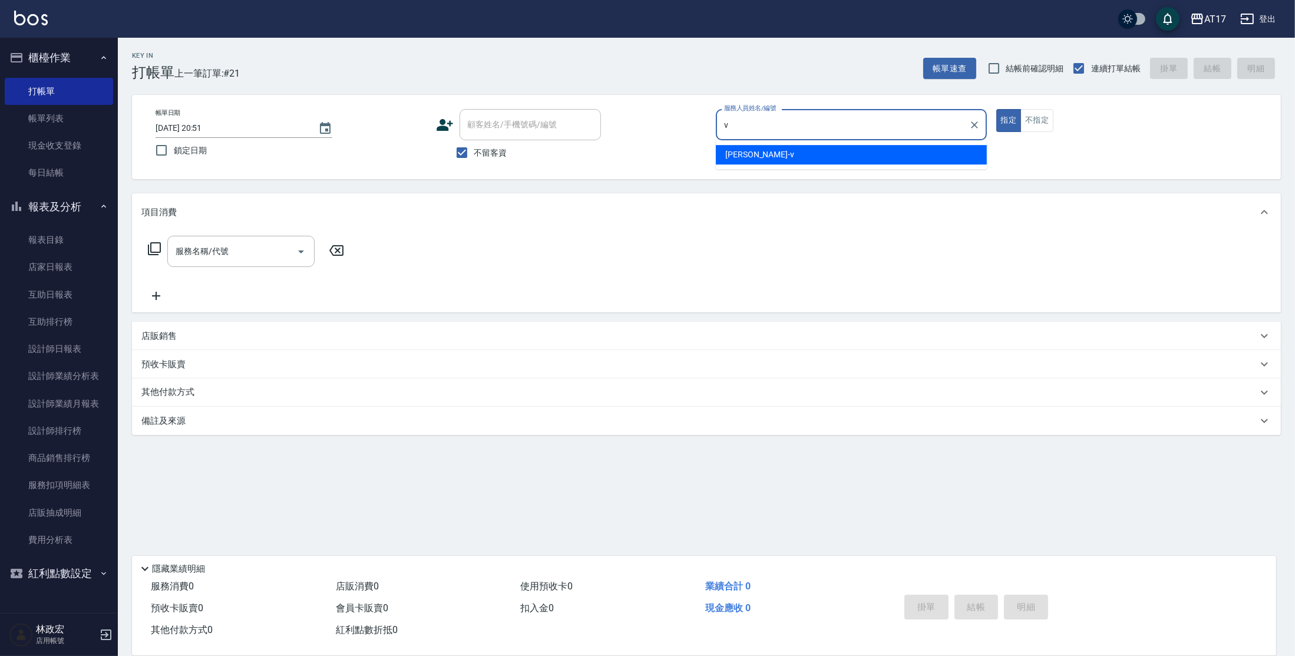
type input "[PERSON_NAME]-v"
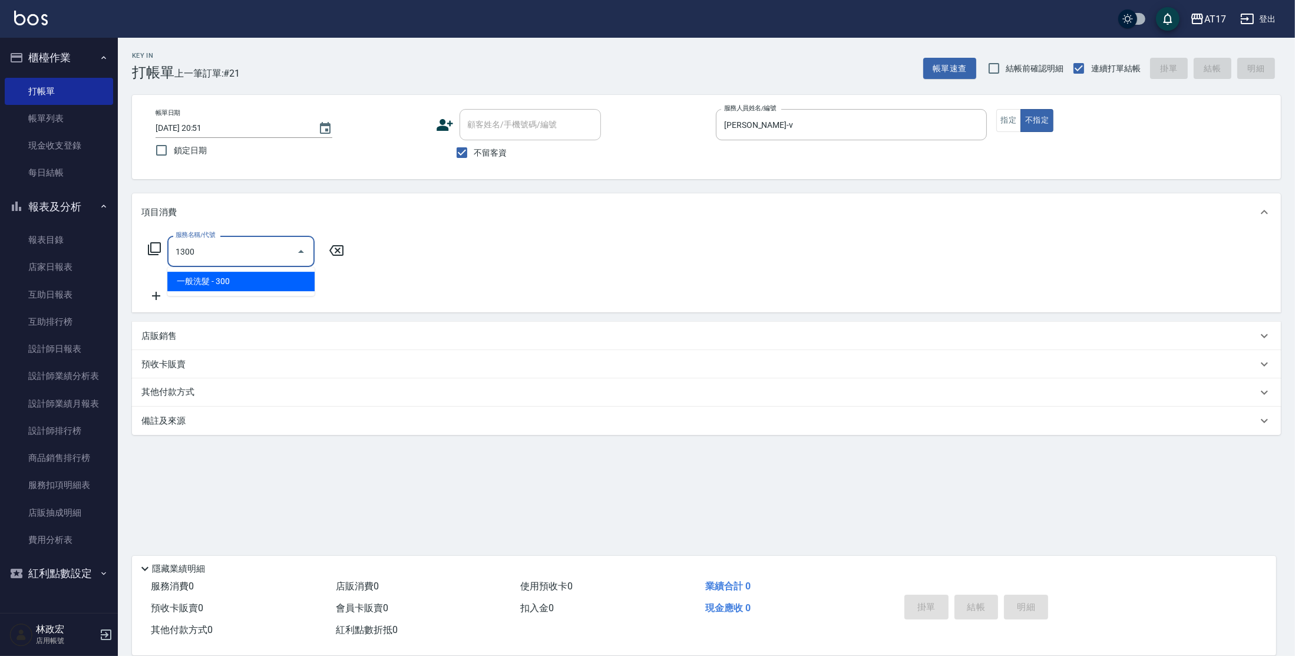
type input "一般洗髮(1300)"
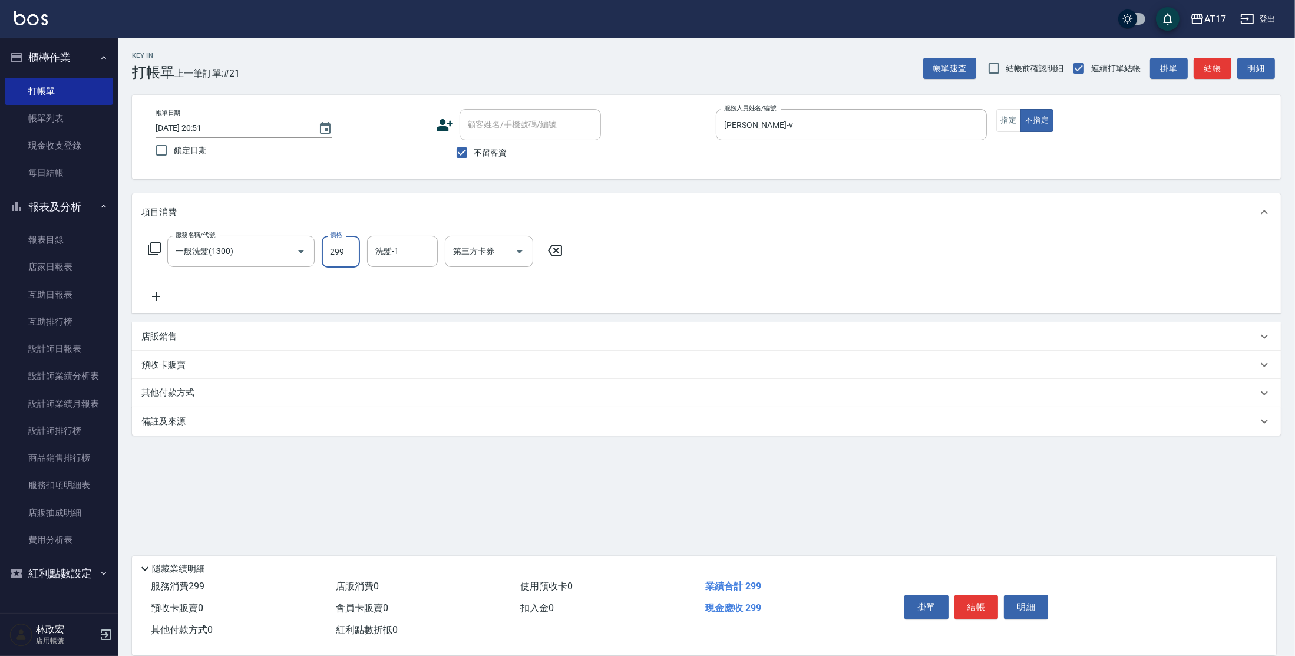
type input "299"
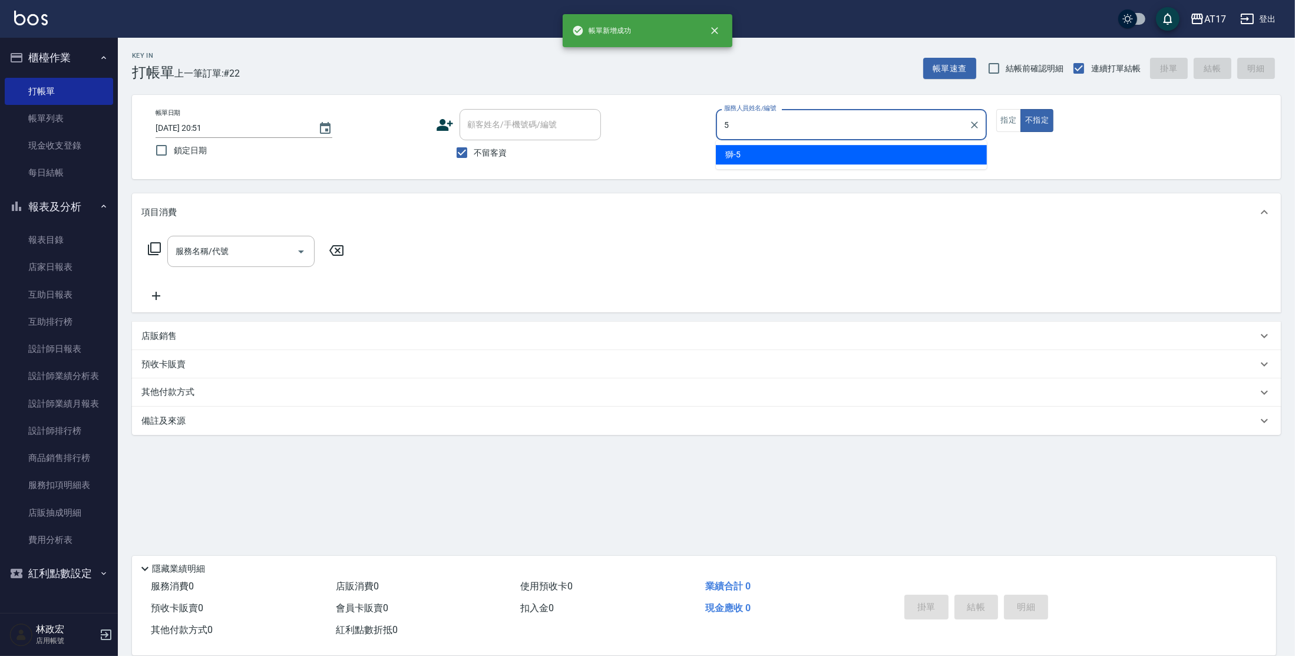
type input "獅-5"
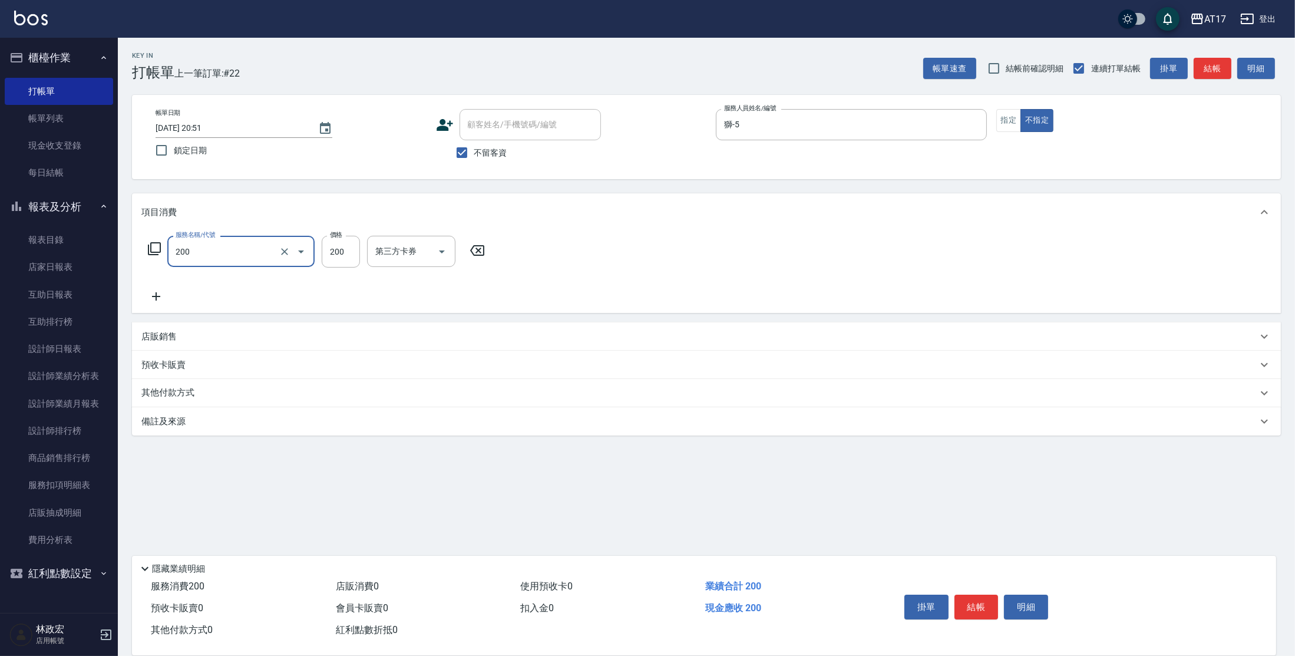
type input "剪髮(200)"
type input "199"
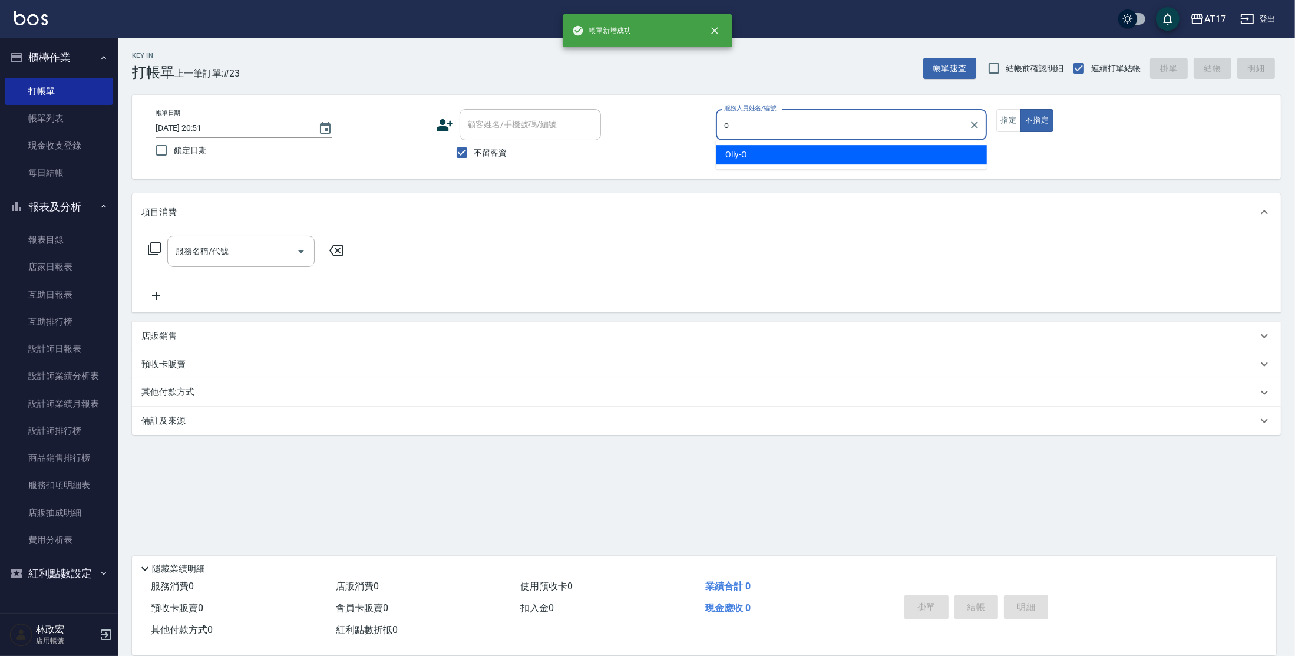
type input "Olly-O"
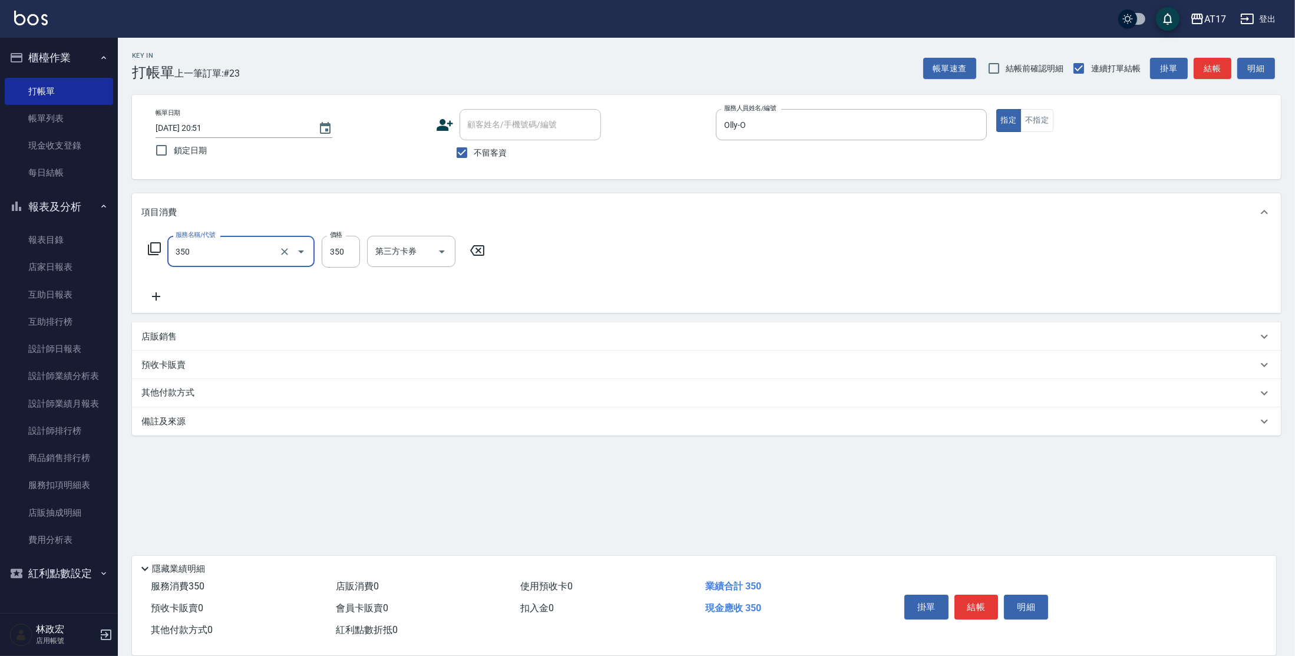
type input "350洗髮(350)"
type input "[PERSON_NAME]-55"
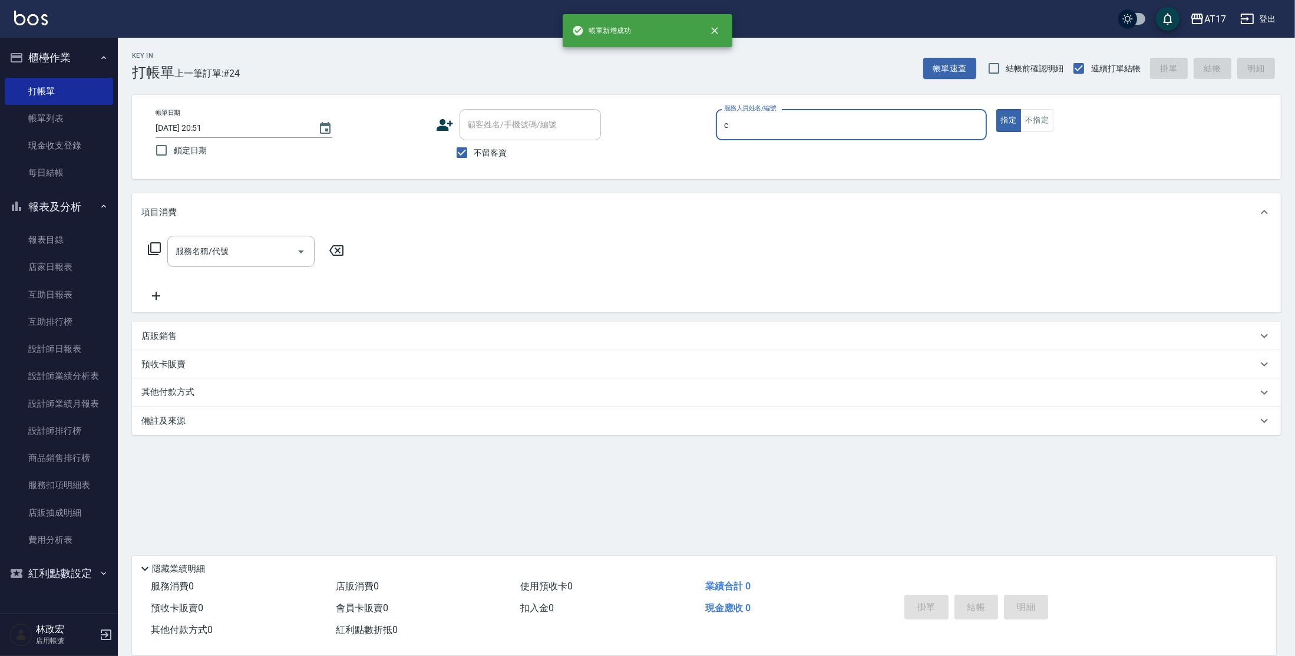
type input "Nuby-C"
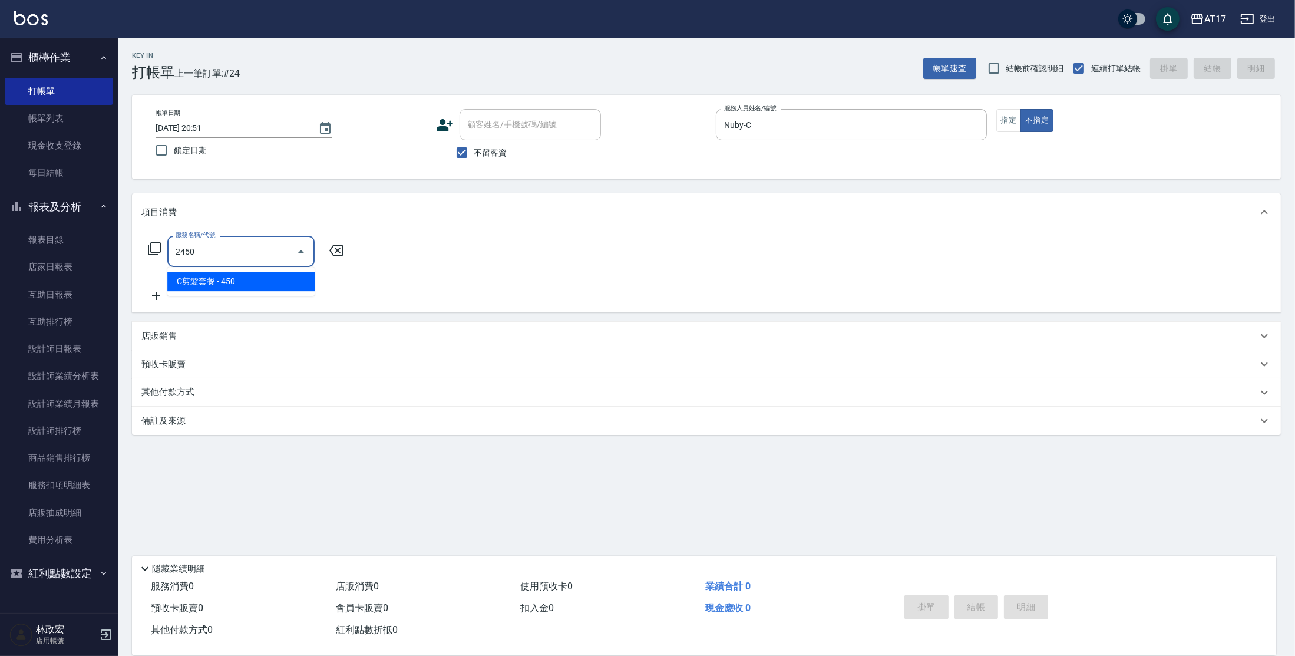
type input "C剪髮套餐(2450)"
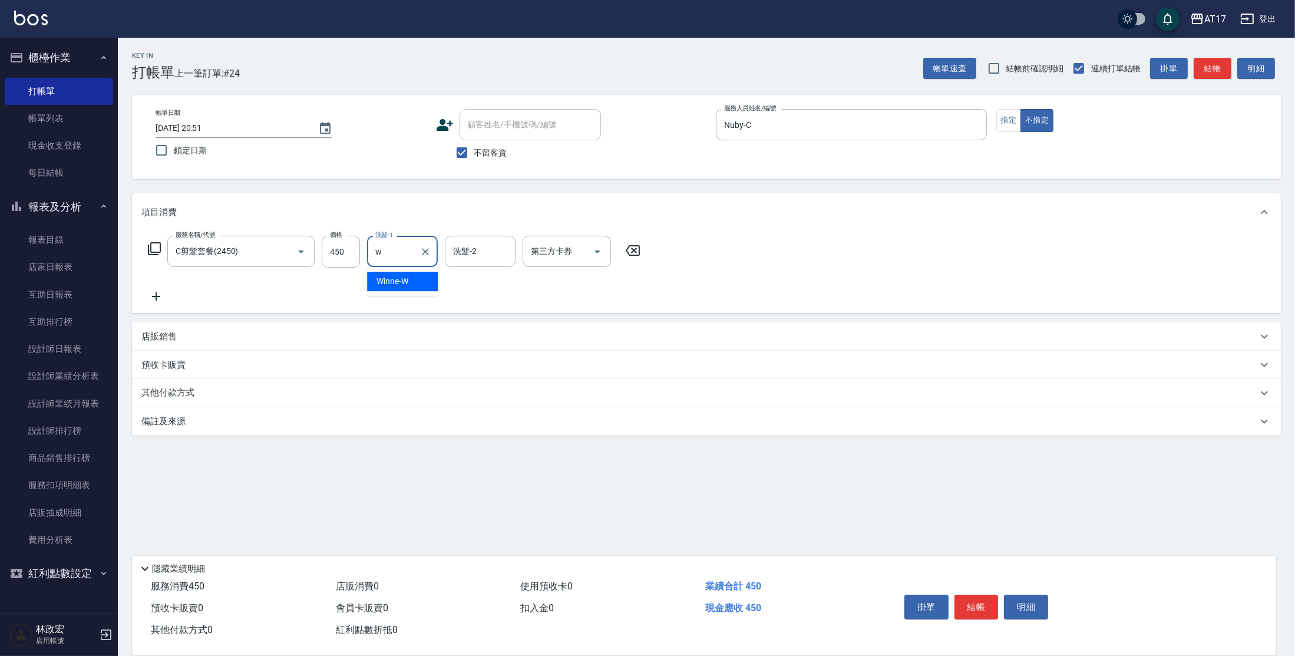
type input "Winne-W"
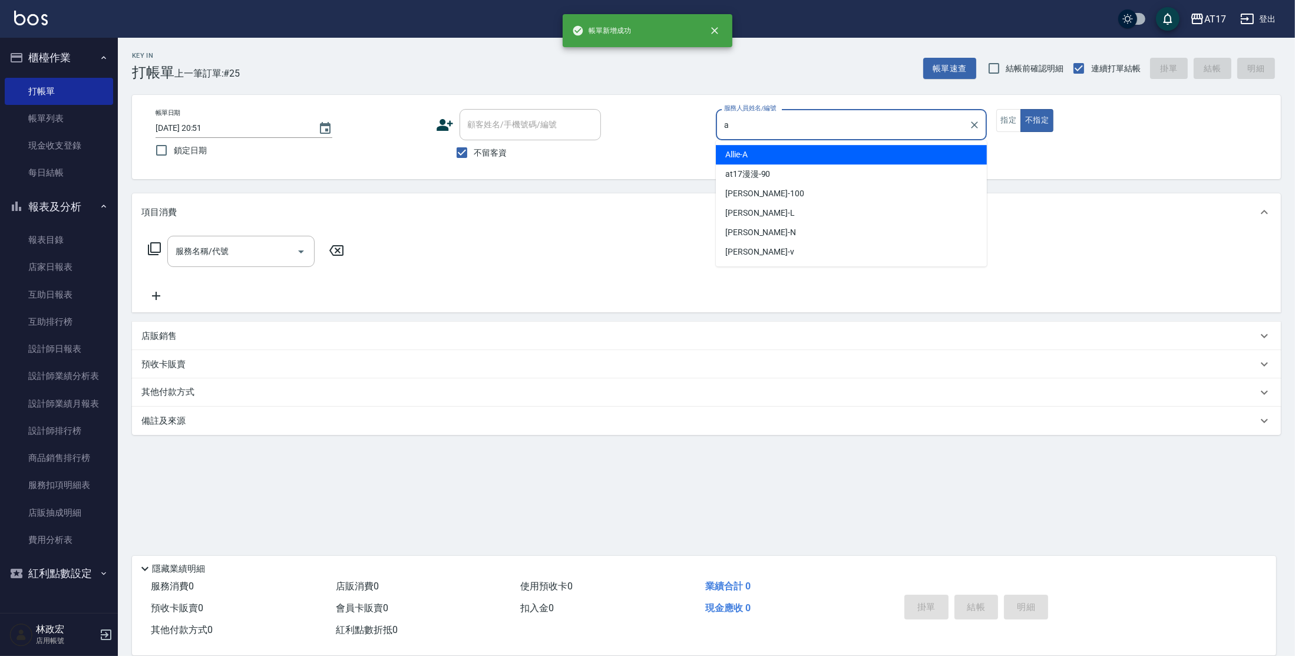
type input "Allie-A"
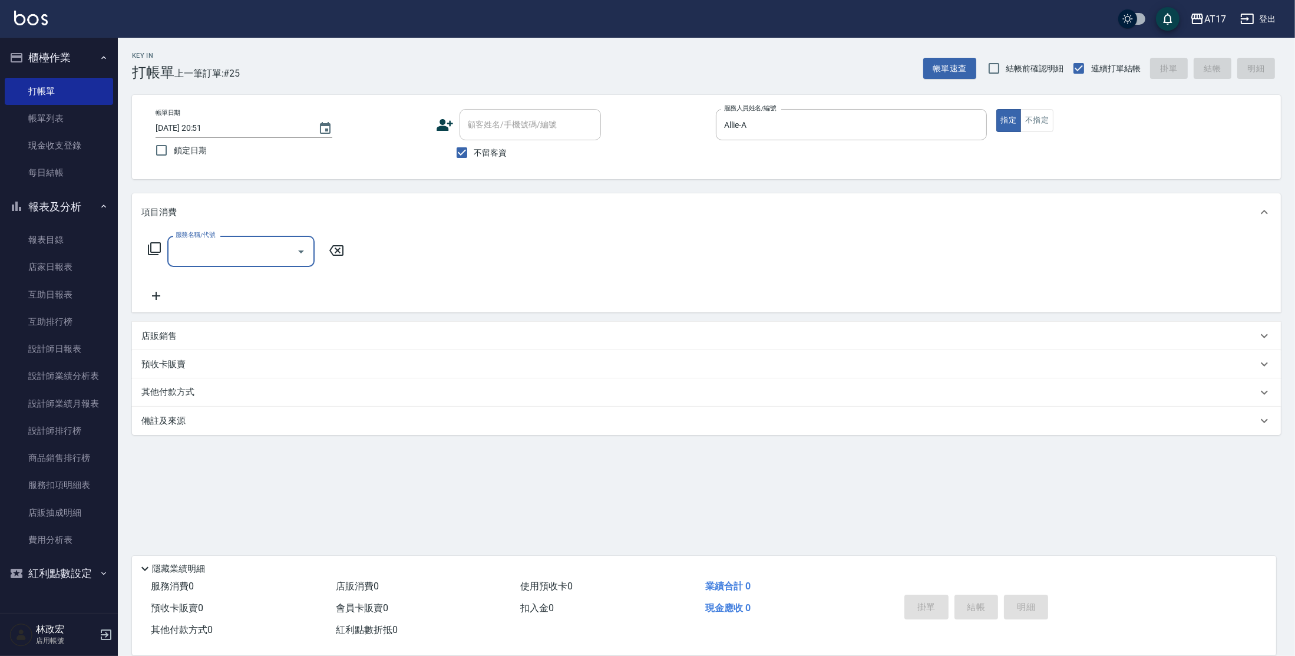
type input "0"
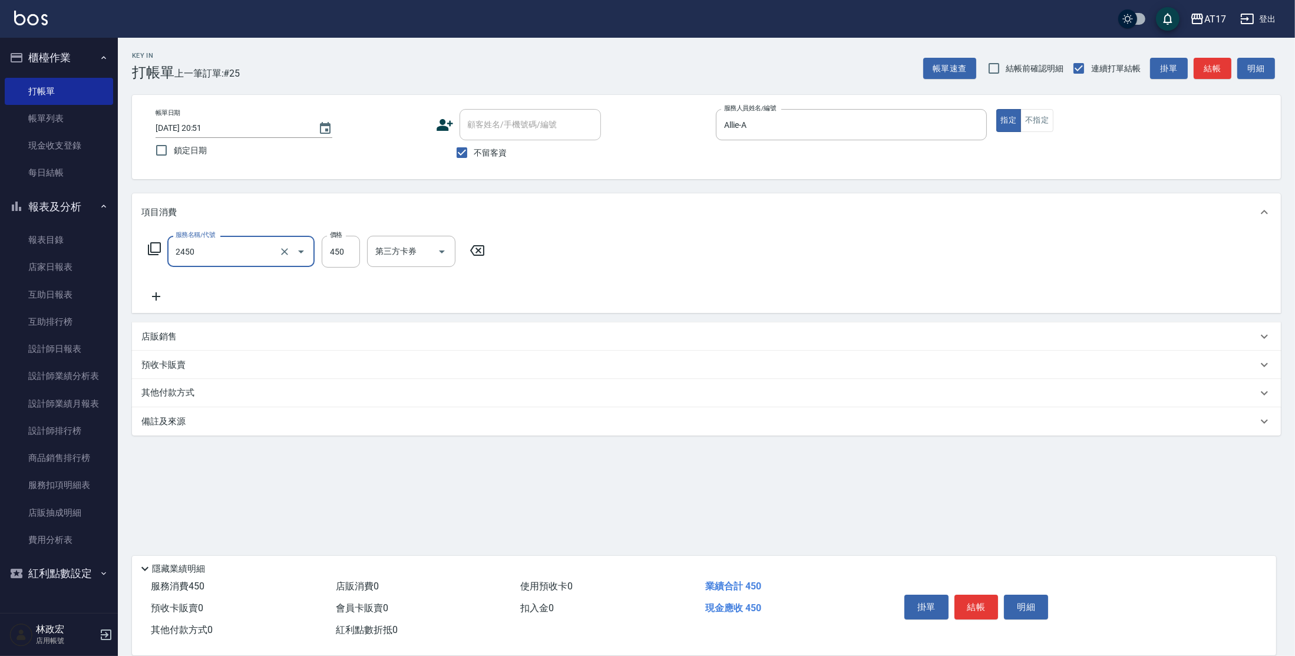
type input "C剪髮套餐(2450)"
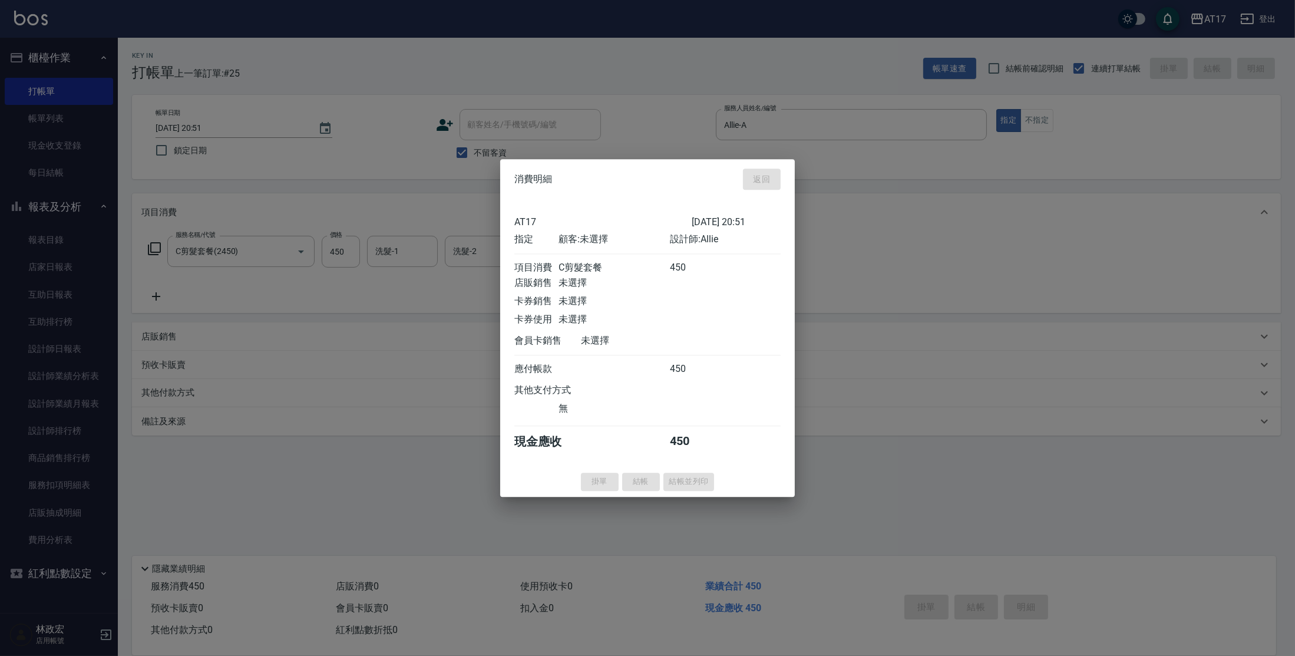
type input "[DATE] 20:52"
